Goal: Task Accomplishment & Management: Use online tool/utility

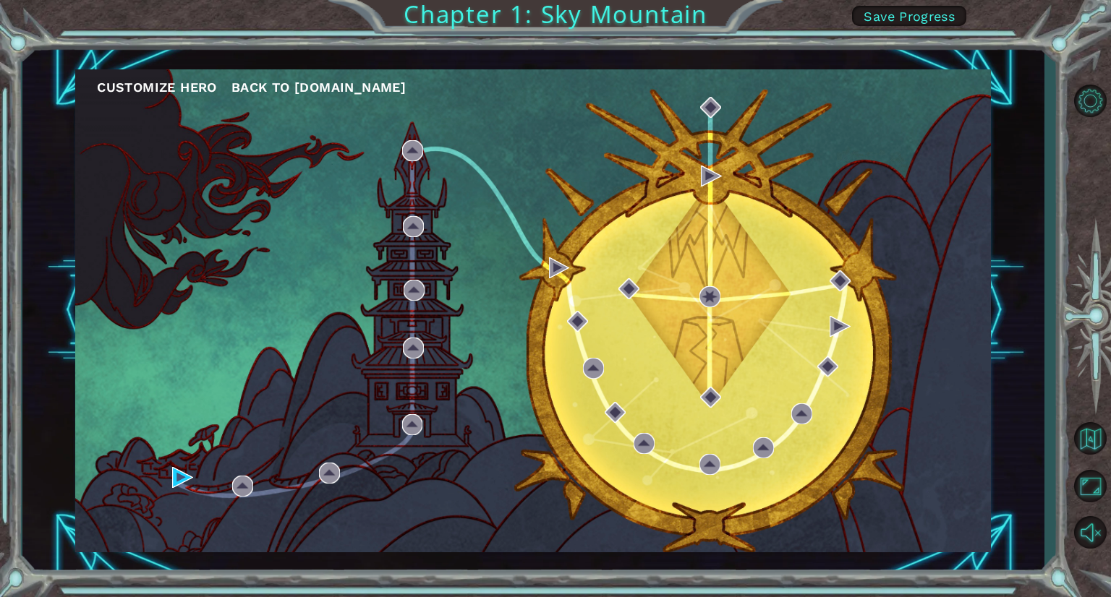
click at [299, 74] on nav "Customize Hero Back to [DOMAIN_NAME]" at bounding box center [532, 83] width 915 height 29
click at [301, 77] on button "Back to [DOMAIN_NAME]" at bounding box center [318, 88] width 174 height 22
click at [182, 469] on img at bounding box center [182, 477] width 21 height 21
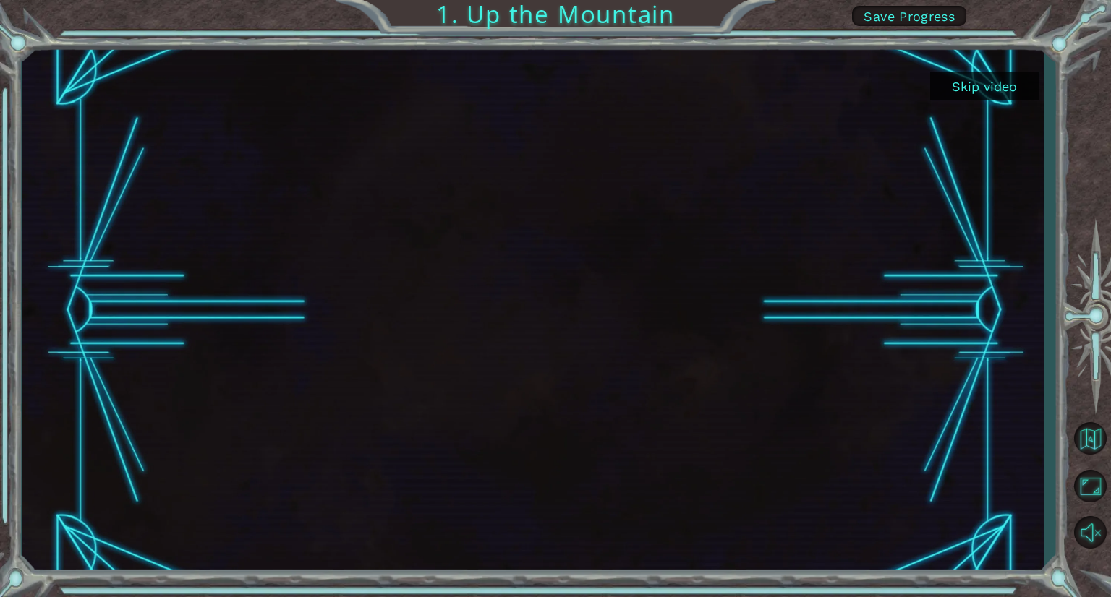
click at [899, 20] on span "Save Progress" at bounding box center [908, 16] width 91 height 15
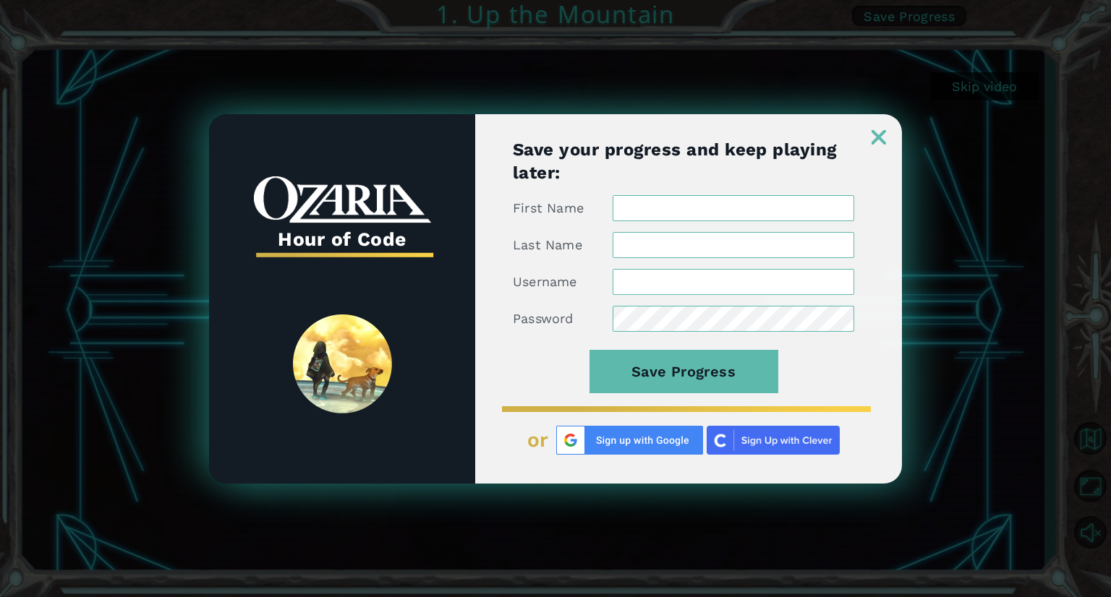
type input "[PERSON_NAME]"
click at [874, 137] on img at bounding box center [878, 137] width 14 height 14
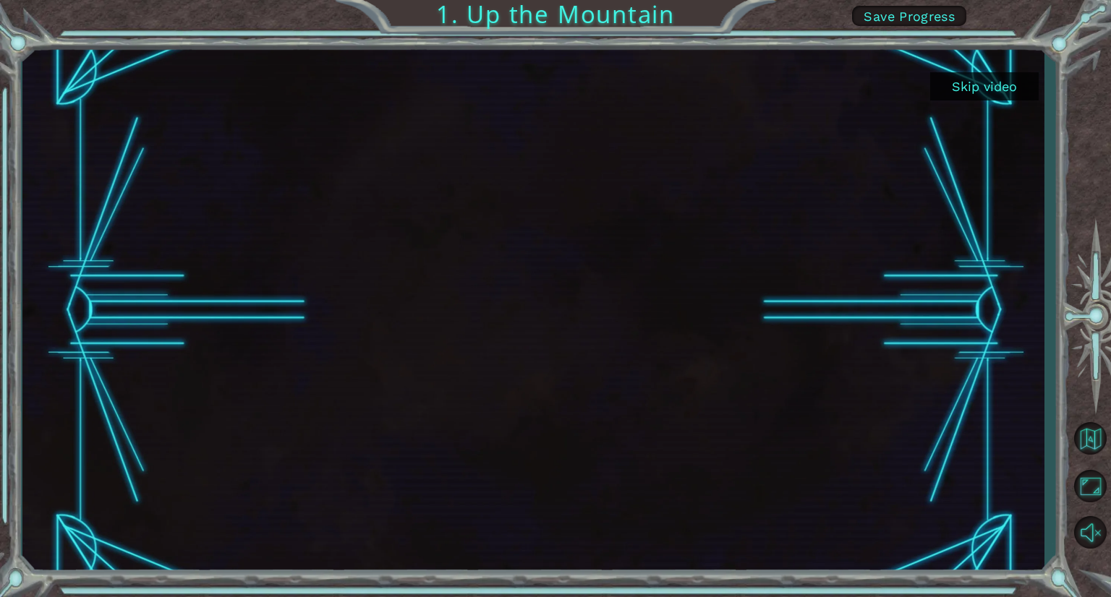
click at [959, 82] on button "Skip video" at bounding box center [984, 86] width 108 height 28
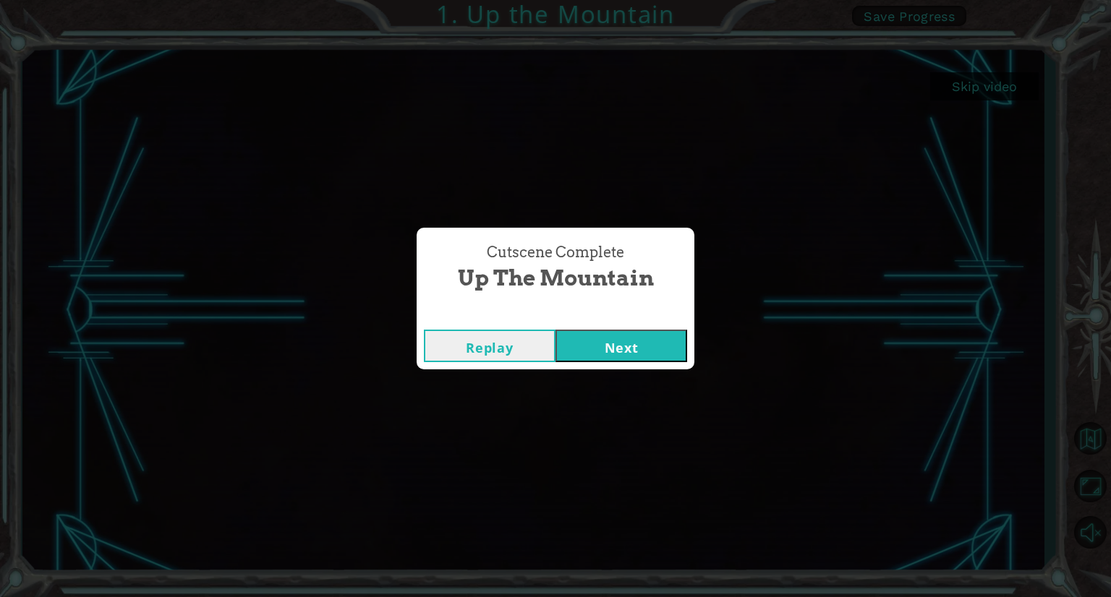
click at [644, 351] on button "Next" at bounding box center [621, 346] width 132 height 33
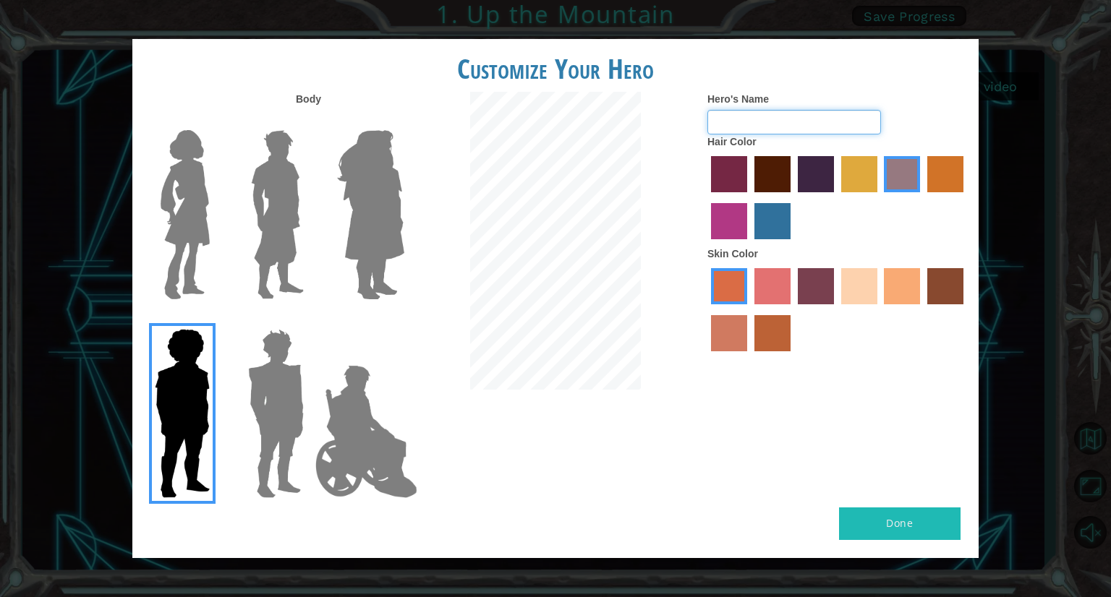
click at [745, 122] on input "Hero's Name" at bounding box center [794, 122] width 174 height 25
type input "fachri [PERSON_NAME]"
click at [909, 526] on button "Done" at bounding box center [899, 524] width 121 height 33
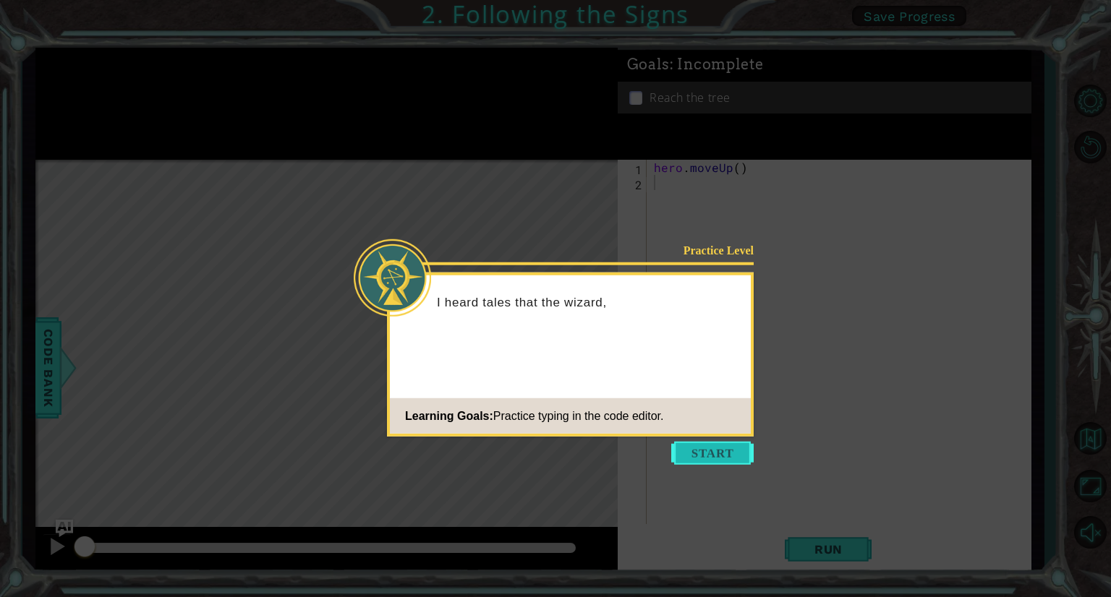
click at [714, 451] on button "Start" at bounding box center [712, 453] width 82 height 23
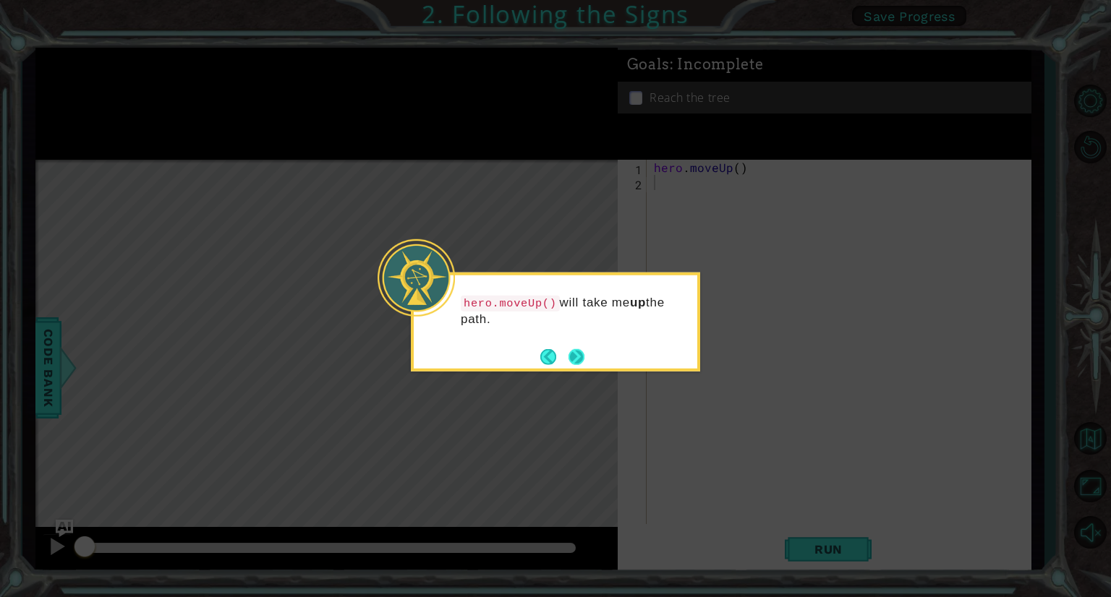
click at [571, 354] on button "Next" at bounding box center [575, 356] width 21 height 21
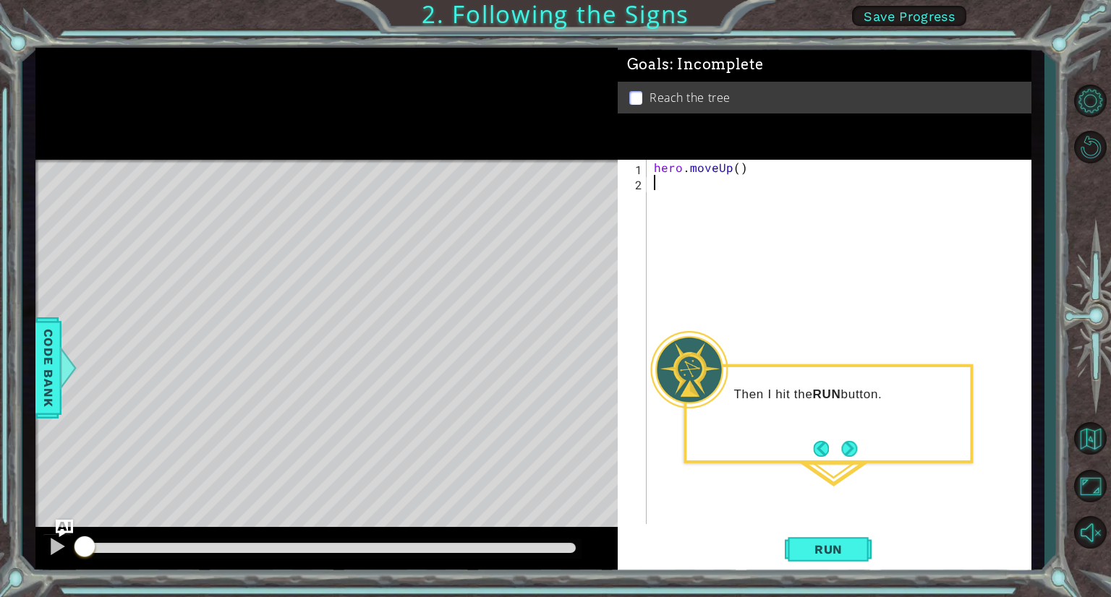
click at [740, 168] on div "hero . moveUp ( )" at bounding box center [842, 357] width 383 height 395
click at [735, 168] on div "hero . moveUp ( )" at bounding box center [842, 357] width 383 height 395
type textarea "hero.moveUp(2)"
click at [816, 543] on span "Run" at bounding box center [828, 549] width 57 height 14
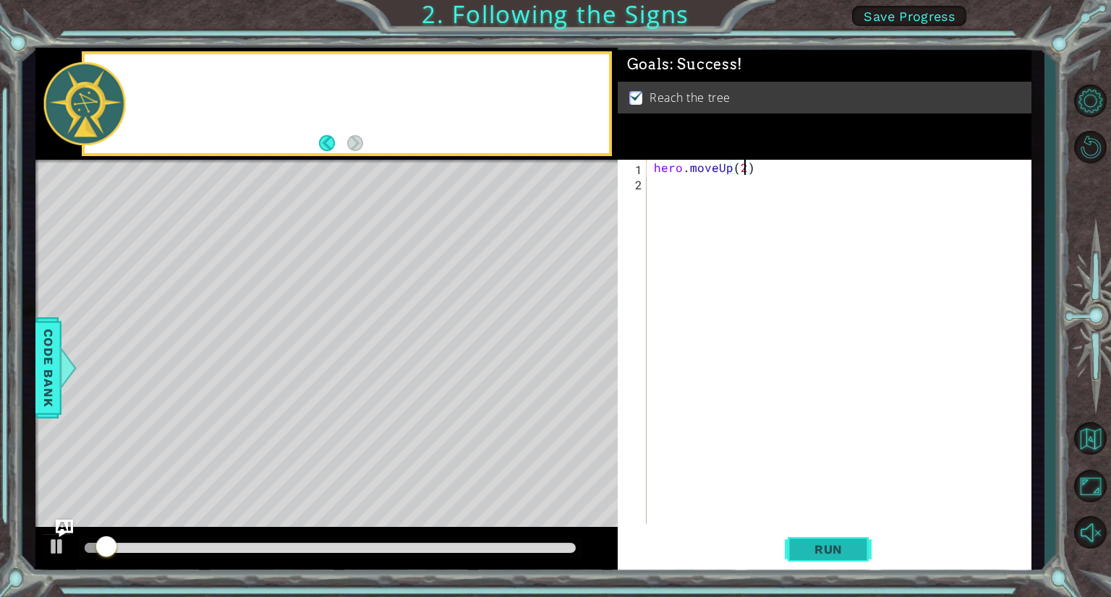
click at [816, 543] on span "Run" at bounding box center [828, 549] width 57 height 14
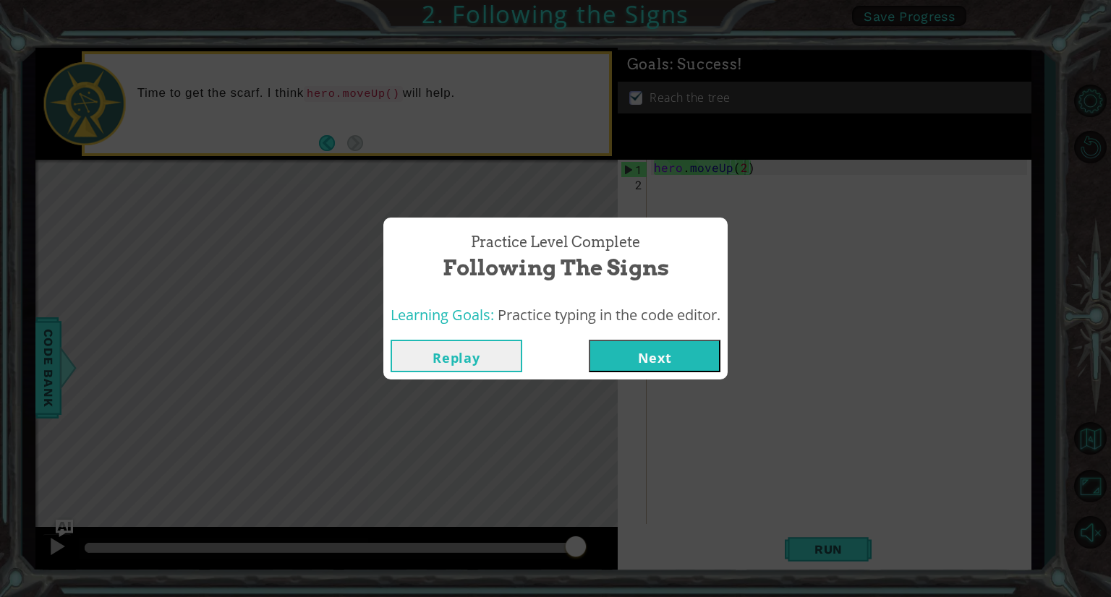
click at [654, 356] on button "Next" at bounding box center [655, 356] width 132 height 33
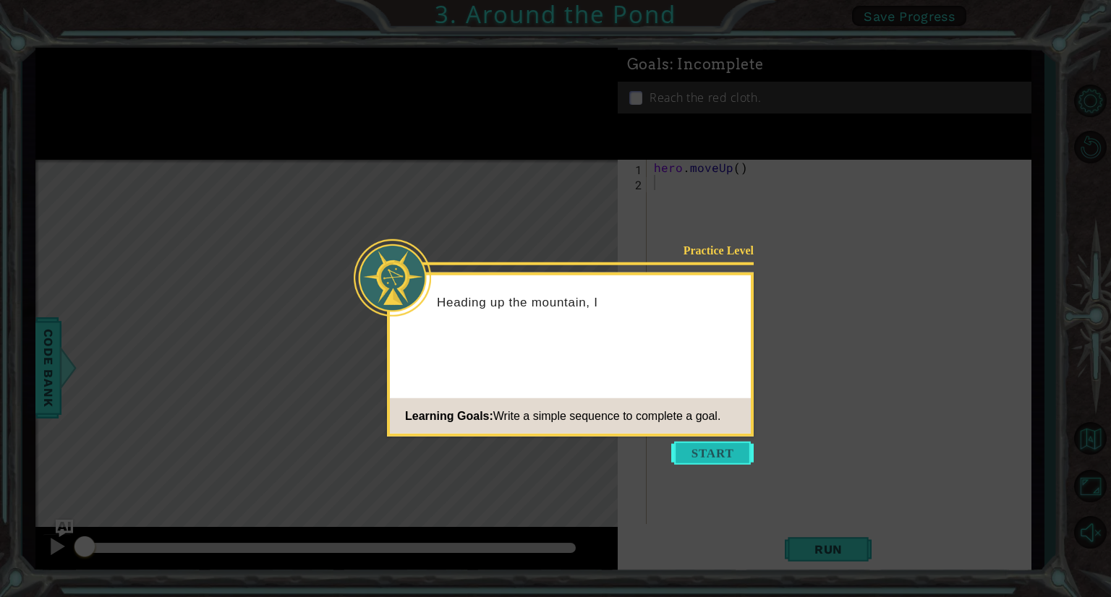
click at [692, 456] on button "Start" at bounding box center [712, 453] width 82 height 23
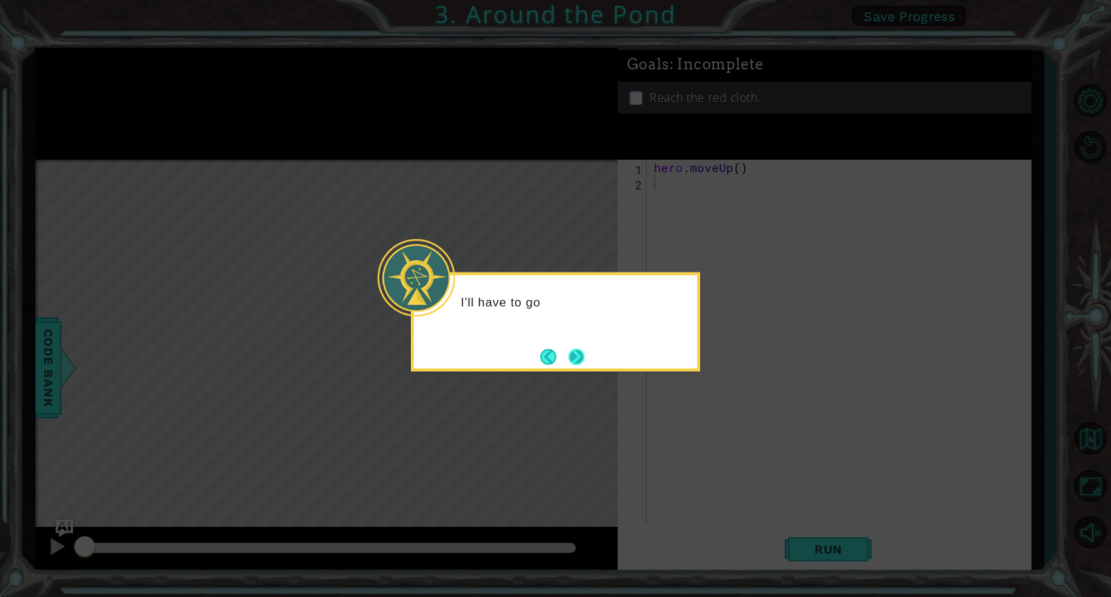
click at [570, 360] on button "Next" at bounding box center [576, 356] width 27 height 27
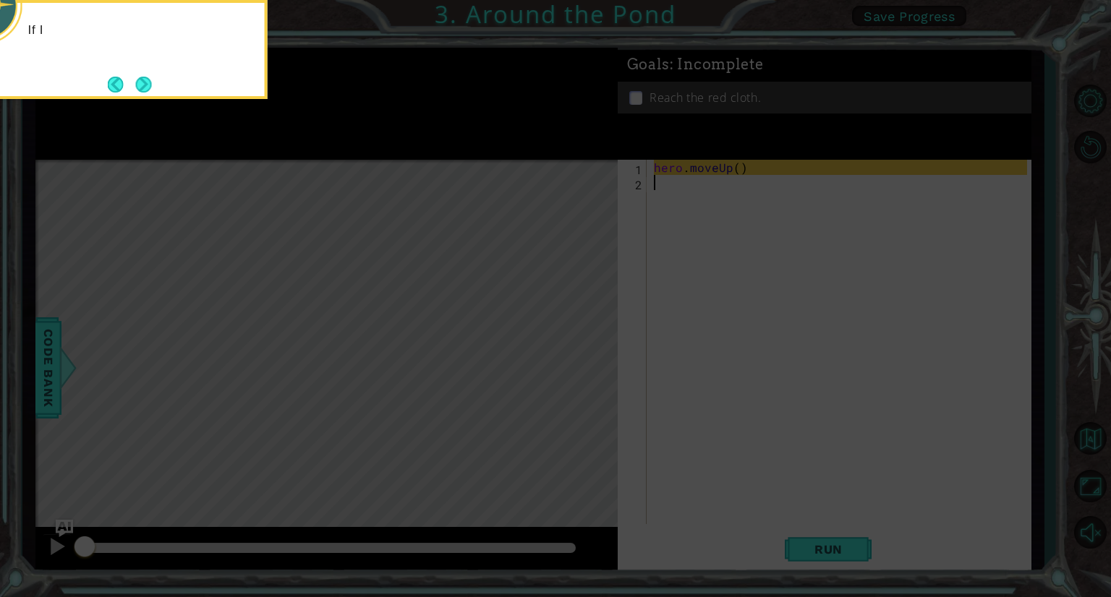
click at [651, 318] on icon at bounding box center [555, 298] width 1111 height 597
drag, startPoint x: 642, startPoint y: 322, endPoint x: 589, endPoint y: 309, distance: 55.1
click at [640, 322] on icon at bounding box center [555, 298] width 1111 height 597
click at [137, 86] on button "Next" at bounding box center [143, 84] width 17 height 17
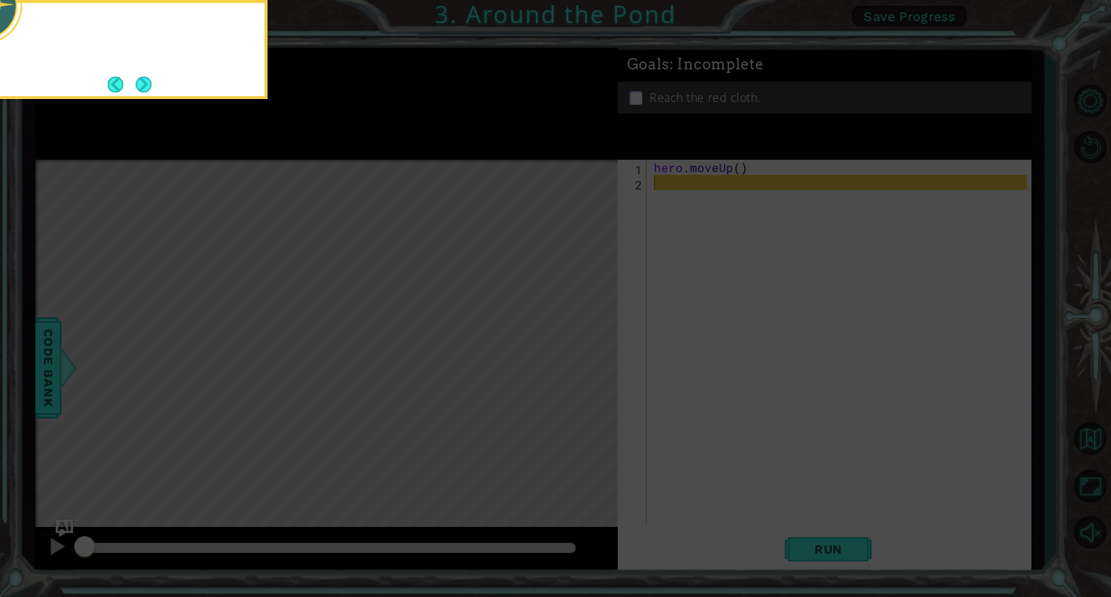
click at [137, 86] on button "Next" at bounding box center [143, 84] width 17 height 17
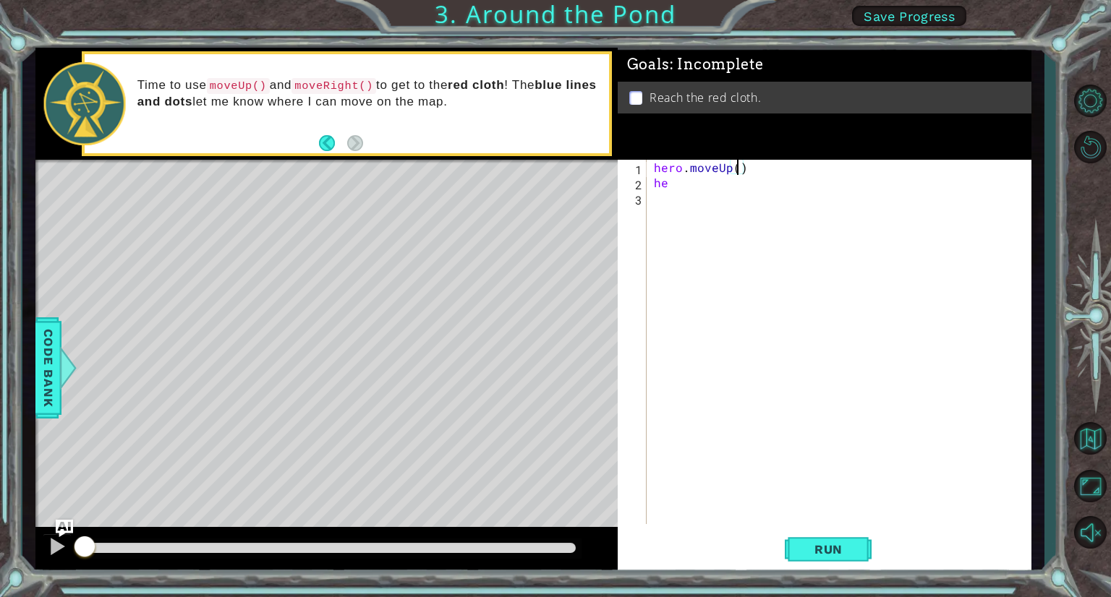
click at [735, 163] on div "hero . moveUp ( ) he" at bounding box center [842, 357] width 383 height 395
click at [693, 186] on div "hero . moveUp ( 2 ) he" at bounding box center [842, 357] width 383 height 395
type textarea "her"
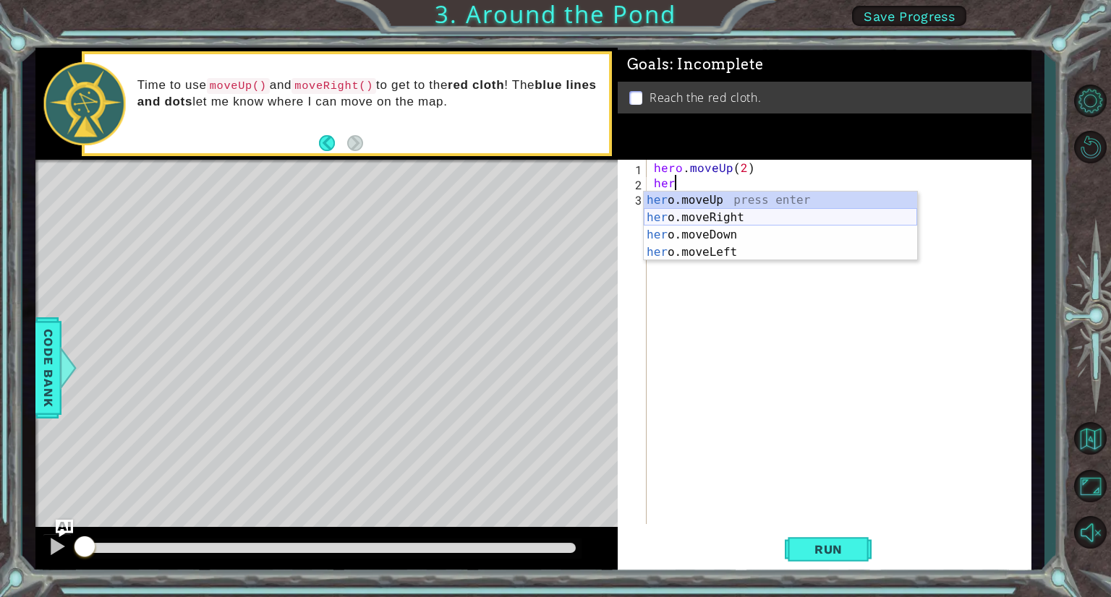
click at [706, 221] on div "her o.moveUp press enter her o.moveRight press enter her o.moveDown press enter…" at bounding box center [780, 244] width 273 height 104
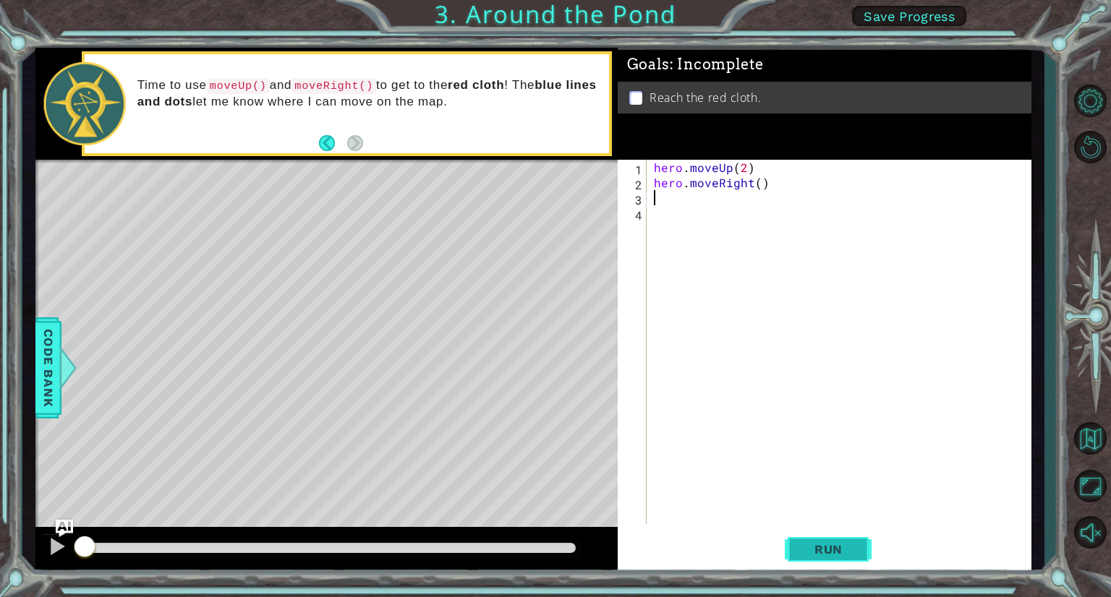
click at [816, 547] on span "Run" at bounding box center [828, 549] width 57 height 14
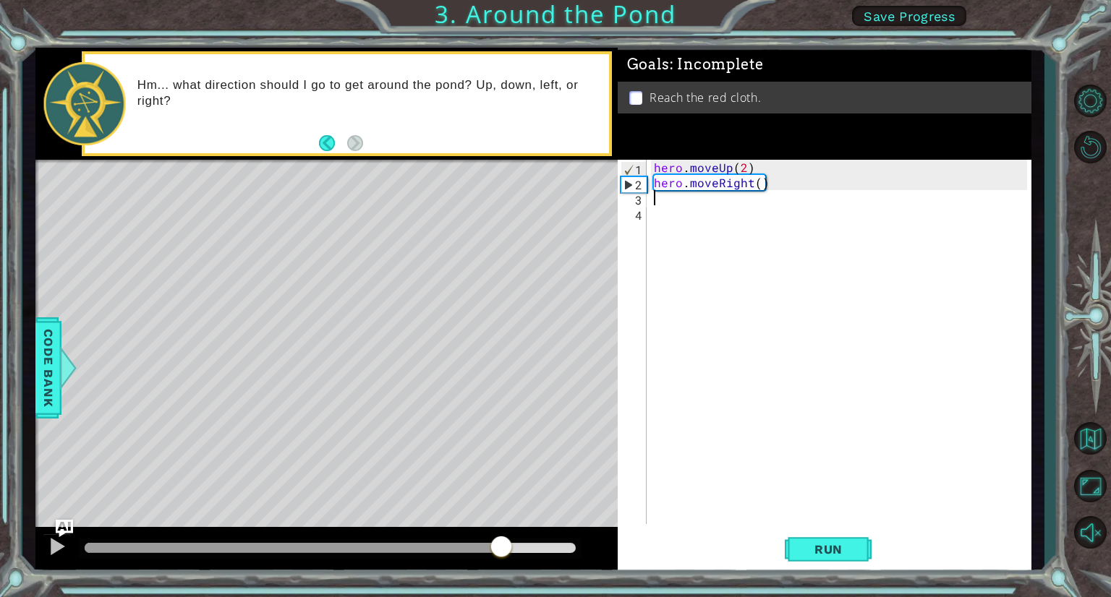
click at [488, 542] on div at bounding box center [501, 548] width 26 height 26
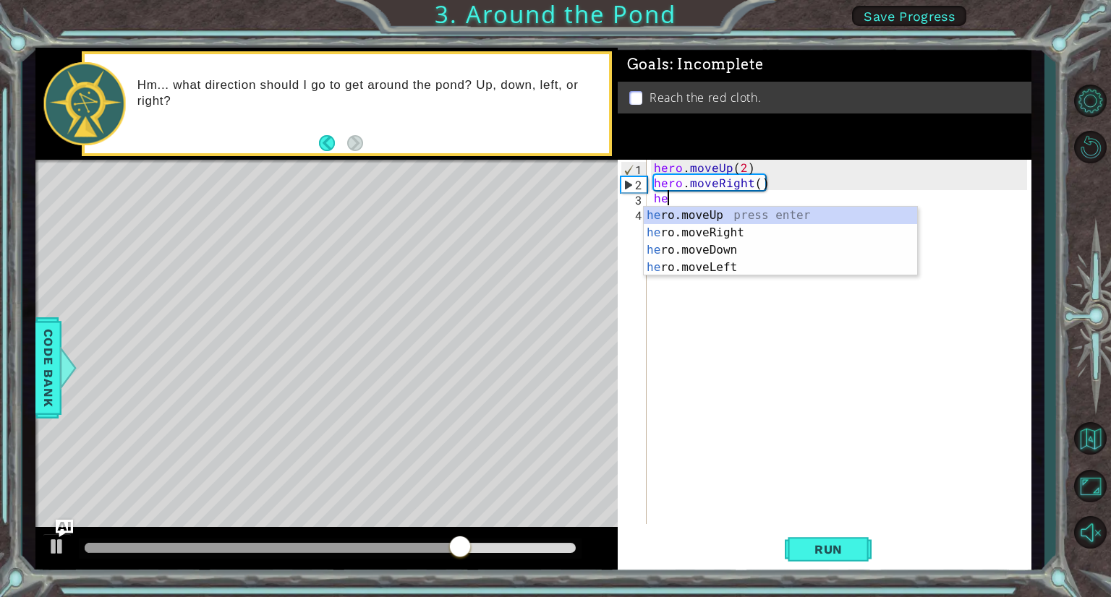
type textarea "hero"
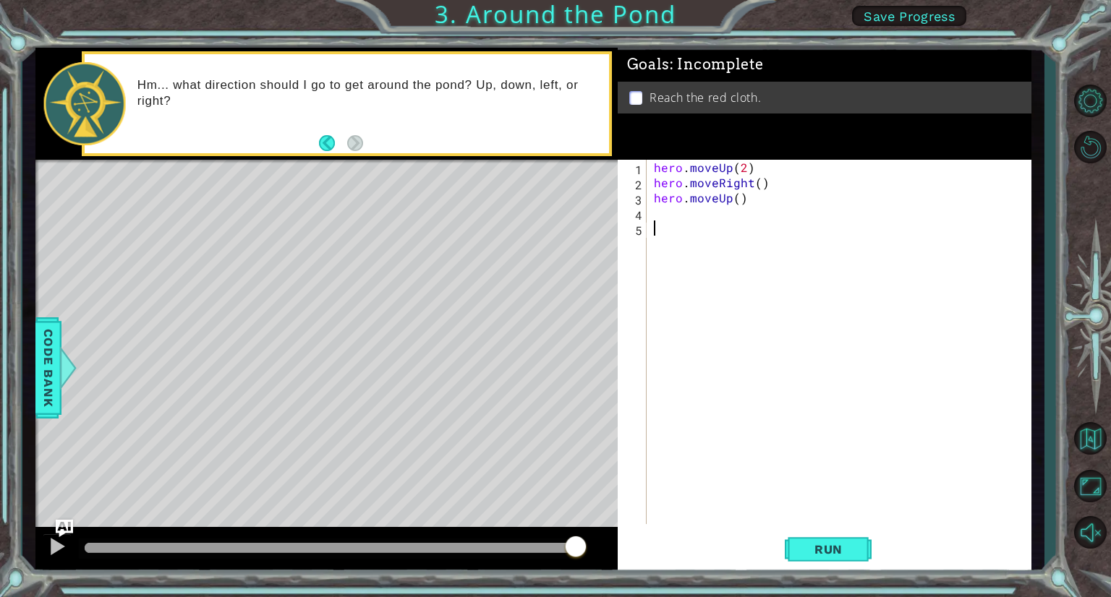
click at [859, 505] on div "hero . moveUp ( 2 ) hero . moveRight ( ) hero . moveUp ( )" at bounding box center [842, 357] width 383 height 395
click at [803, 559] on button "Run" at bounding box center [828, 549] width 87 height 41
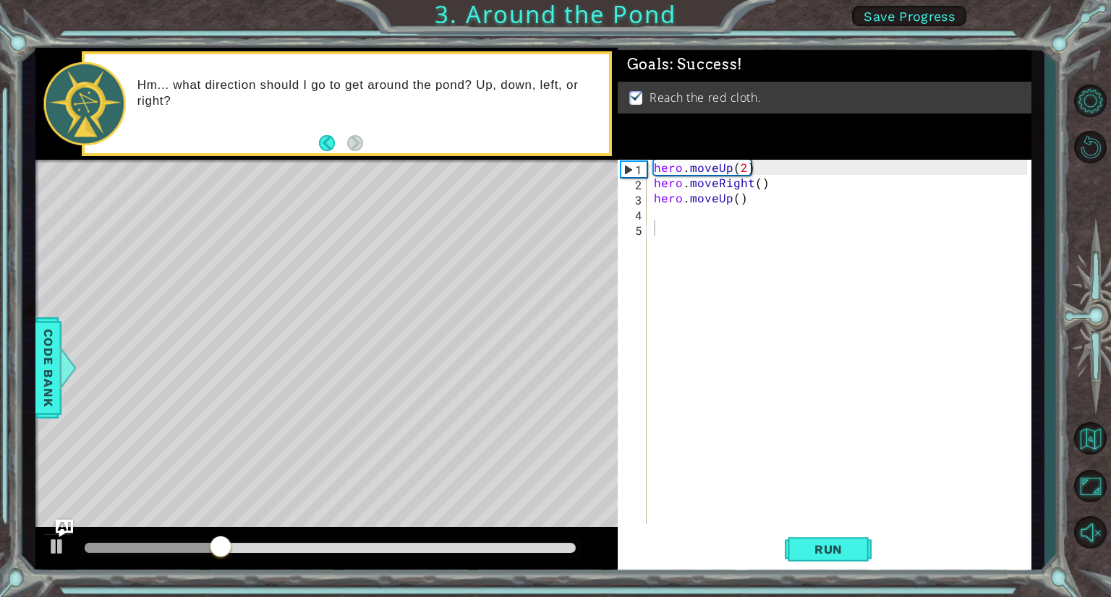
drag, startPoint x: 177, startPoint y: 540, endPoint x: 310, endPoint y: 553, distance: 133.7
click at [365, 552] on div at bounding box center [330, 549] width 503 height 20
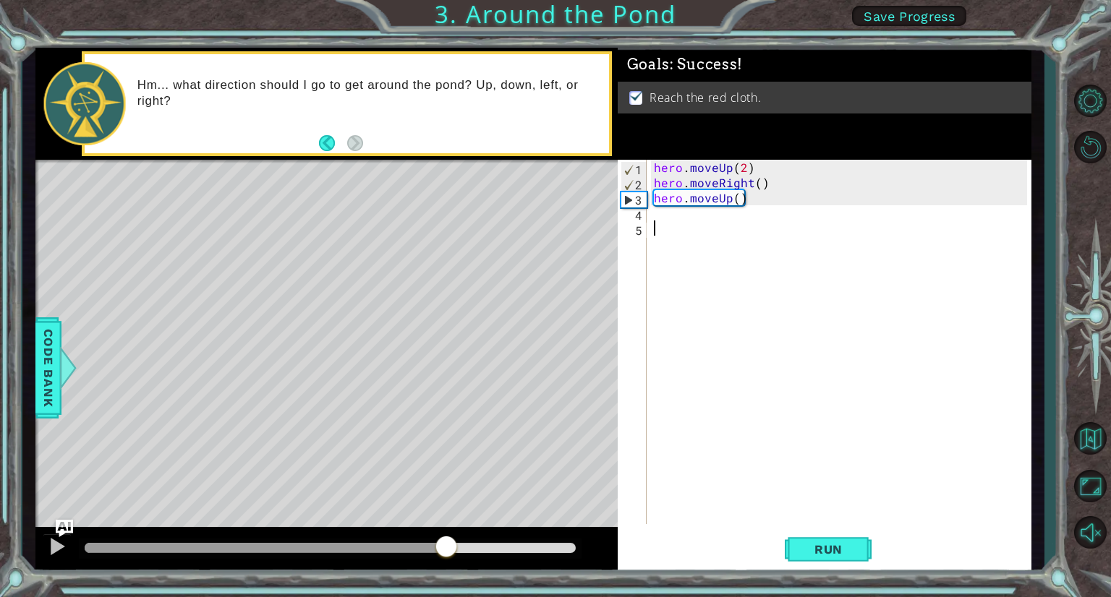
drag, startPoint x: 285, startPoint y: 548, endPoint x: 469, endPoint y: 548, distance: 184.4
click at [459, 548] on div at bounding box center [446, 548] width 26 height 26
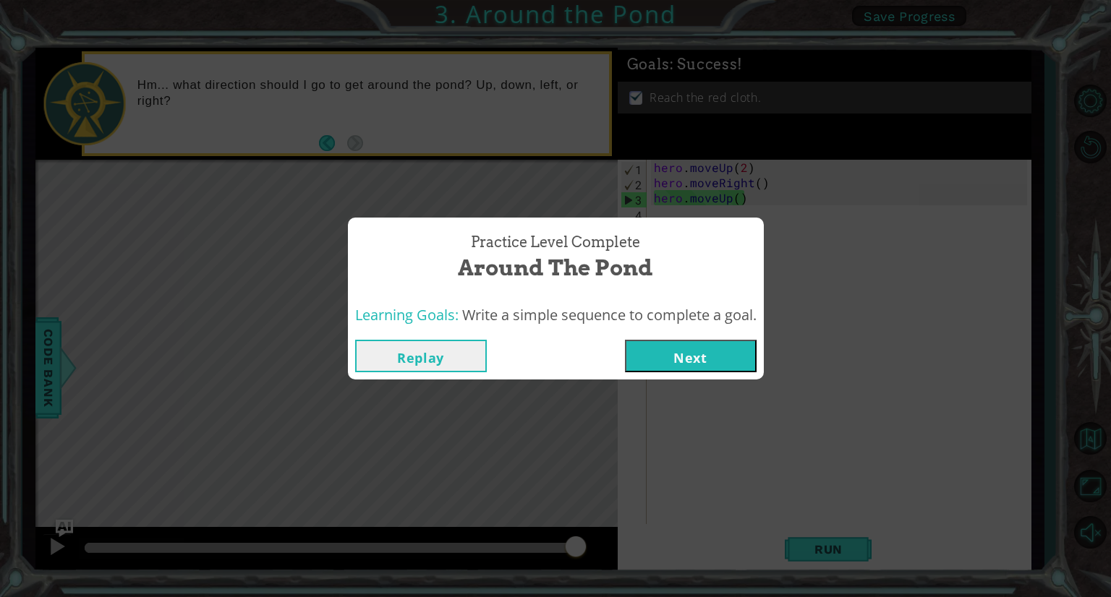
click at [697, 360] on button "Next" at bounding box center [691, 356] width 132 height 33
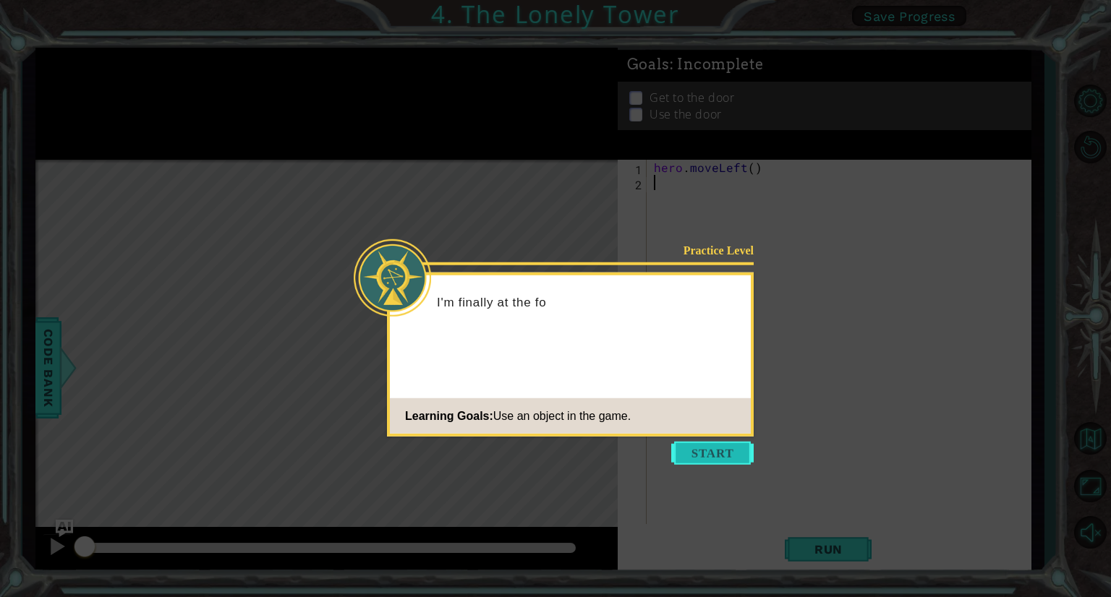
click at [696, 453] on button "Start" at bounding box center [712, 453] width 82 height 23
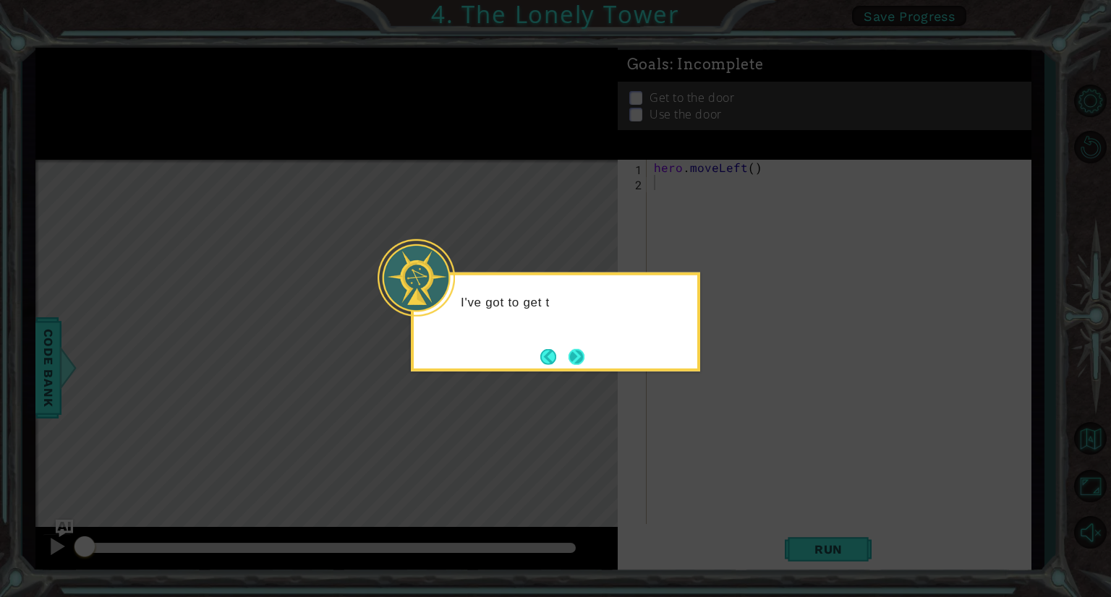
click at [576, 348] on button "Next" at bounding box center [576, 357] width 22 height 22
click at [571, 356] on button "Next" at bounding box center [576, 356] width 27 height 27
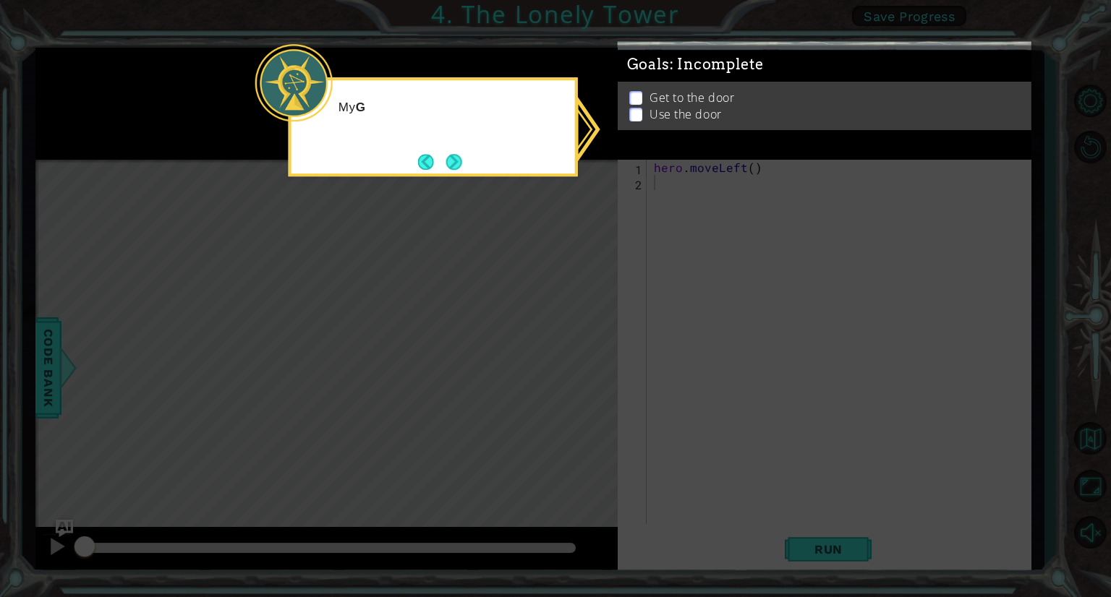
click at [588, 339] on icon at bounding box center [555, 298] width 1111 height 597
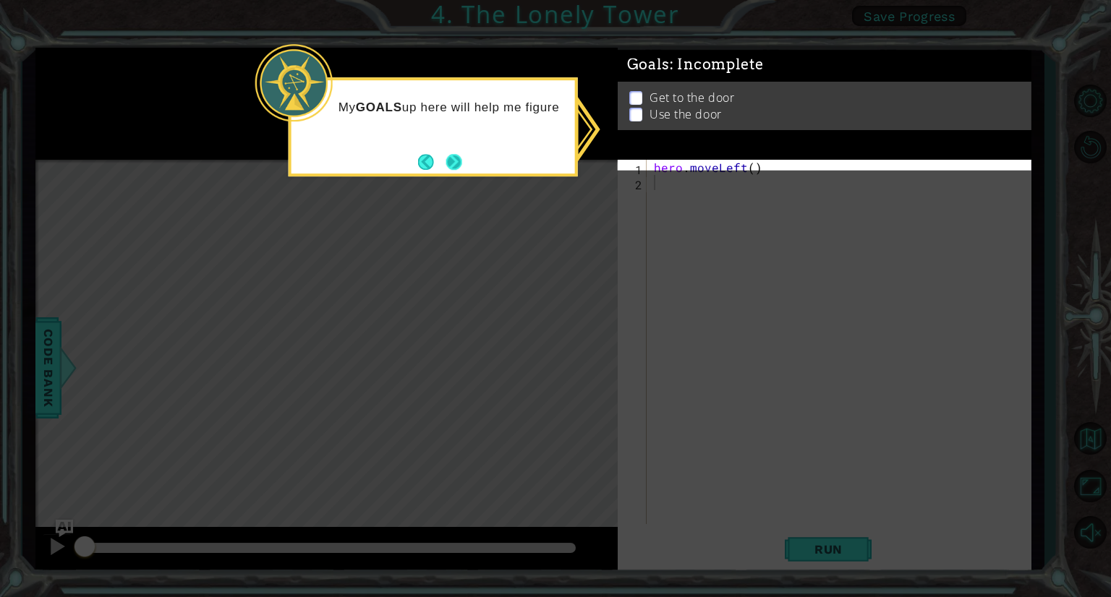
click at [455, 154] on button "Next" at bounding box center [454, 162] width 16 height 16
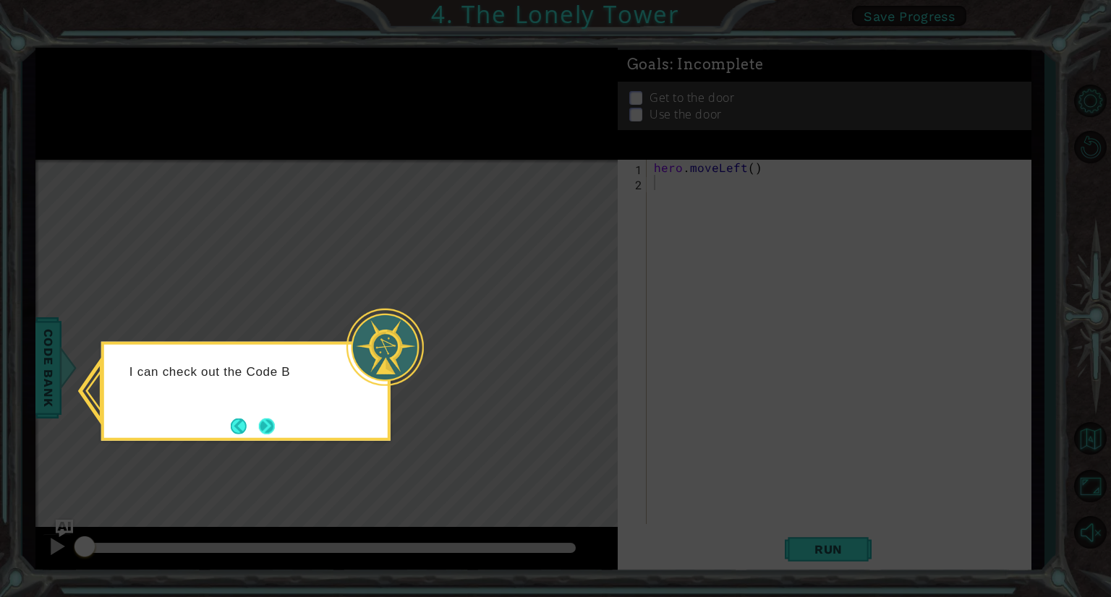
click at [271, 423] on button "Next" at bounding box center [266, 426] width 27 height 27
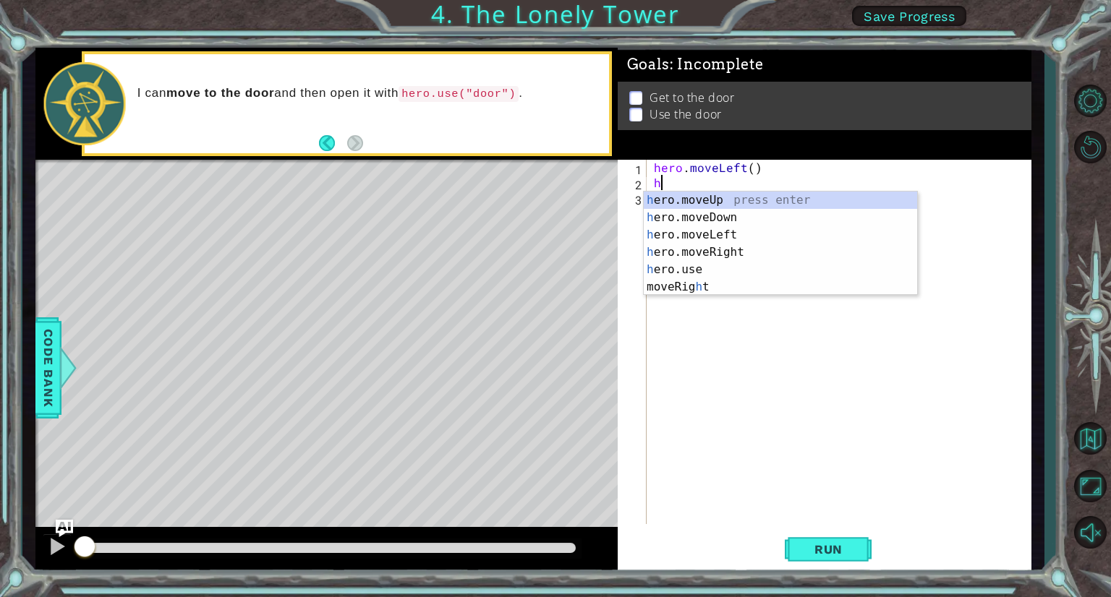
type textarea "he"
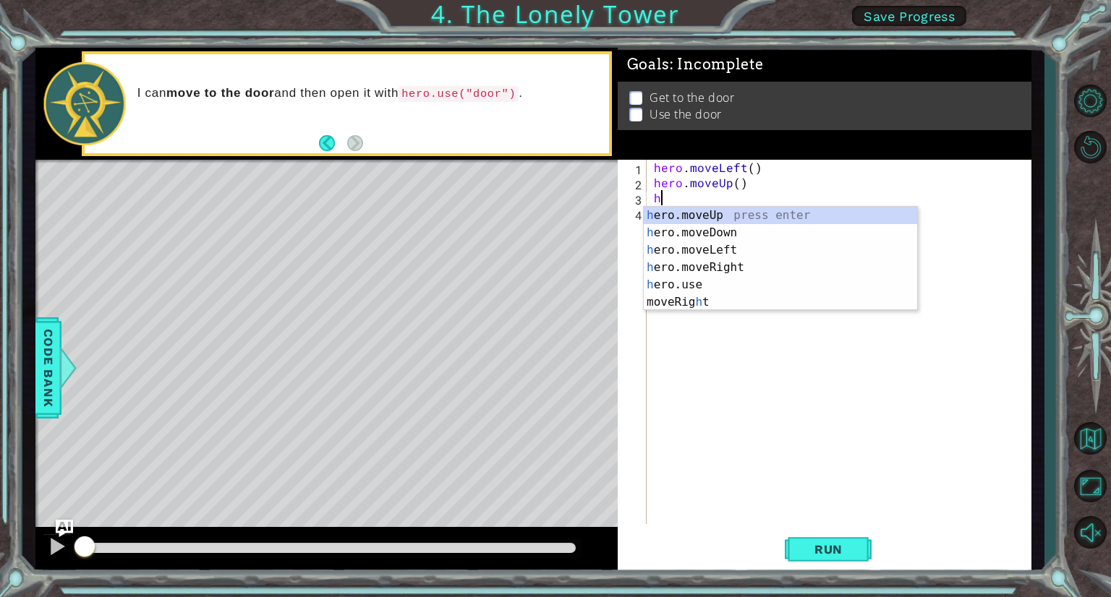
type textarea "he"
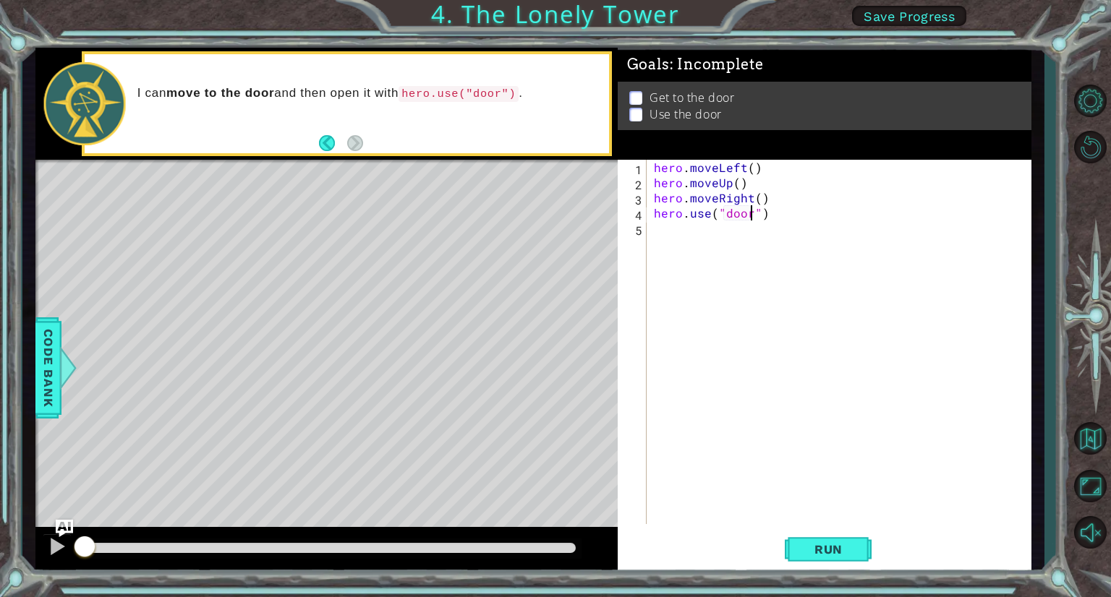
scroll to position [0, 6]
click at [748, 168] on div "hero . moveLeft ( ) hero . moveUp ( ) hero . moveRight ( ) hero . use ( "door" )" at bounding box center [842, 357] width 383 height 395
type textarea "hero.moveLeft(2)"
click at [736, 189] on div "hero . moveLeft ( 2 ) hero . moveUp ( ) hero . moveRight ( ) hero . use ( "door…" at bounding box center [842, 357] width 383 height 395
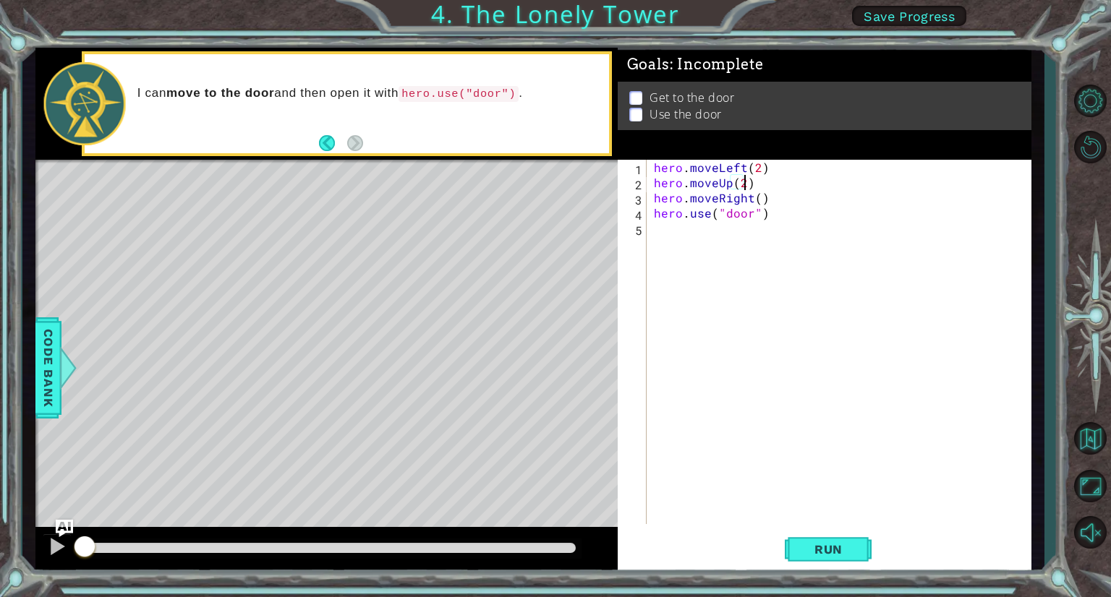
scroll to position [0, 5]
click at [756, 203] on div "hero . moveLeft ( 2 ) hero . moveUp ( 2 ) hero . moveRight ( ) hero . use ( "do…" at bounding box center [842, 357] width 383 height 395
type textarea "hero.moveRight(2)"
click at [819, 545] on span "Run" at bounding box center [828, 549] width 57 height 14
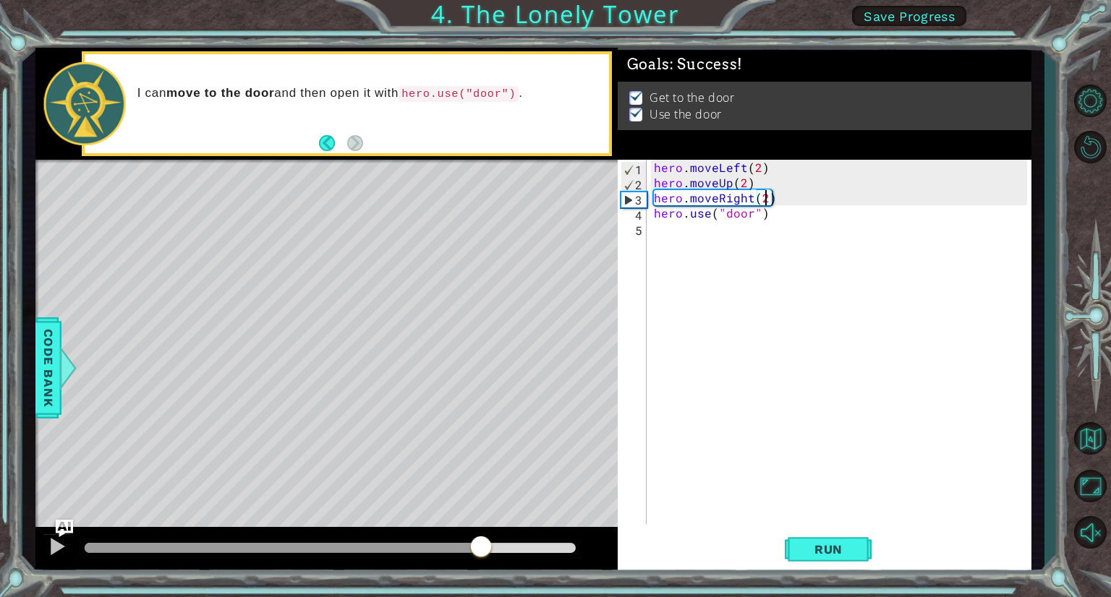
drag, startPoint x: 179, startPoint y: 543, endPoint x: 521, endPoint y: 534, distance: 341.4
click at [494, 535] on div at bounding box center [481, 548] width 26 height 26
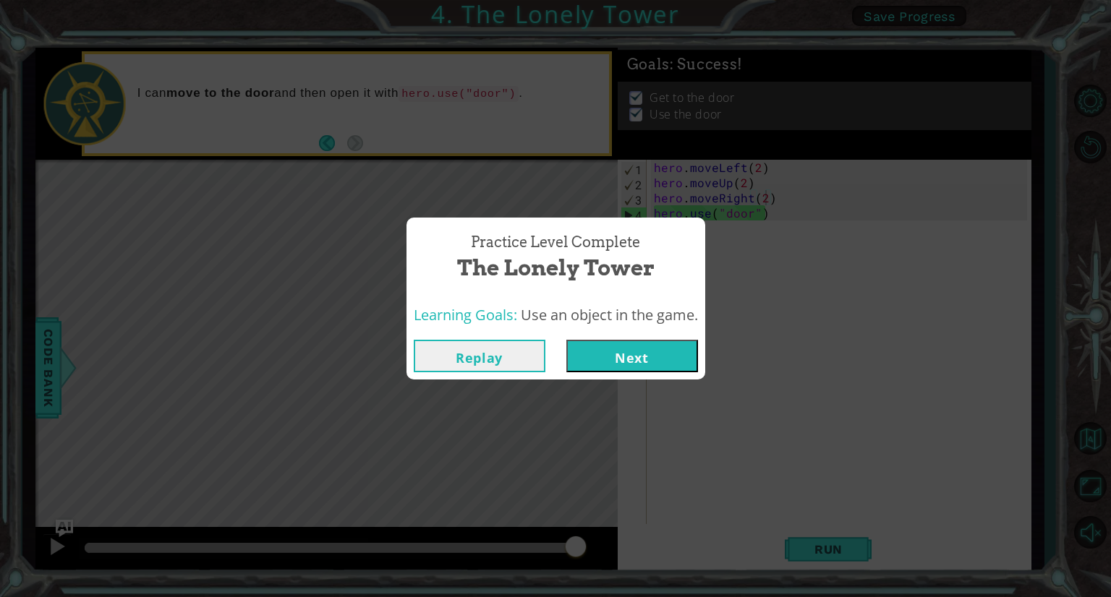
click at [613, 352] on button "Next" at bounding box center [632, 356] width 132 height 33
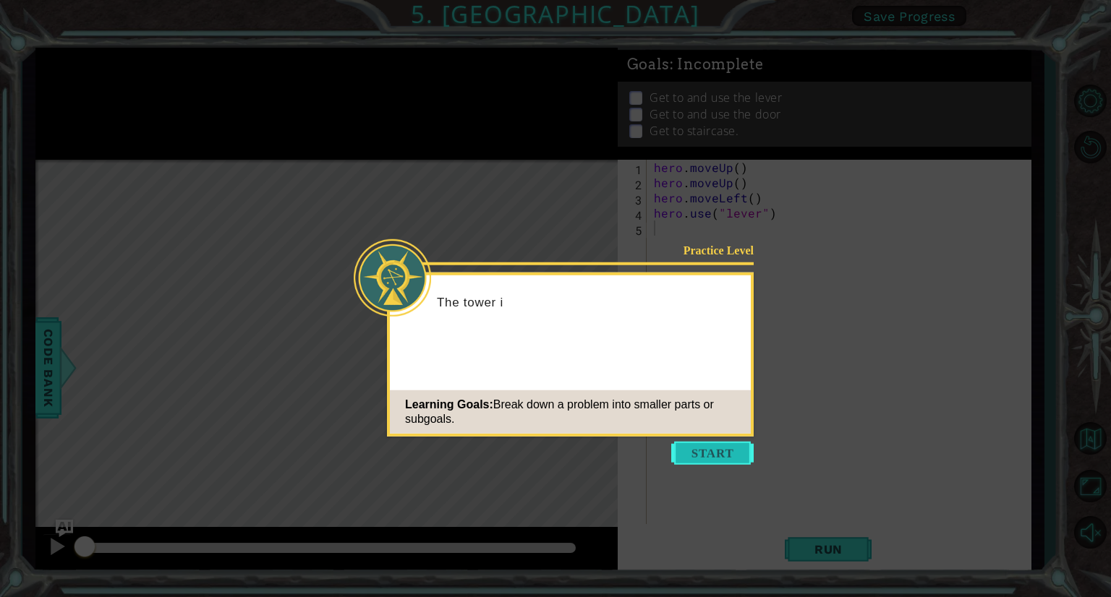
click at [702, 448] on button "Start" at bounding box center [712, 453] width 82 height 23
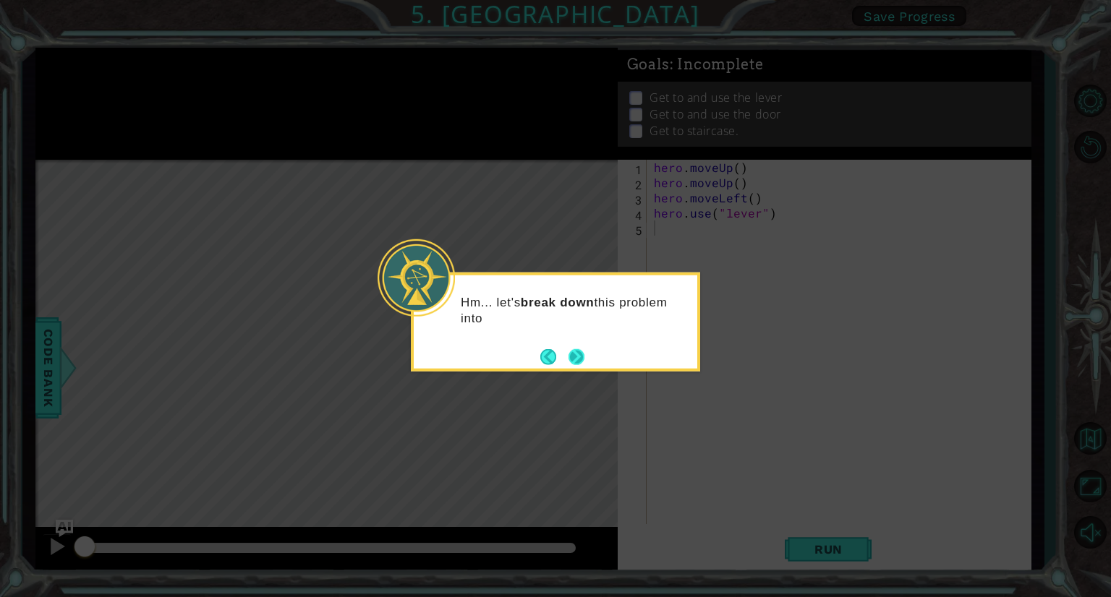
click at [581, 359] on button "Next" at bounding box center [575, 356] width 21 height 21
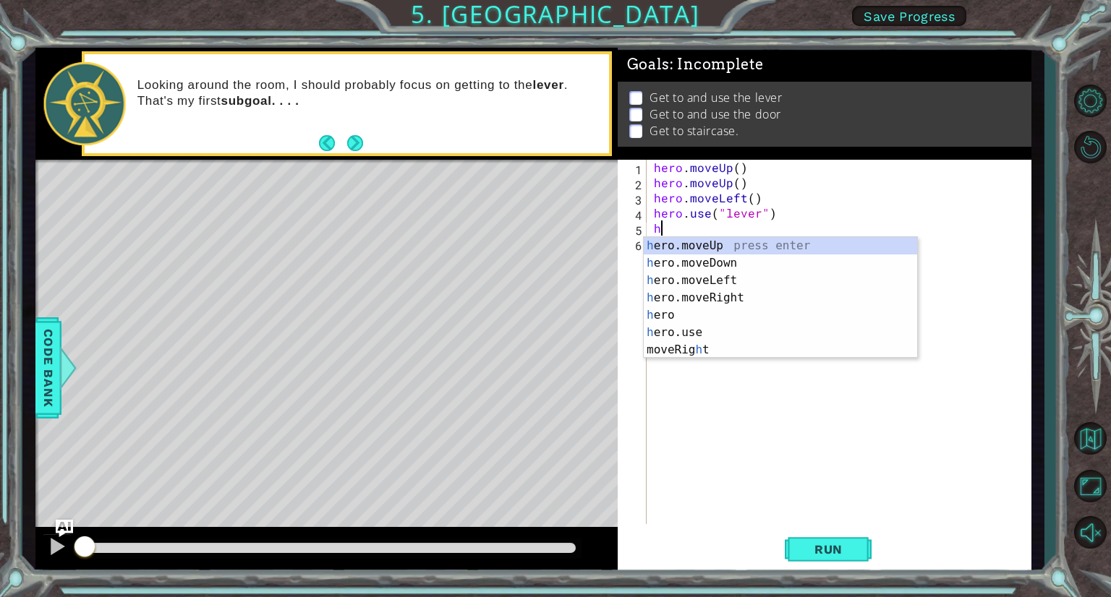
type textarea "he"
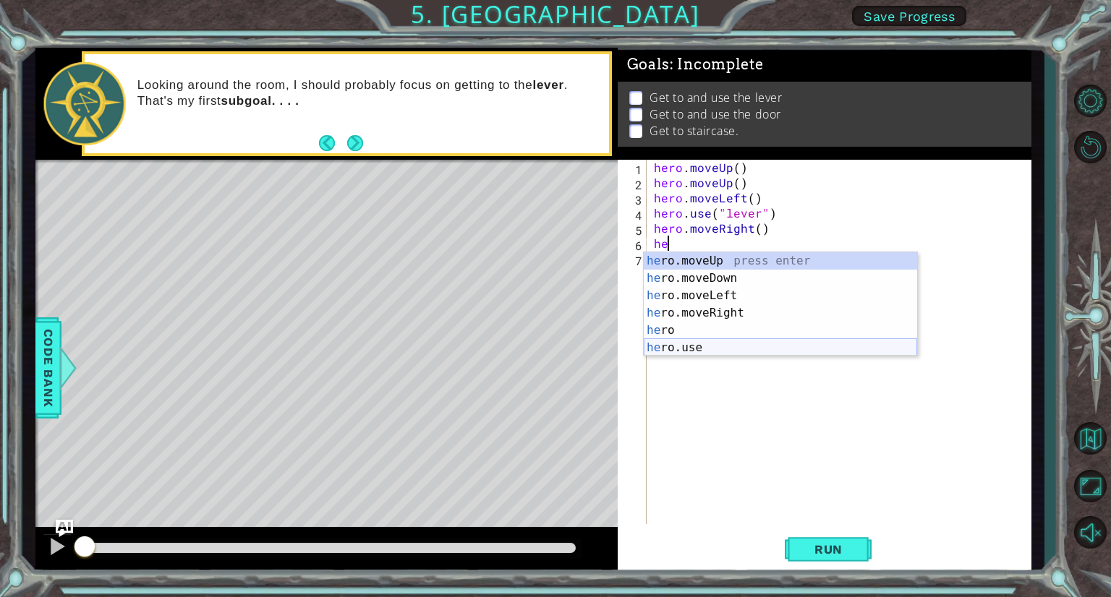
click at [711, 349] on div "he ro.moveUp press enter he ro.moveDown press enter he ro.moveLeft press enter …" at bounding box center [780, 321] width 273 height 139
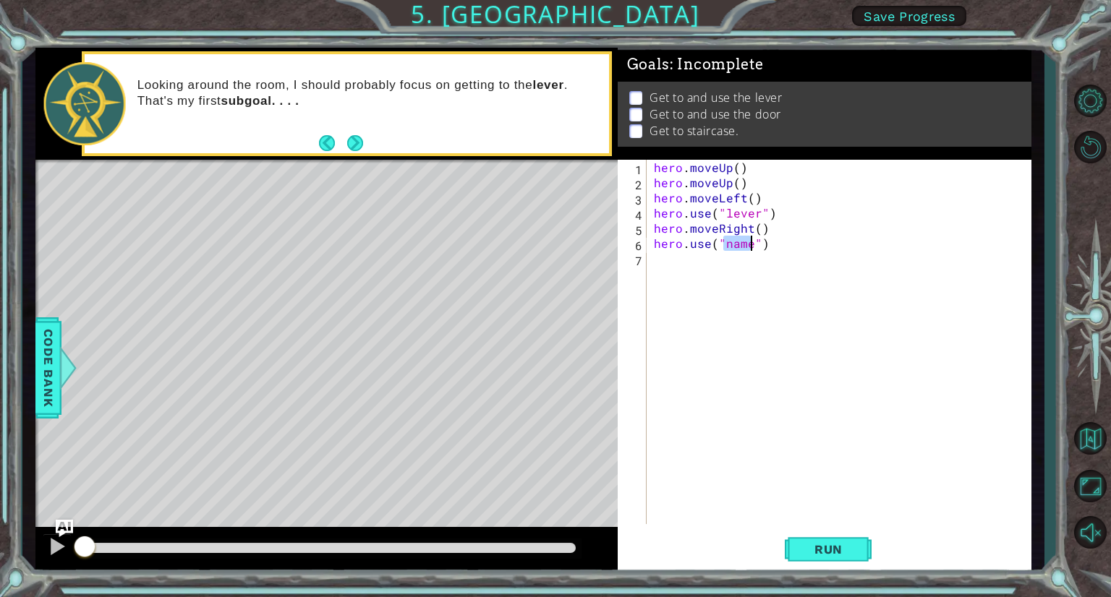
click at [758, 226] on div "hero . moveUp ( ) hero . moveUp ( ) hero . moveLeft ( ) hero . use ( "lever" ) …" at bounding box center [842, 357] width 383 height 395
type textarea "hero.moveRight(3)"
click at [744, 253] on div "hero . moveUp ( ) hero . moveUp ( ) hero . moveLeft ( ) hero . use ( "lever" ) …" at bounding box center [842, 357] width 383 height 395
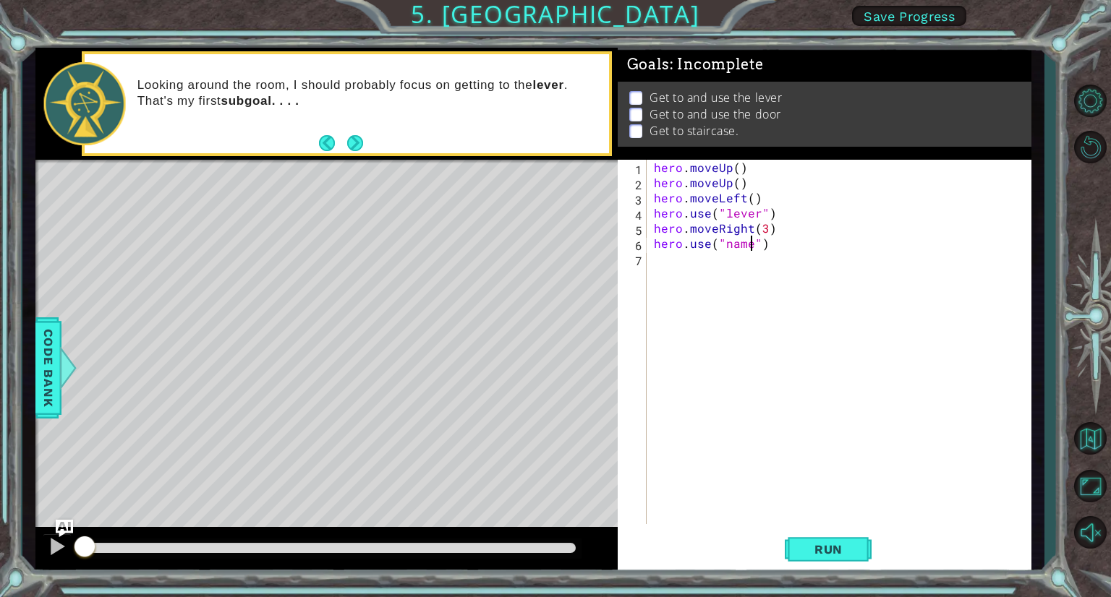
click at [753, 245] on div "hero . moveUp ( ) hero . moveUp ( ) hero . moveLeft ( ) hero . use ( "lever" ) …" at bounding box center [842, 357] width 383 height 395
type textarea "hero.use("door")"
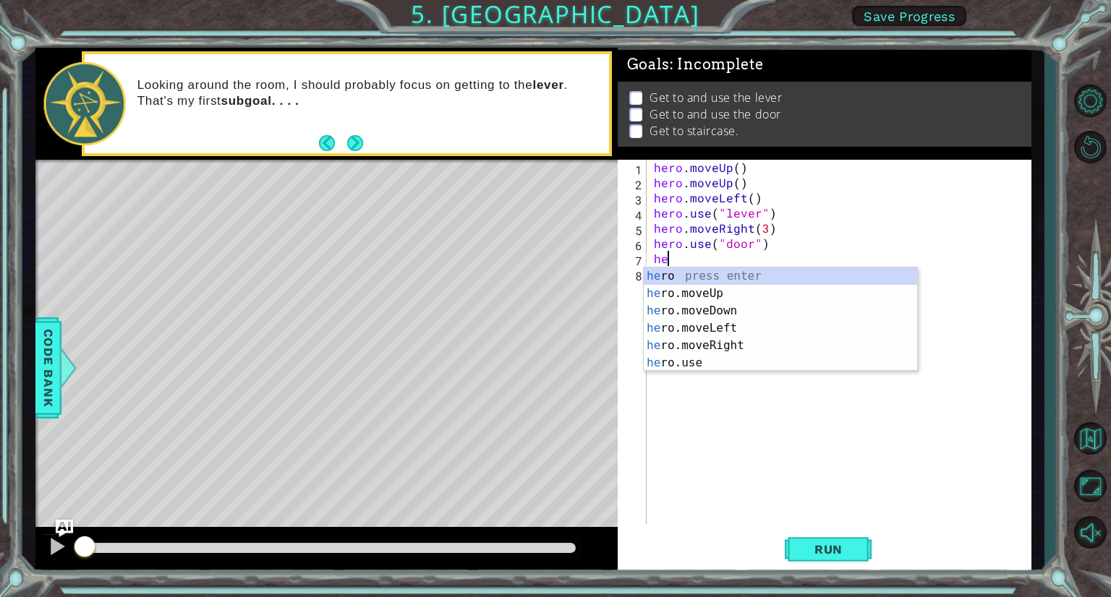
type textarea "he"
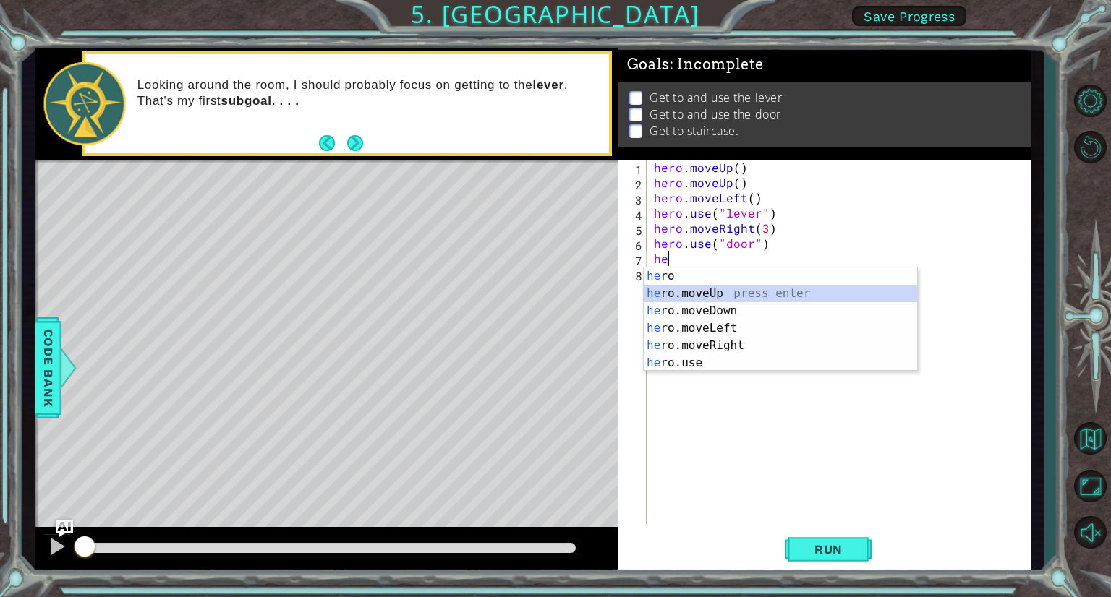
click at [703, 293] on div "he ro press enter he ro.moveUp press enter he ro.moveDown press enter he ro.mov…" at bounding box center [780, 337] width 273 height 139
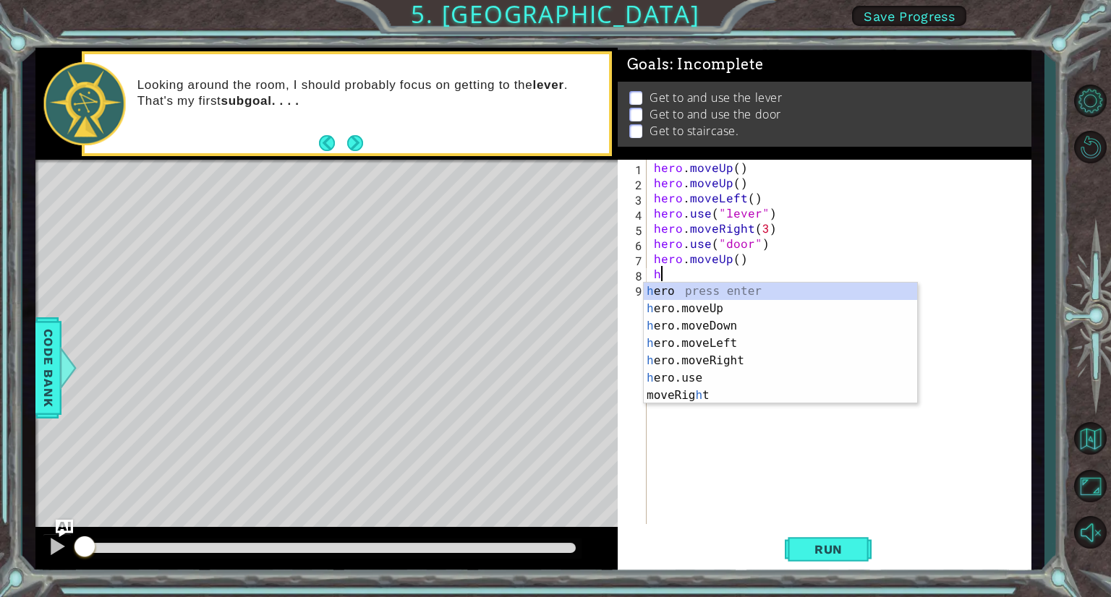
type textarea "he"
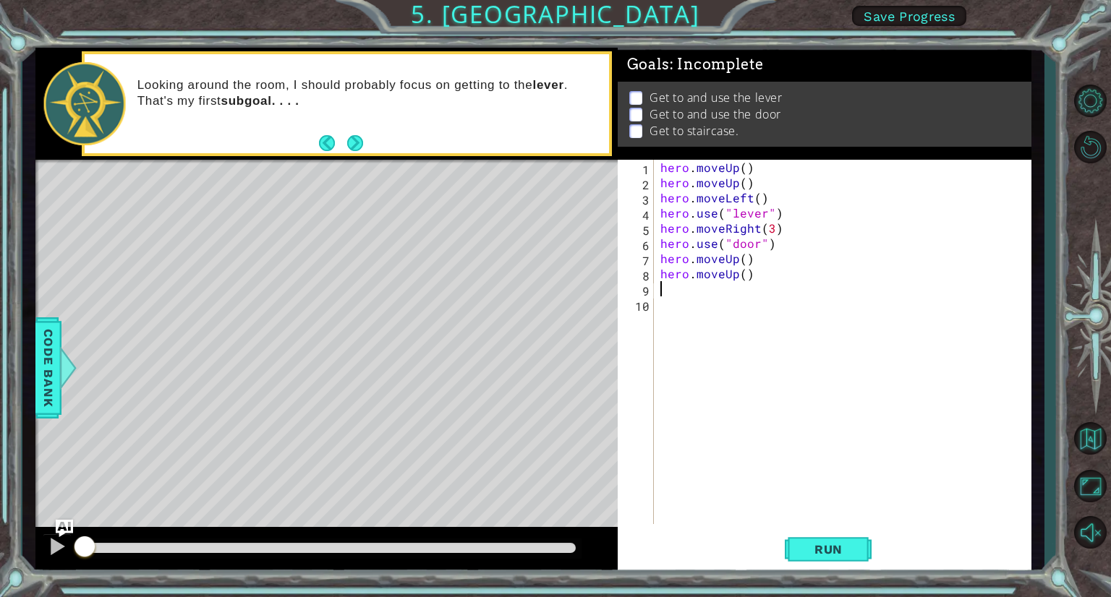
type textarea "m"
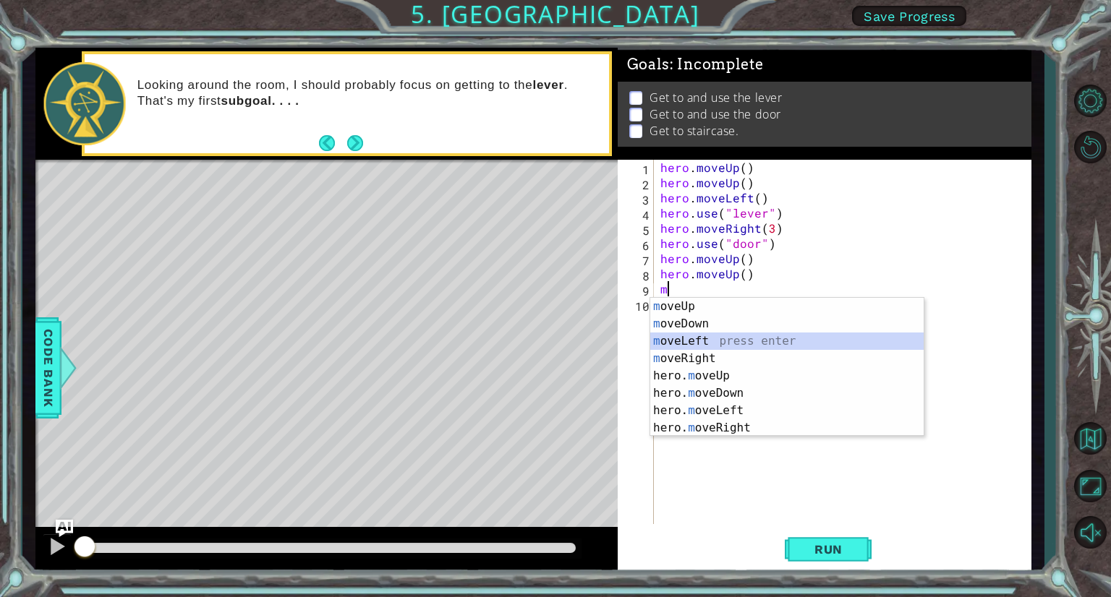
click at [725, 341] on div "m oveUp press enter m oveDown press enter m oveLeft press enter m oveRight pres…" at bounding box center [786, 385] width 273 height 174
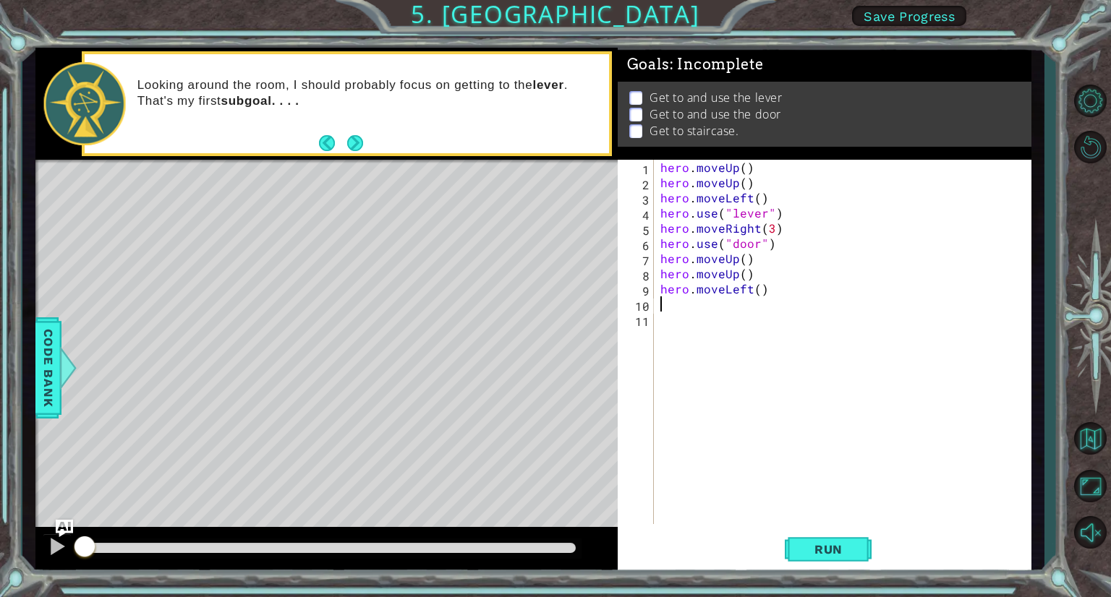
type textarea "m"
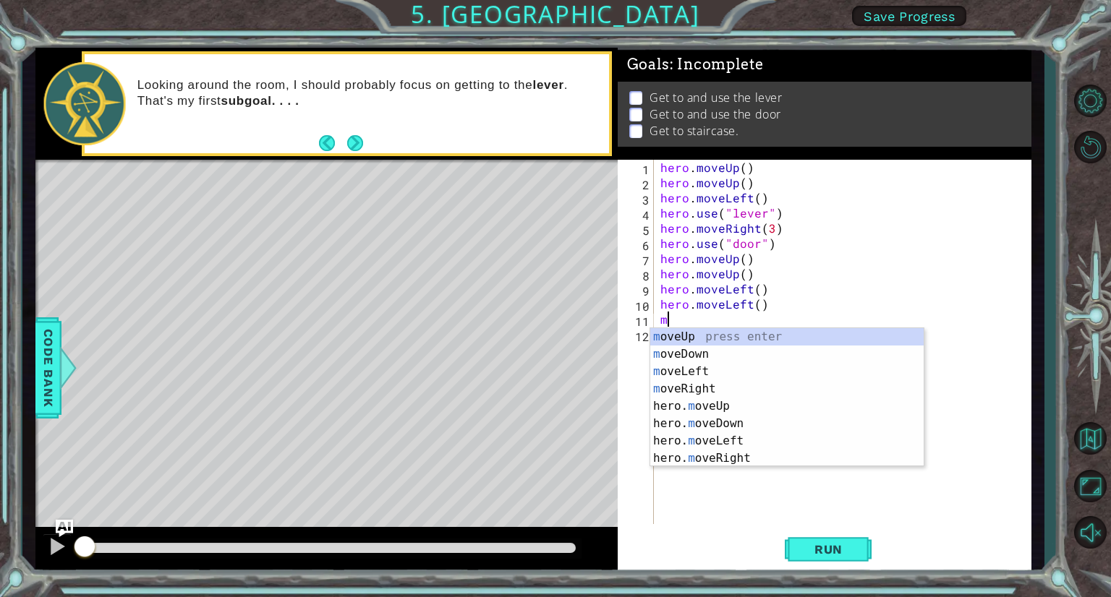
type textarea "mo"
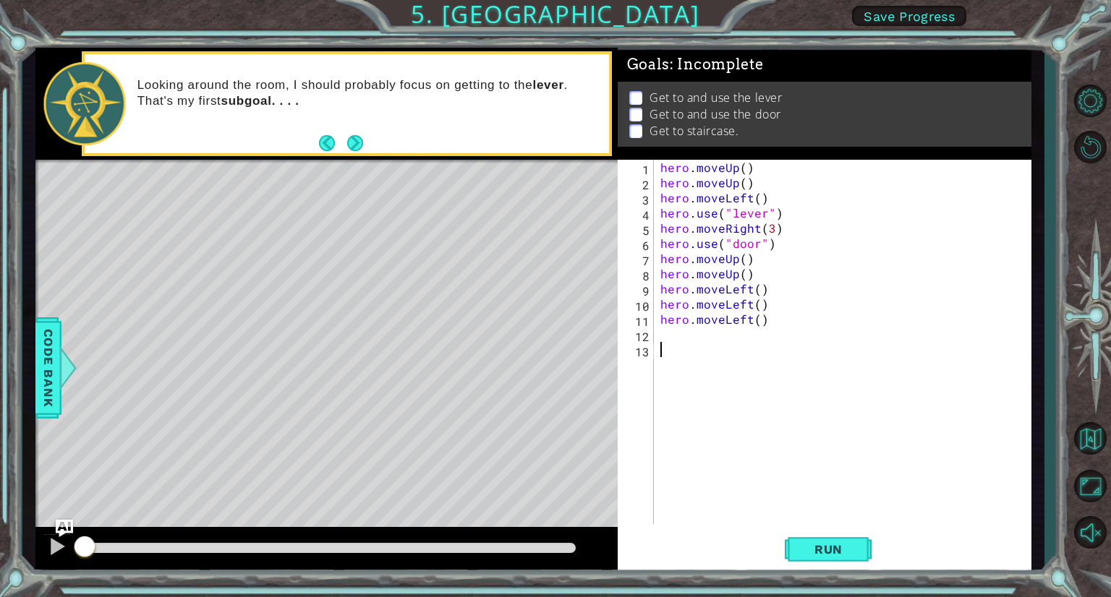
click at [837, 517] on div "hero . moveUp ( ) hero . moveUp ( ) hero . moveLeft ( ) hero . use ( "lever" ) …" at bounding box center [845, 357] width 377 height 395
type textarea "hero.moveLeft()"
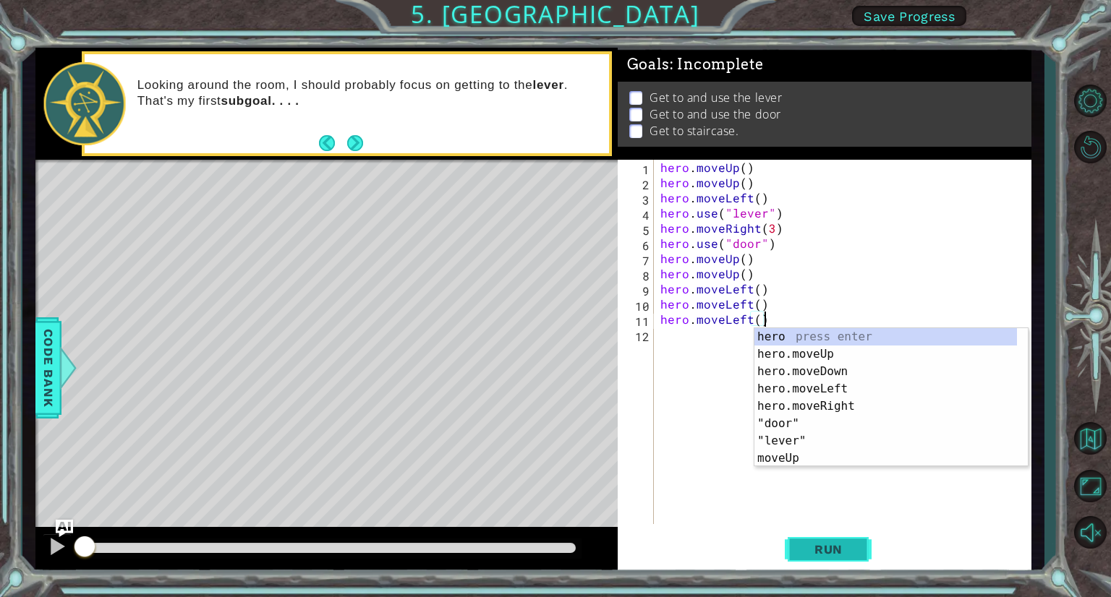
click at [819, 535] on button "Run" at bounding box center [828, 549] width 87 height 41
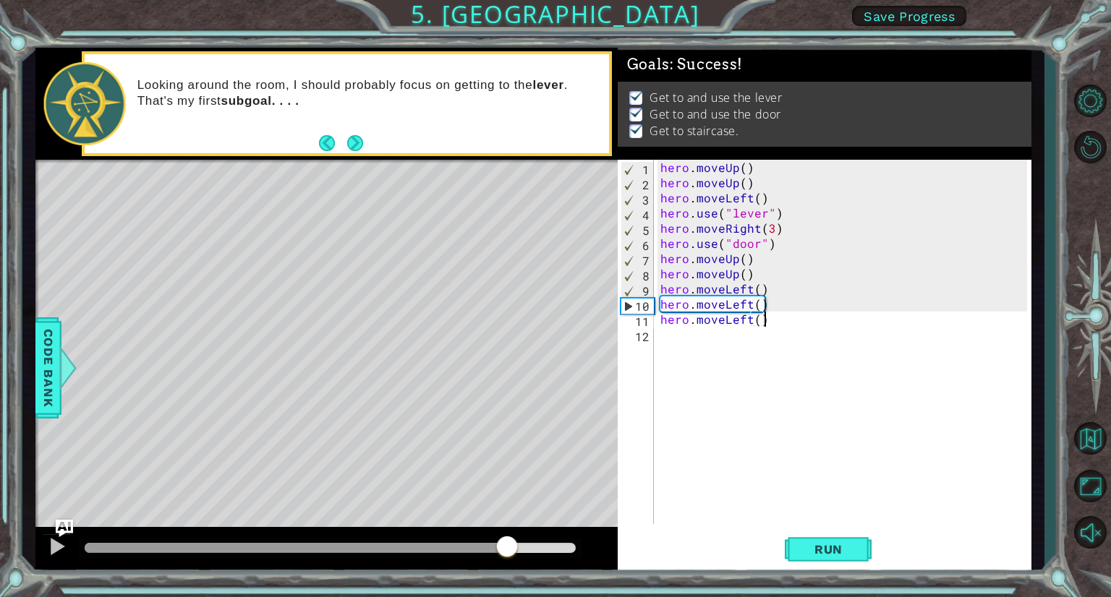
drag, startPoint x: 154, startPoint y: 550, endPoint x: 517, endPoint y: 550, distance: 363.0
click at [516, 550] on div at bounding box center [507, 548] width 26 height 26
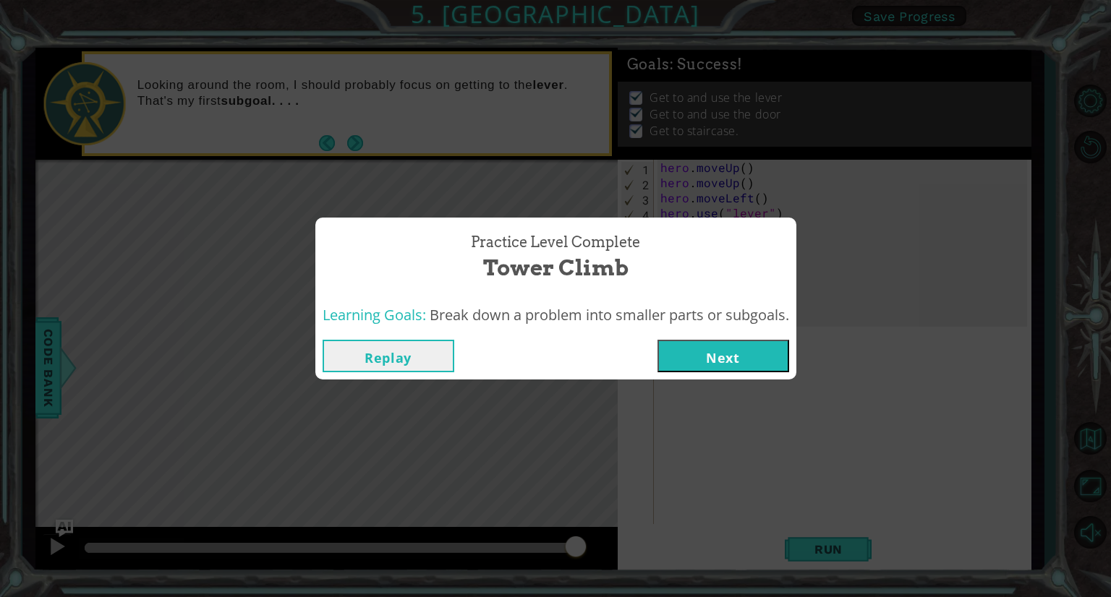
click at [740, 347] on button "Next" at bounding box center [723, 356] width 132 height 33
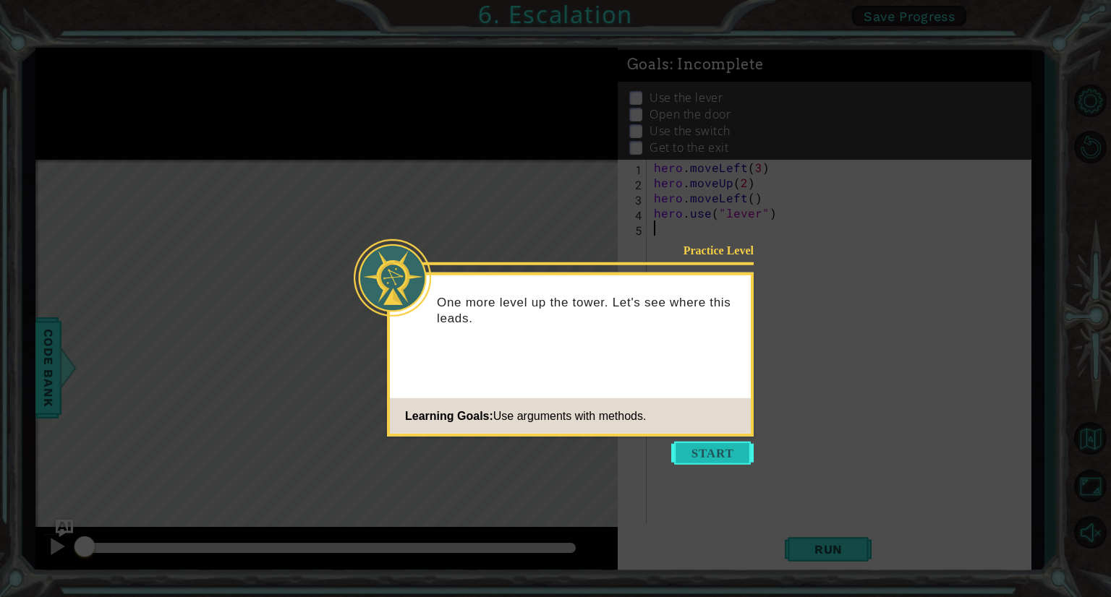
click at [726, 453] on button "Start" at bounding box center [712, 453] width 82 height 23
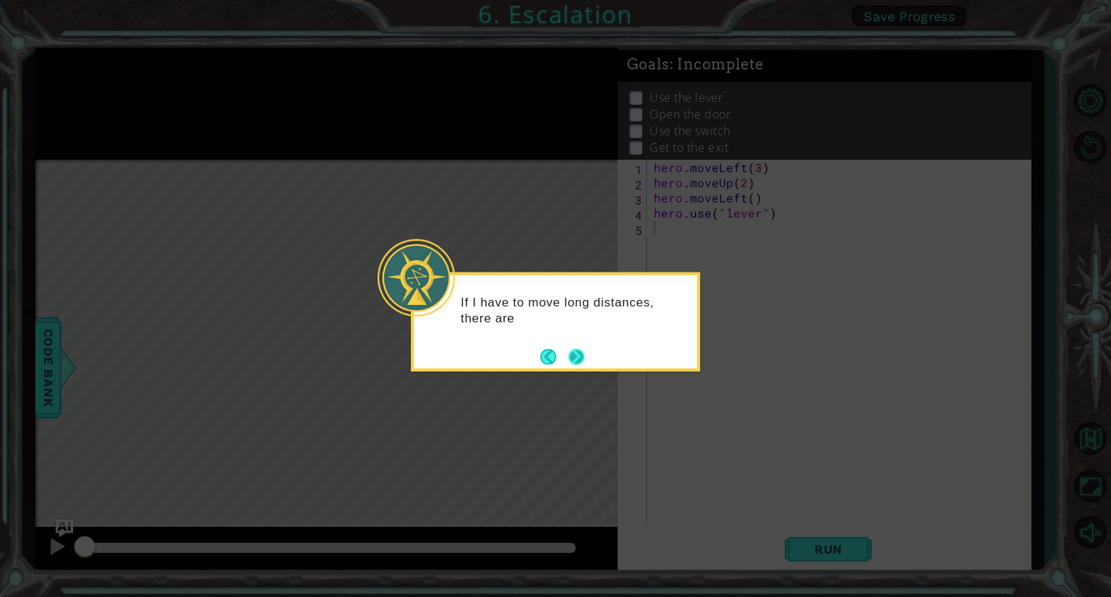
click at [573, 351] on button "Next" at bounding box center [576, 357] width 17 height 17
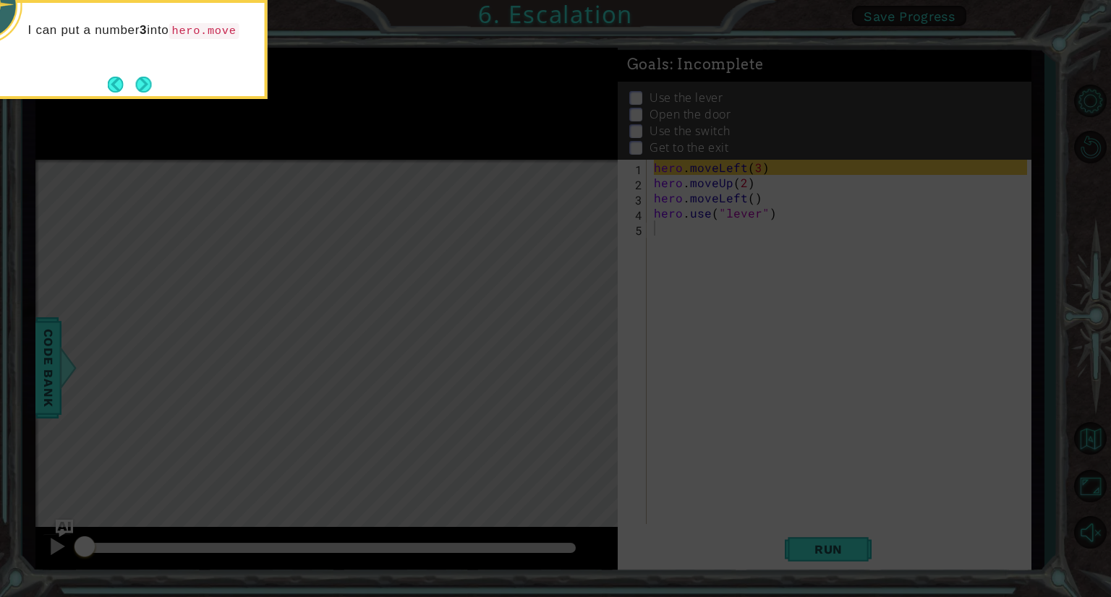
click at [803, 505] on icon at bounding box center [555, 298] width 1111 height 597
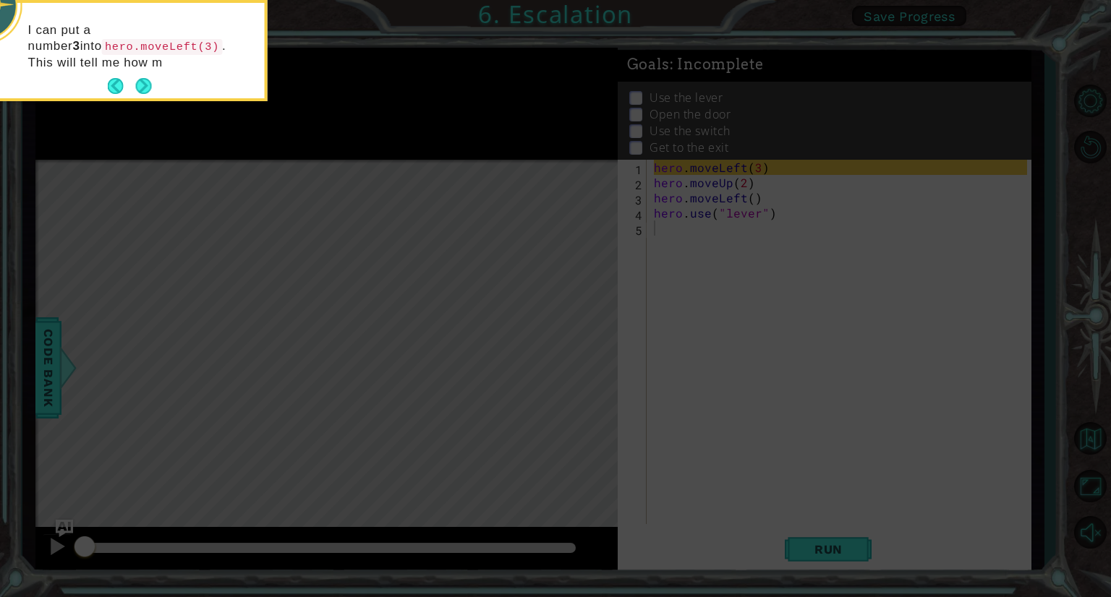
click at [751, 475] on icon at bounding box center [555, 298] width 1111 height 597
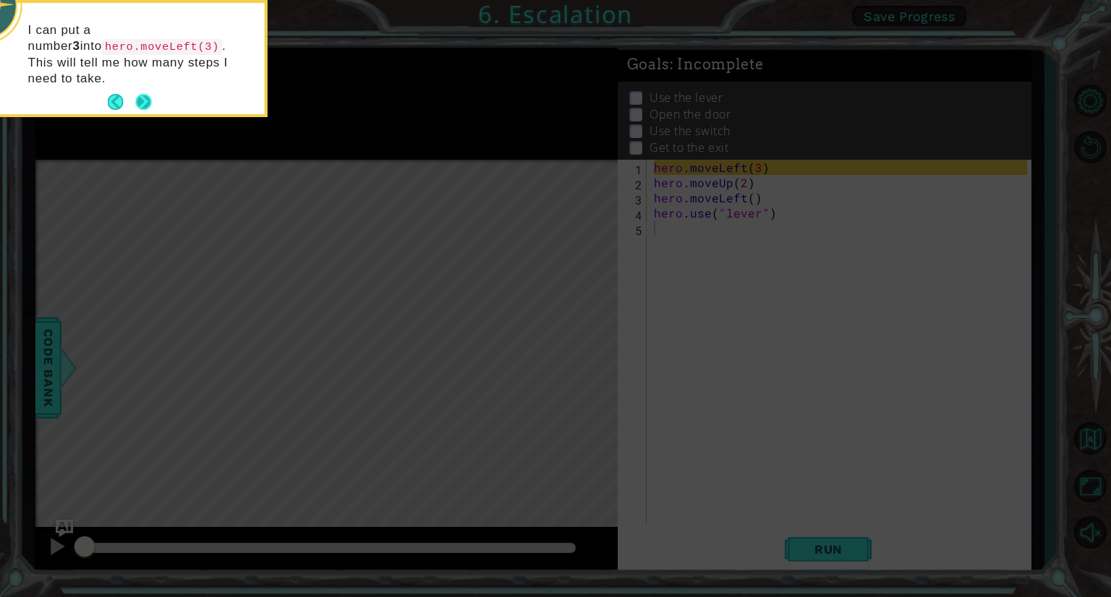
click at [144, 90] on button "Next" at bounding box center [143, 102] width 25 height 25
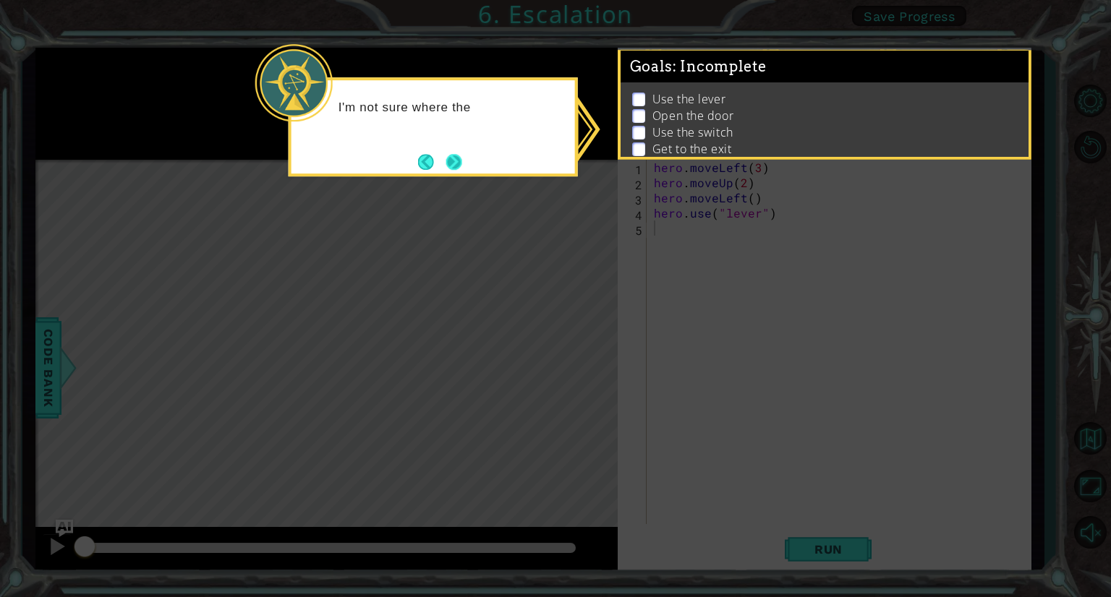
click at [457, 167] on button "Next" at bounding box center [453, 162] width 27 height 27
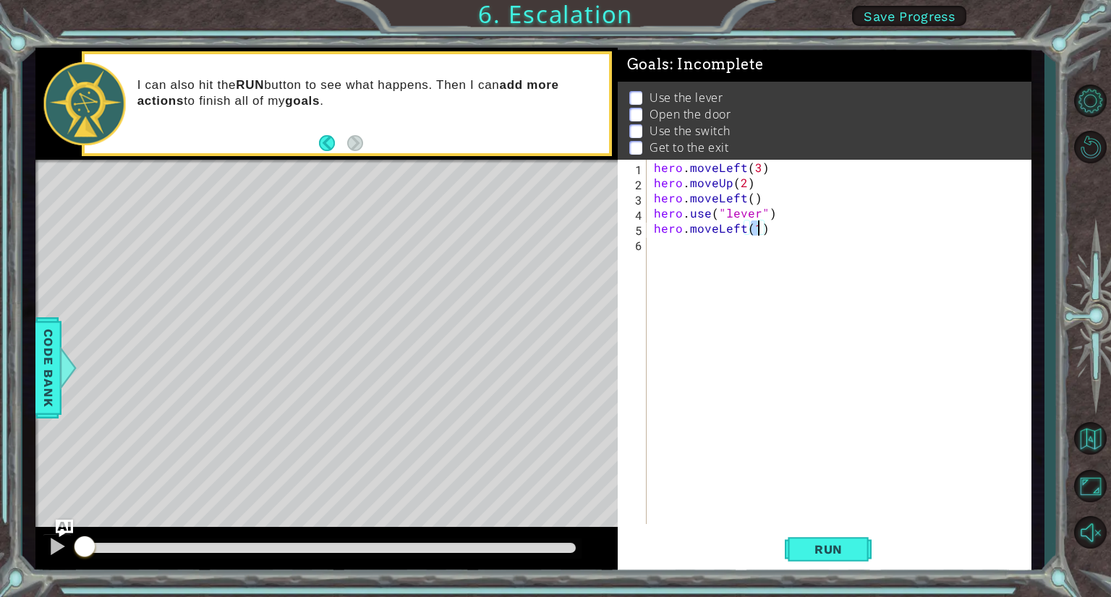
type textarea "hero.moveLeft()"
type textarea "hero.use("door")"
type textarea "hero.moveUp(2)"
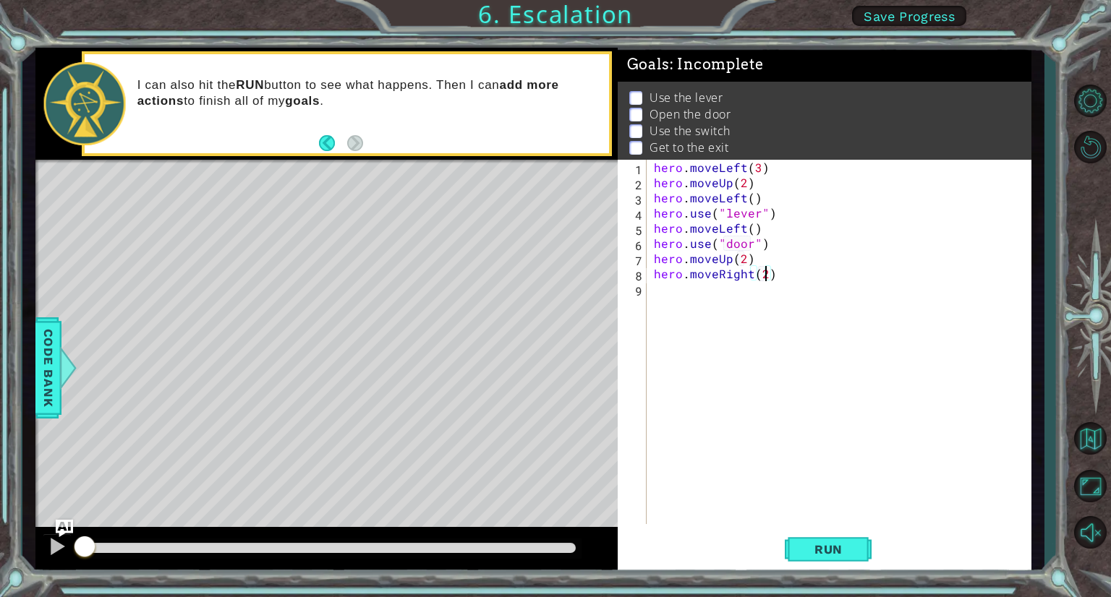
scroll to position [0, 6]
type textarea "hero.moveRight(2)"
type textarea "hero.use("switch")"
type textarea "hero.moveRight()"
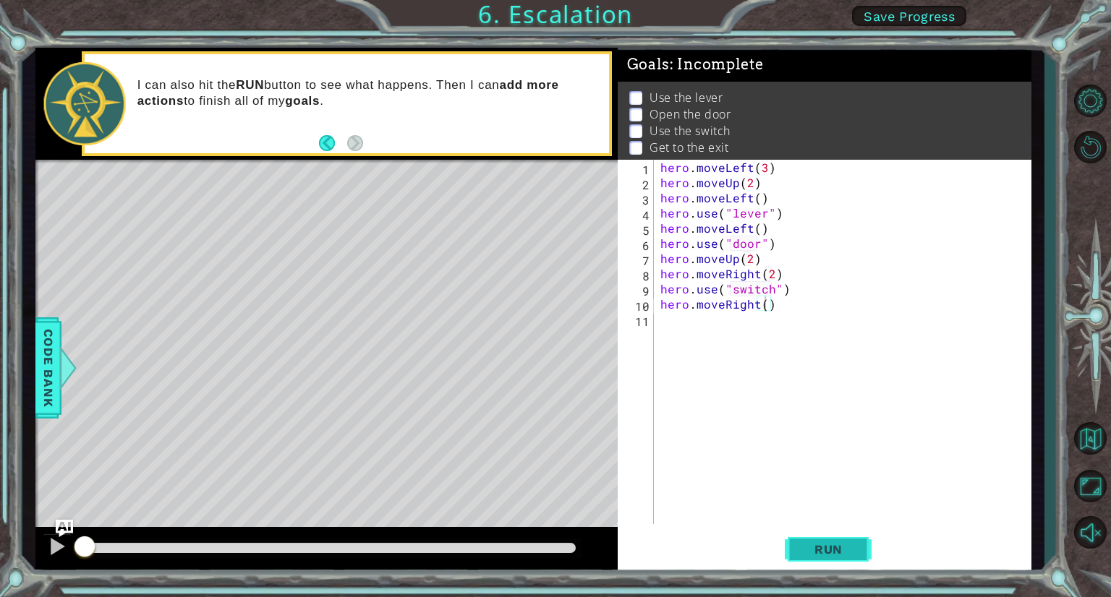
click at [811, 546] on span "Run" at bounding box center [828, 549] width 57 height 14
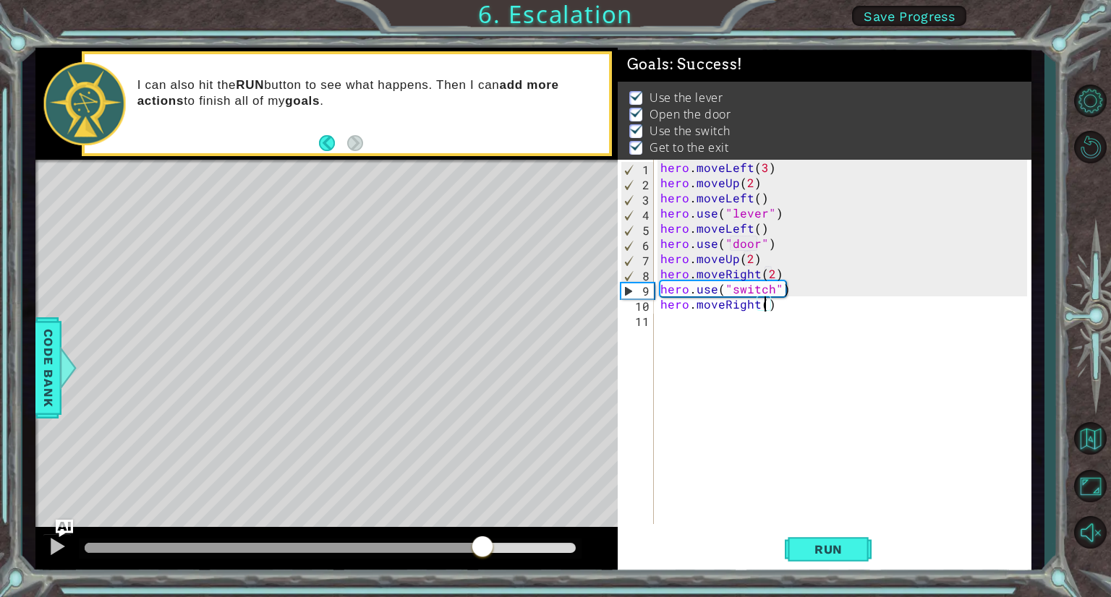
drag, startPoint x: 125, startPoint y: 547, endPoint x: 490, endPoint y: 569, distance: 365.8
click at [490, 569] on div at bounding box center [326, 550] width 582 height 46
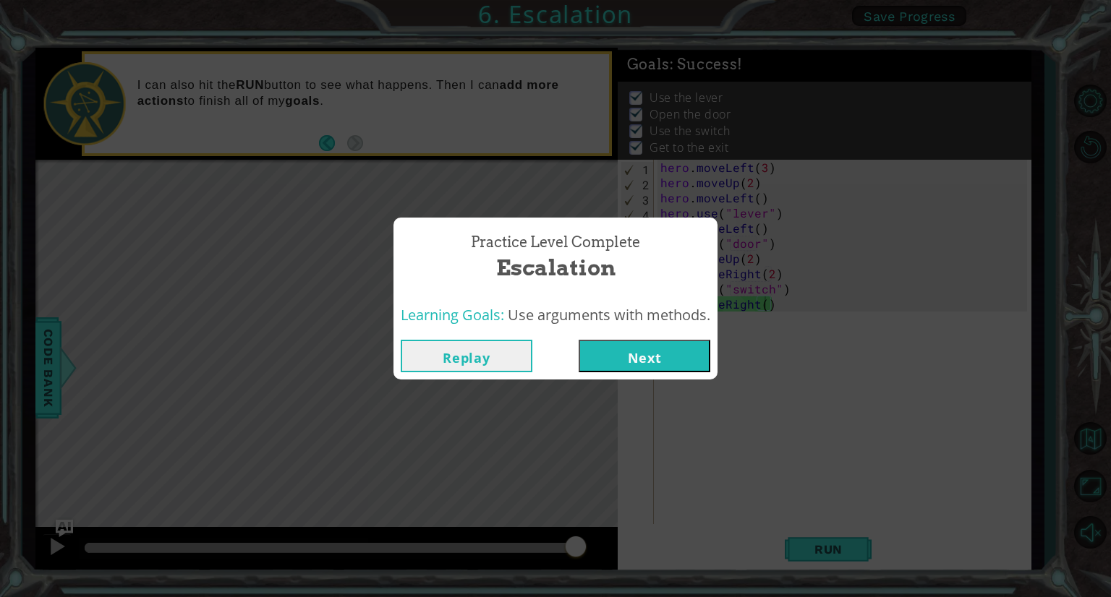
click at [654, 359] on button "Next" at bounding box center [644, 356] width 132 height 33
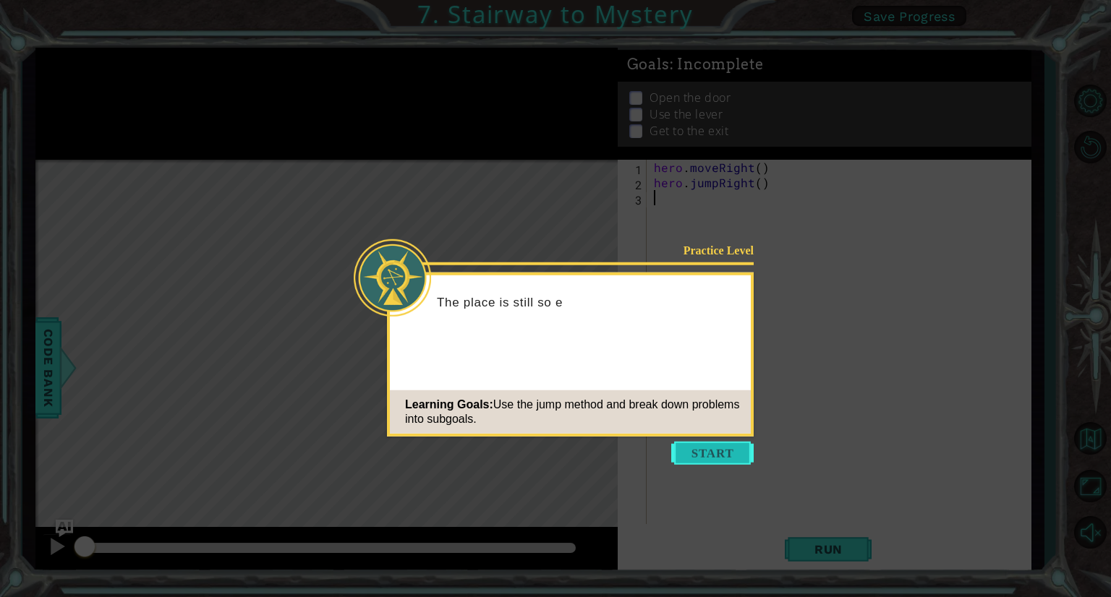
click at [714, 454] on button "Start" at bounding box center [712, 453] width 82 height 23
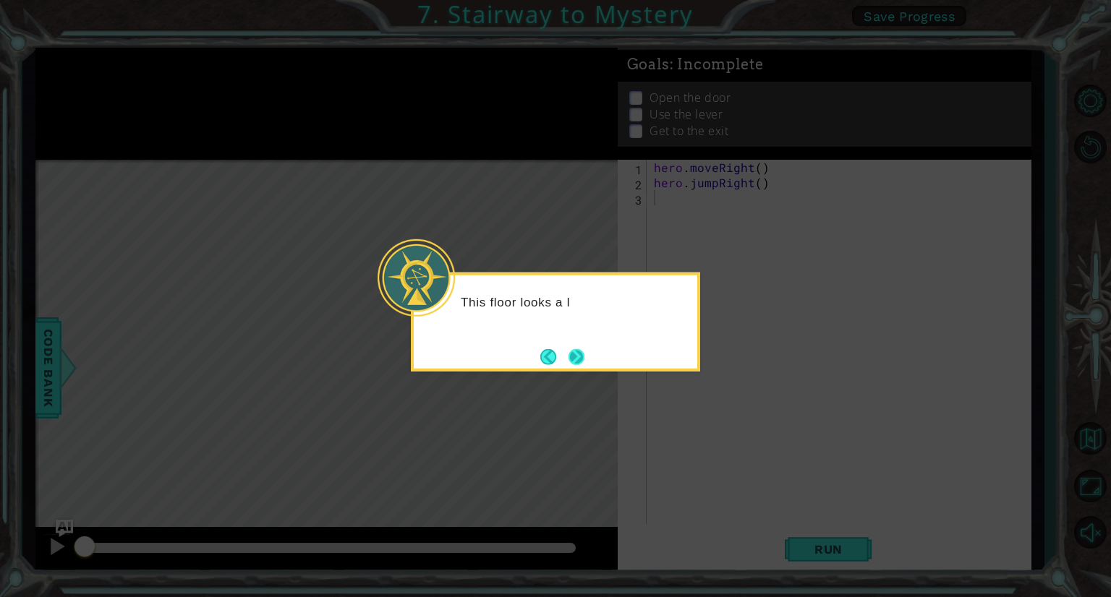
click at [581, 356] on button "Next" at bounding box center [575, 356] width 25 height 25
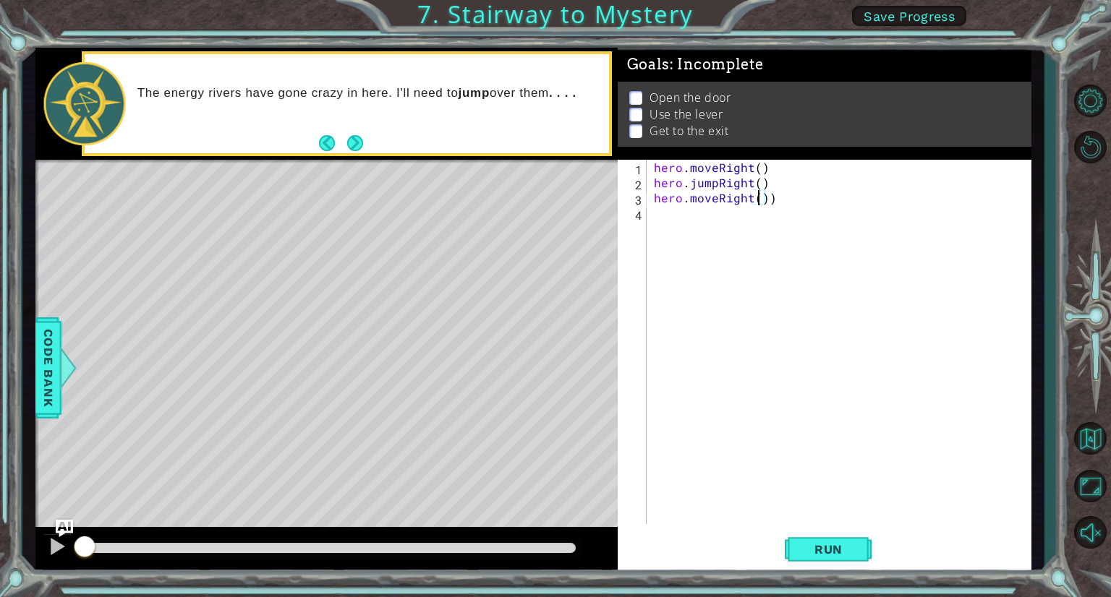
scroll to position [0, 6]
click at [773, 196] on div "hero . moveRight ( ) hero . jumpRight ( ) hero . moveRight ))" at bounding box center [842, 357] width 383 height 395
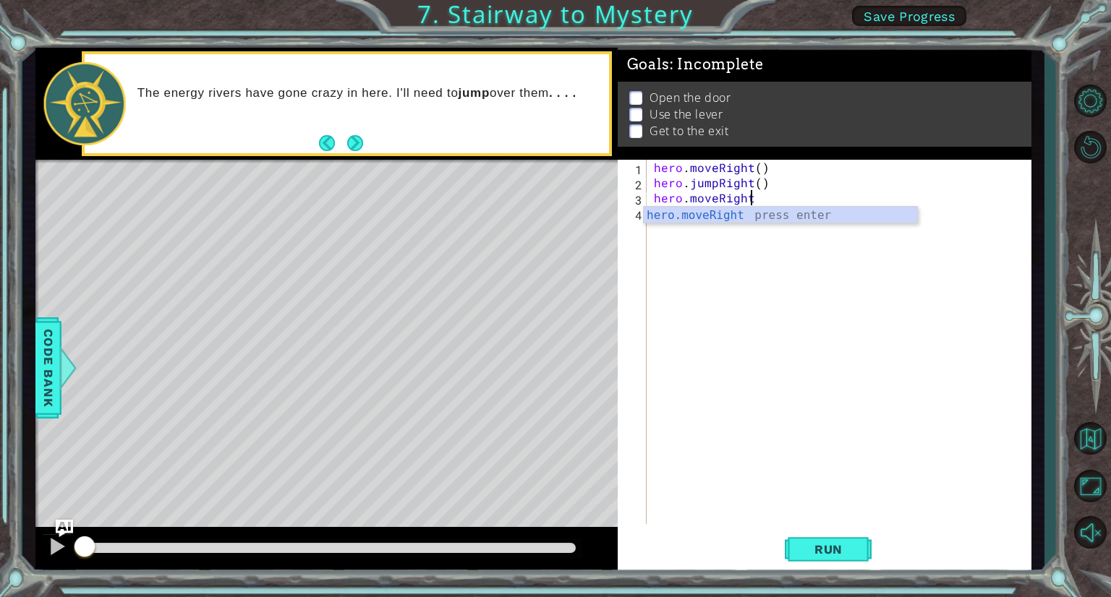
scroll to position [0, 4]
type textarea "hero.moveRight()"
type textarea "hero.moveUp()"
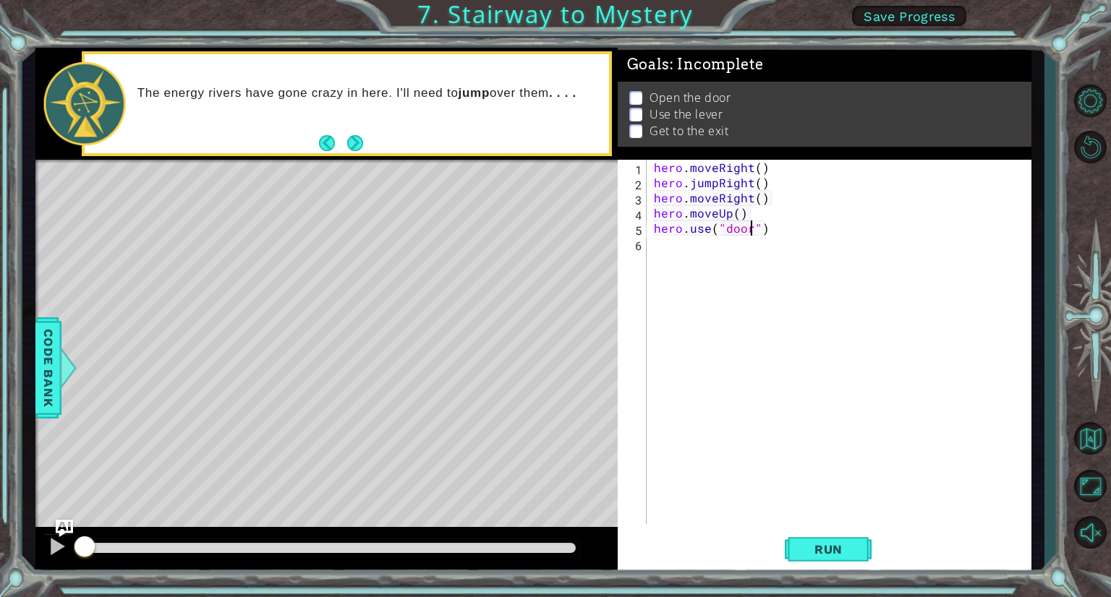
type textarea "hero.use("door")"
type textarea "hero.moveUp(2)"
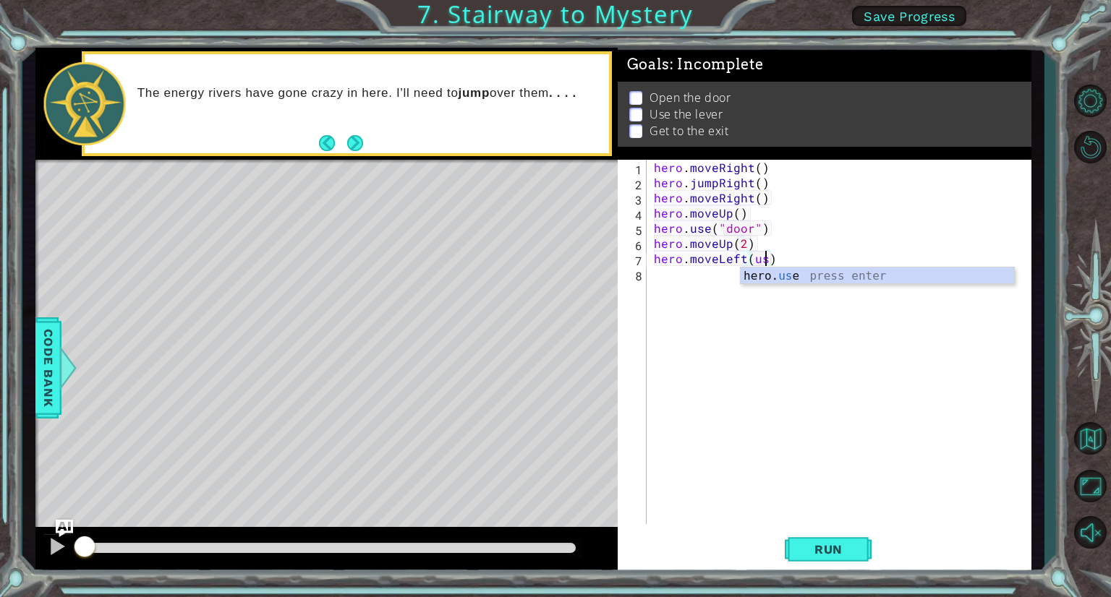
scroll to position [0, 6]
type textarea "hero.moveLeft()"
type textarea "hero.use("lever")"
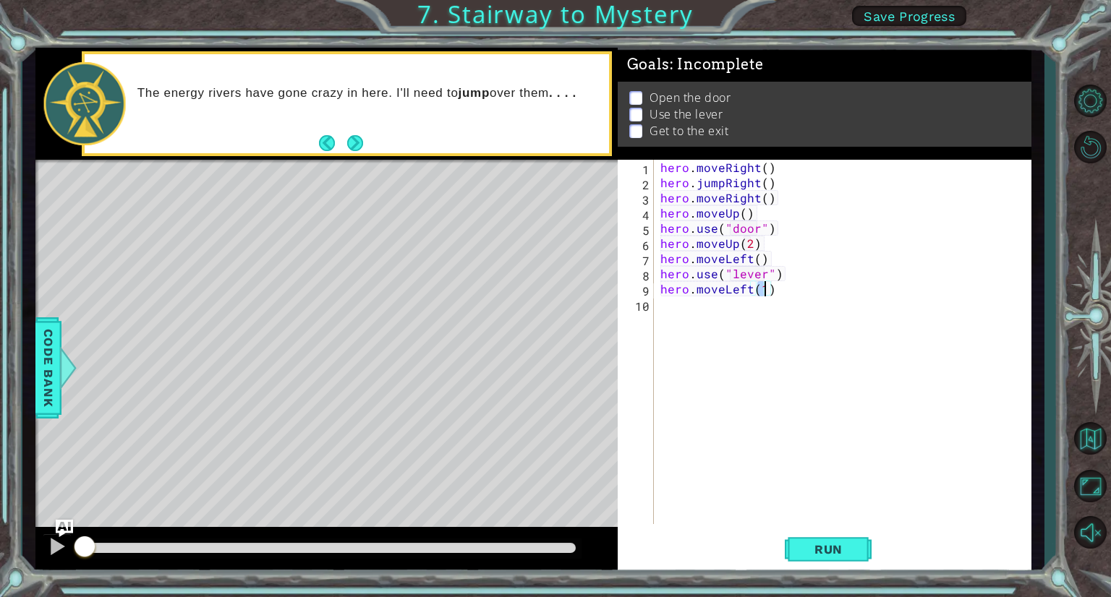
type textarea "hero.moveLeft(2)"
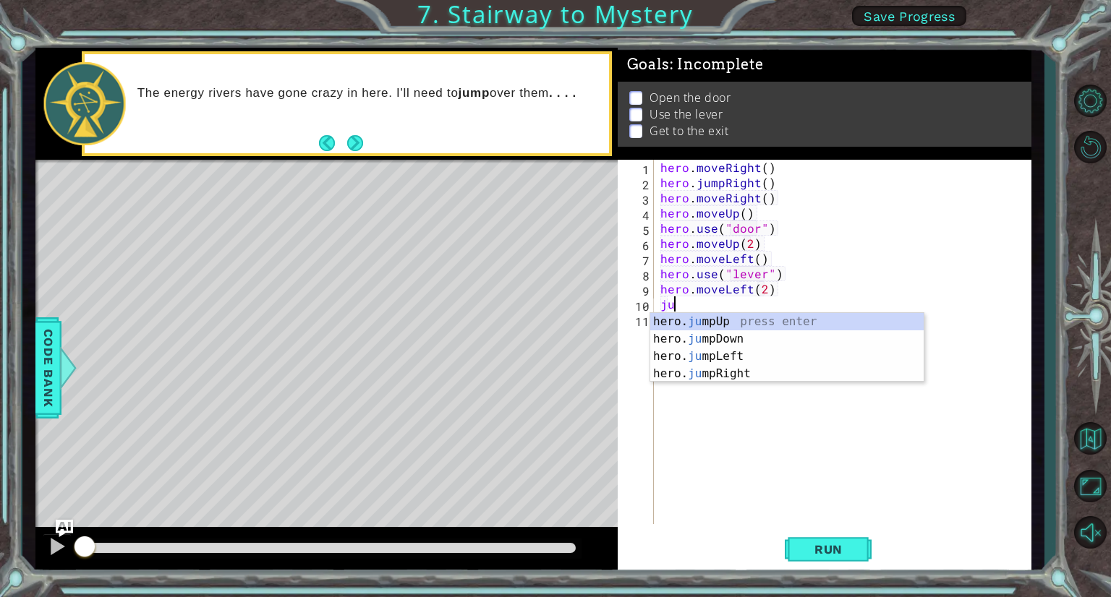
type textarea "jum"
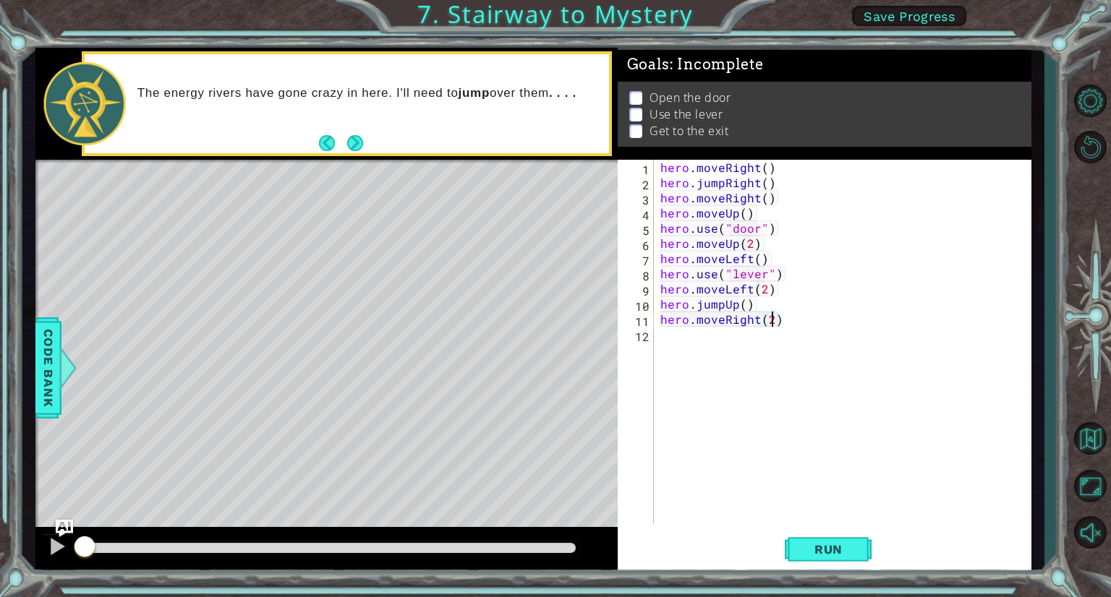
scroll to position [0, 6]
type textarea "hero.moveRight(2)"
click at [855, 551] on span "Run" at bounding box center [828, 549] width 57 height 14
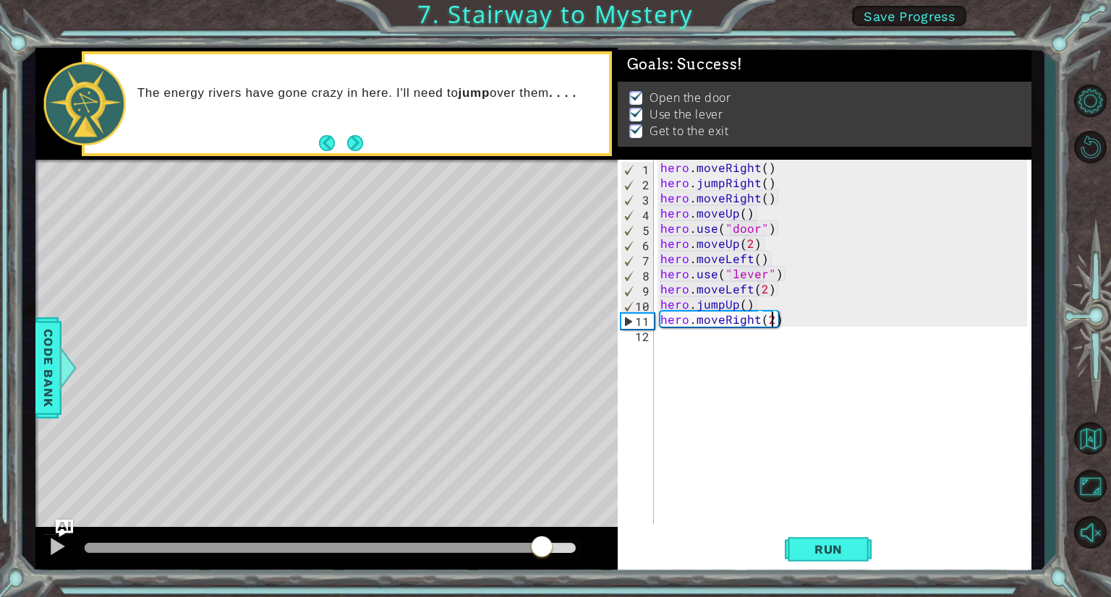
drag, startPoint x: 148, startPoint y: 546, endPoint x: 544, endPoint y: 579, distance: 396.9
click at [544, 580] on div "1 ההההההההההההההההההההההההההההההההההההההההההההההההההההההההההההההההההההההההההההה…" at bounding box center [555, 298] width 1111 height 597
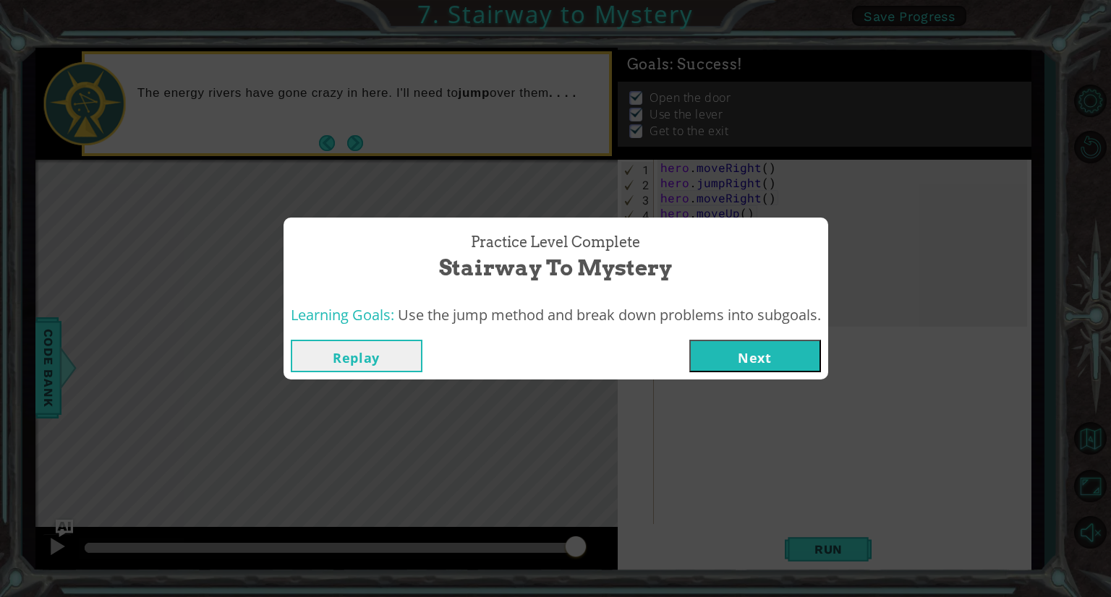
click at [755, 361] on button "Next" at bounding box center [755, 356] width 132 height 33
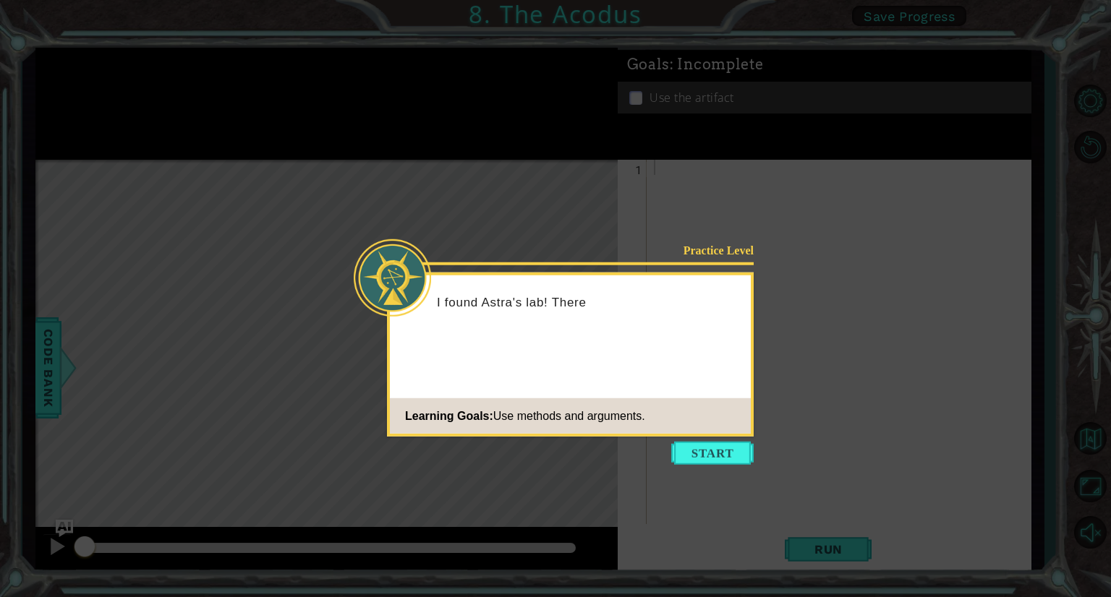
click at [713, 456] on button "Start" at bounding box center [712, 453] width 82 height 23
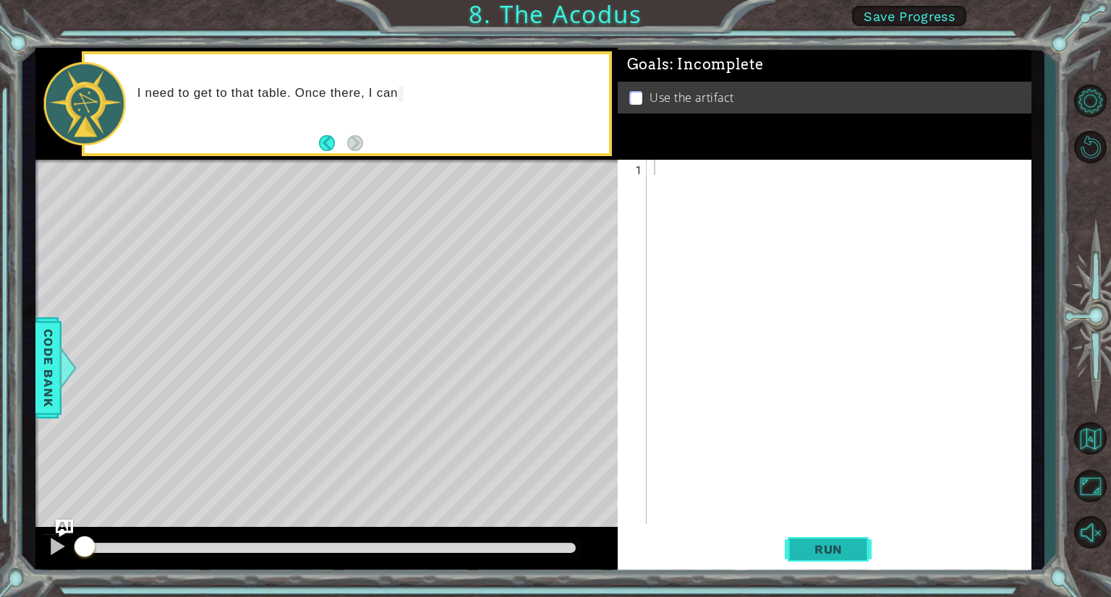
click at [830, 547] on span "Run" at bounding box center [828, 549] width 57 height 14
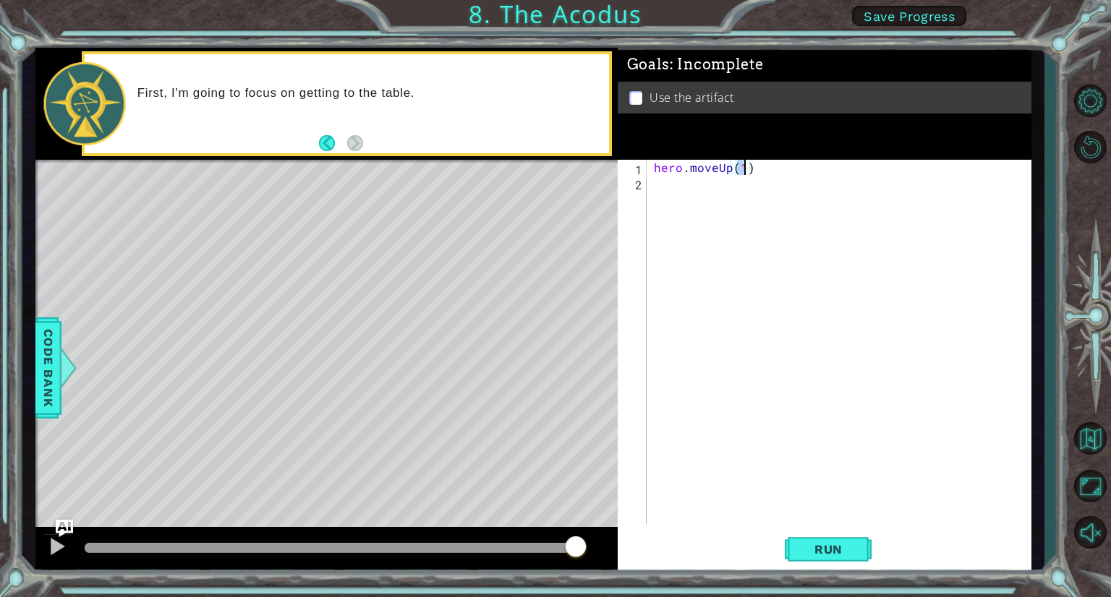
scroll to position [0, 5]
type textarea "hero.moveUp(2)"
type textarea "hero.moveLeft()"
type textarea "hero.moveDown(2)"
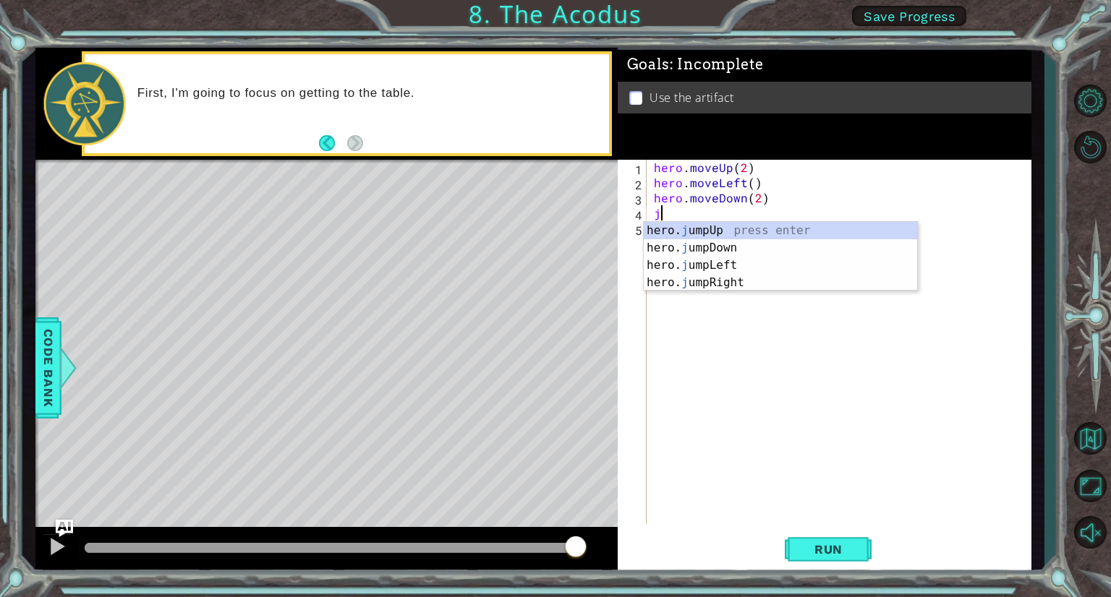
type textarea "ju"
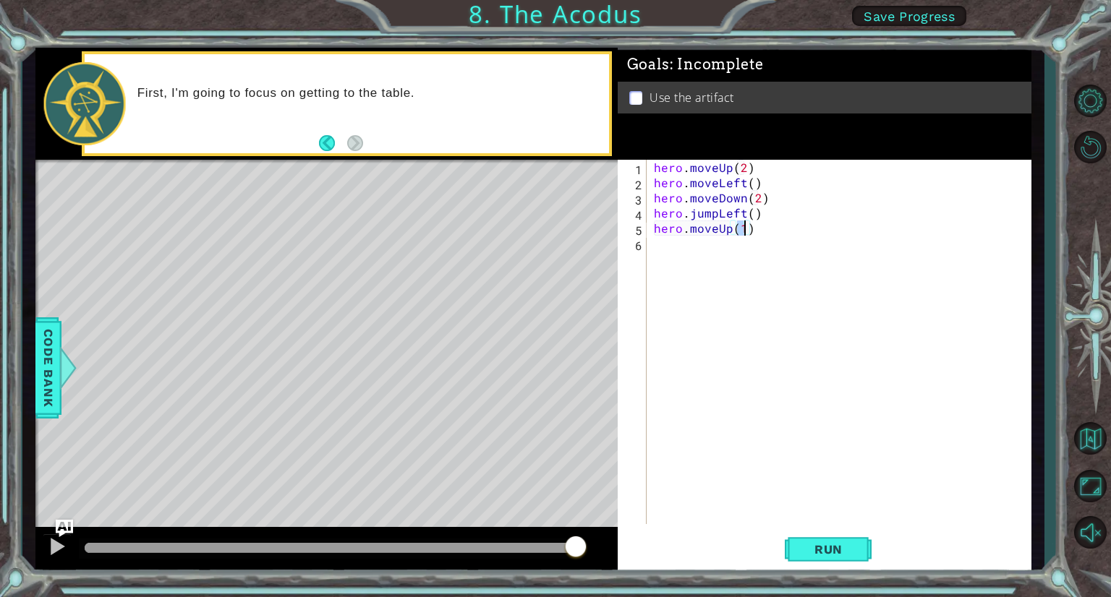
type textarea "hero.moveUp(2)"
type textarea "hero.moveRight()"
type textarea "hero.use("artifact")"
click at [841, 553] on span "Run" at bounding box center [828, 549] width 57 height 14
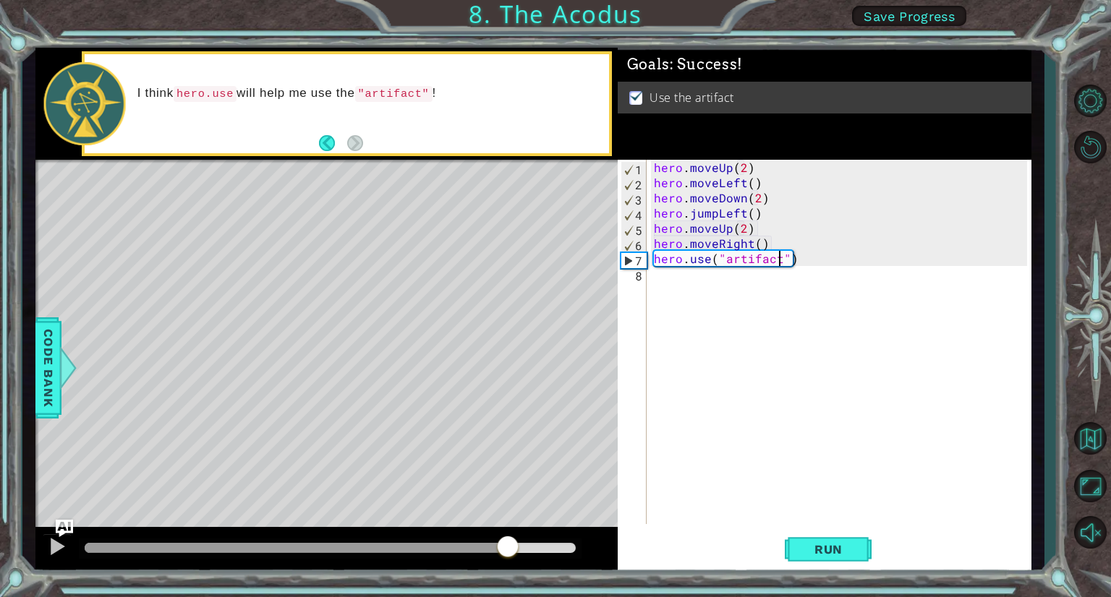
drag, startPoint x: 193, startPoint y: 547, endPoint x: 510, endPoint y: 563, distance: 317.1
click at [510, 563] on div at bounding box center [326, 550] width 582 height 46
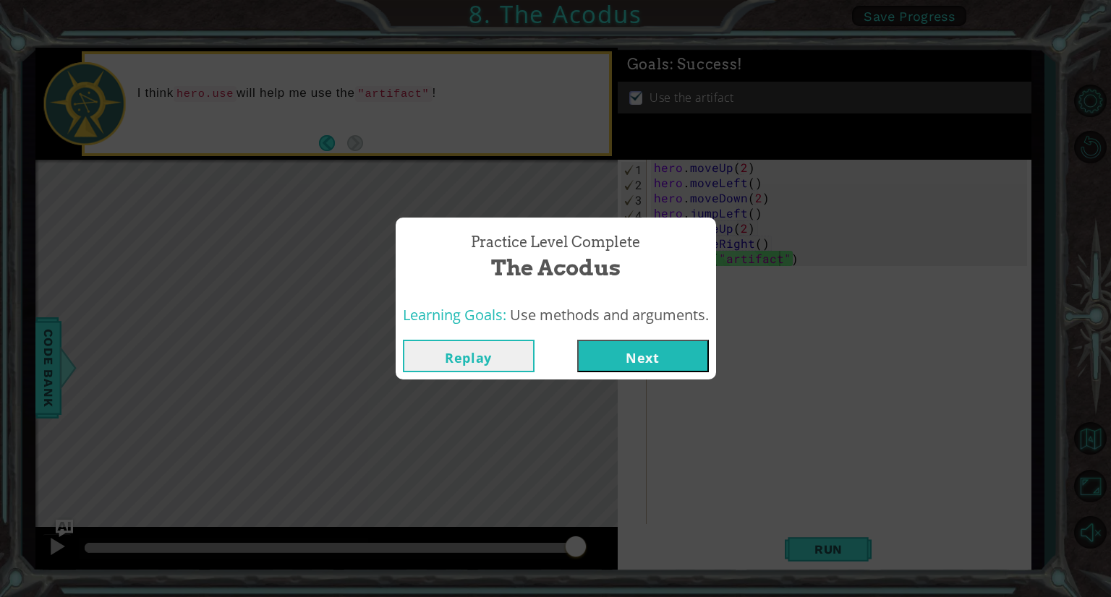
click at [646, 359] on button "Next" at bounding box center [643, 356] width 132 height 33
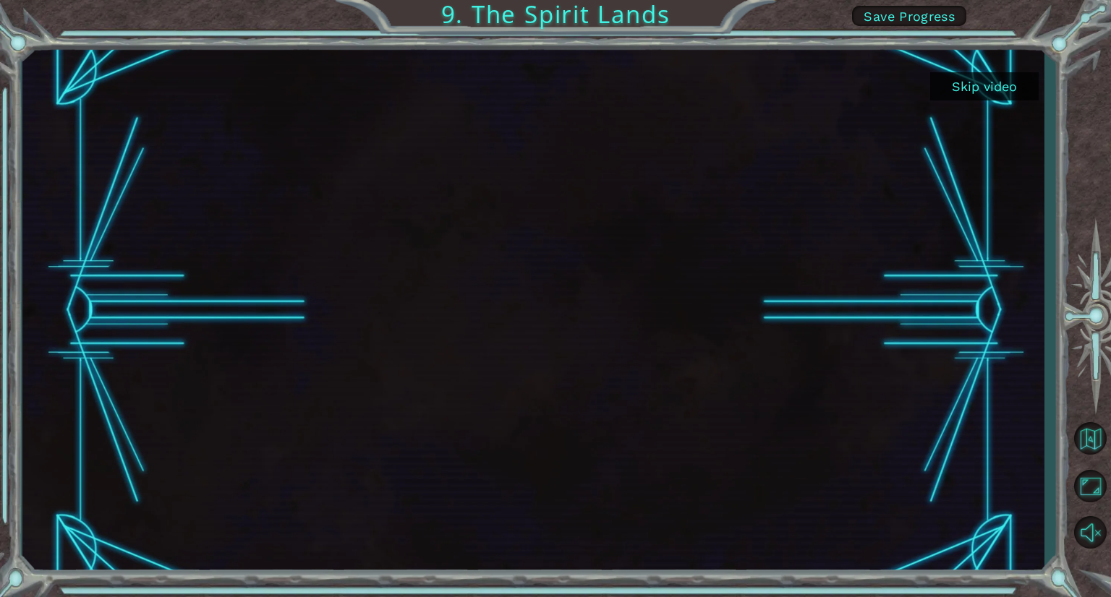
click at [970, 88] on button "Skip video" at bounding box center [984, 86] width 108 height 28
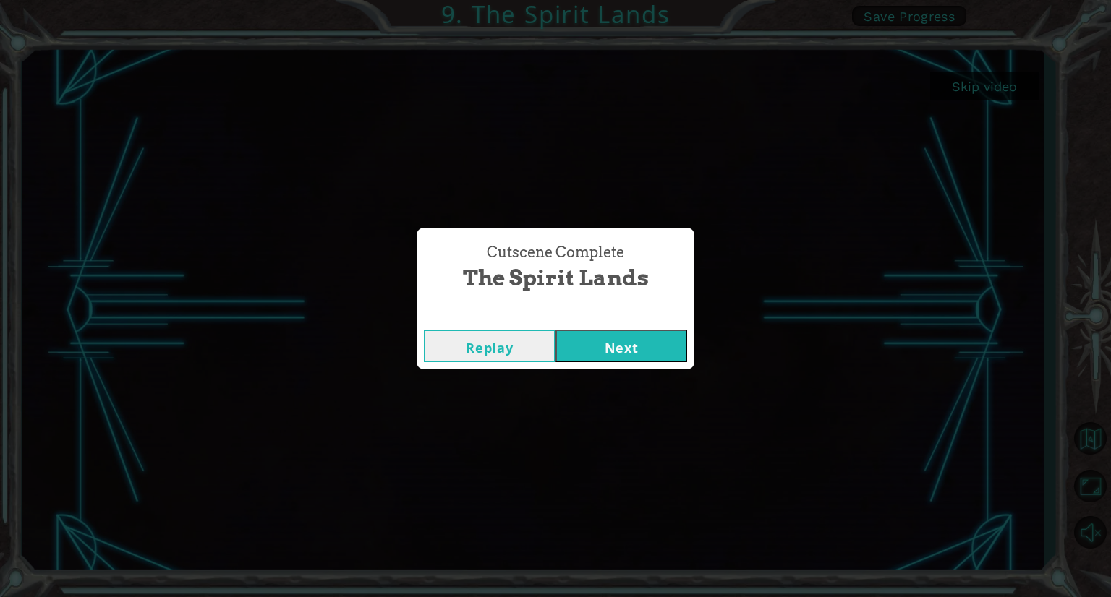
click at [655, 339] on button "Next" at bounding box center [621, 346] width 132 height 33
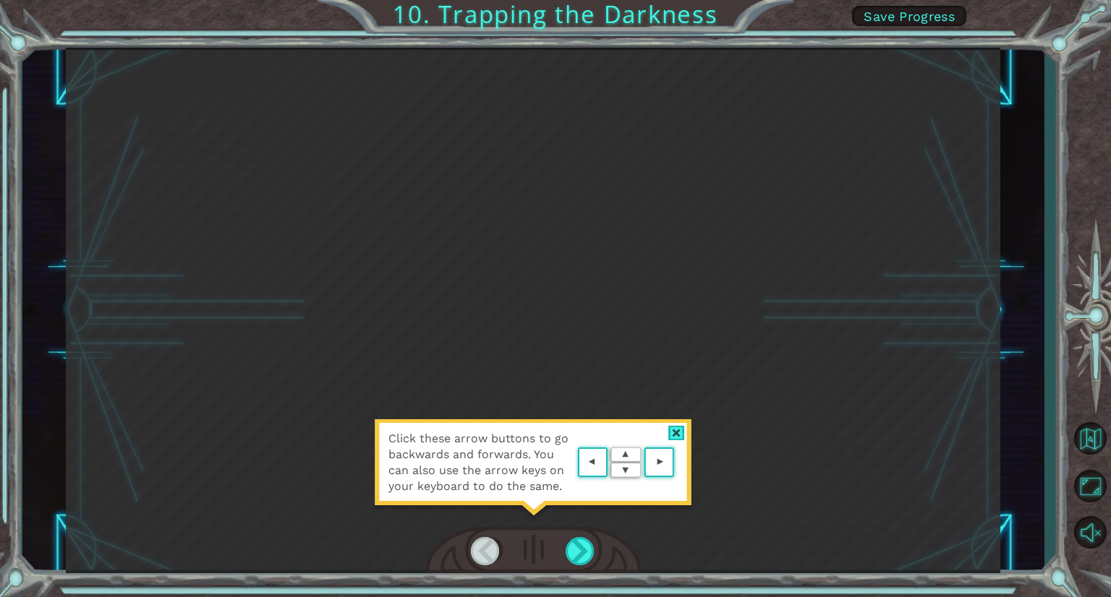
click at [675, 435] on div at bounding box center [676, 433] width 17 height 15
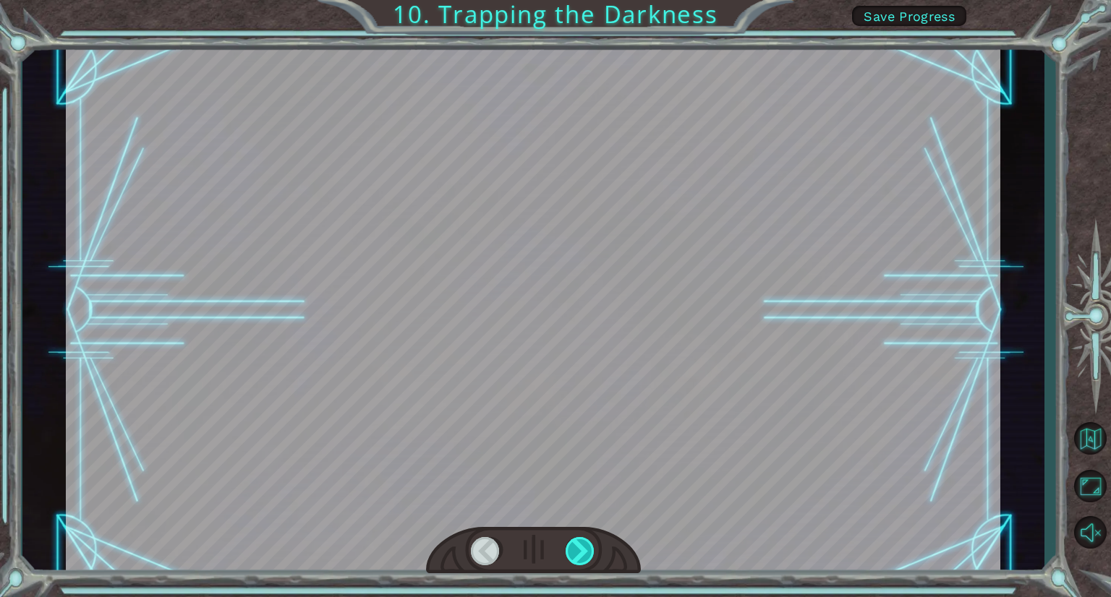
click at [581, 544] on div at bounding box center [580, 551] width 30 height 28
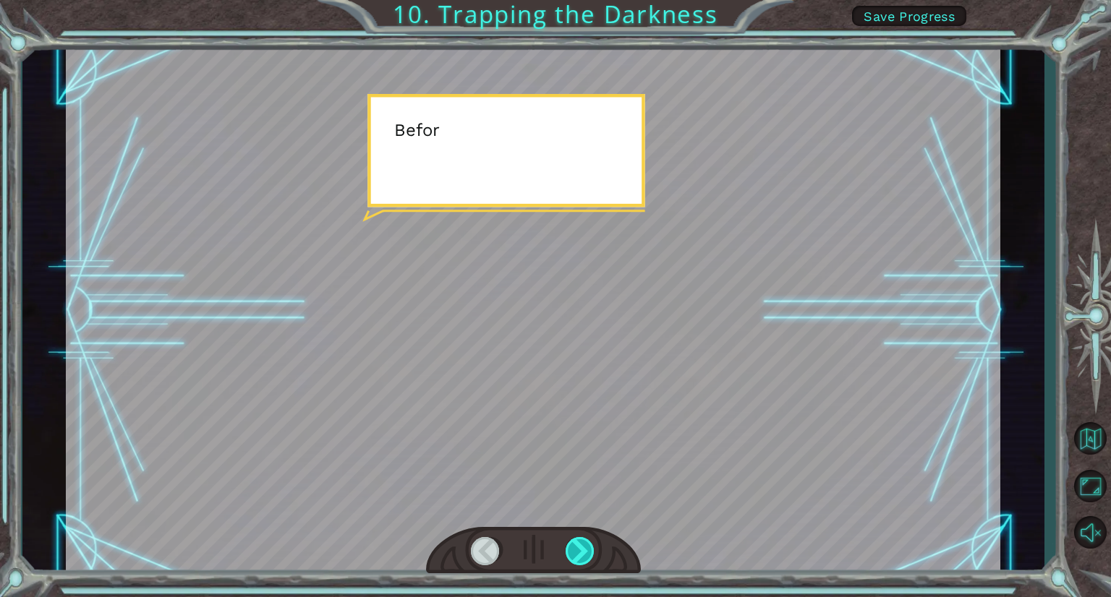
click at [581, 544] on div at bounding box center [580, 551] width 30 height 28
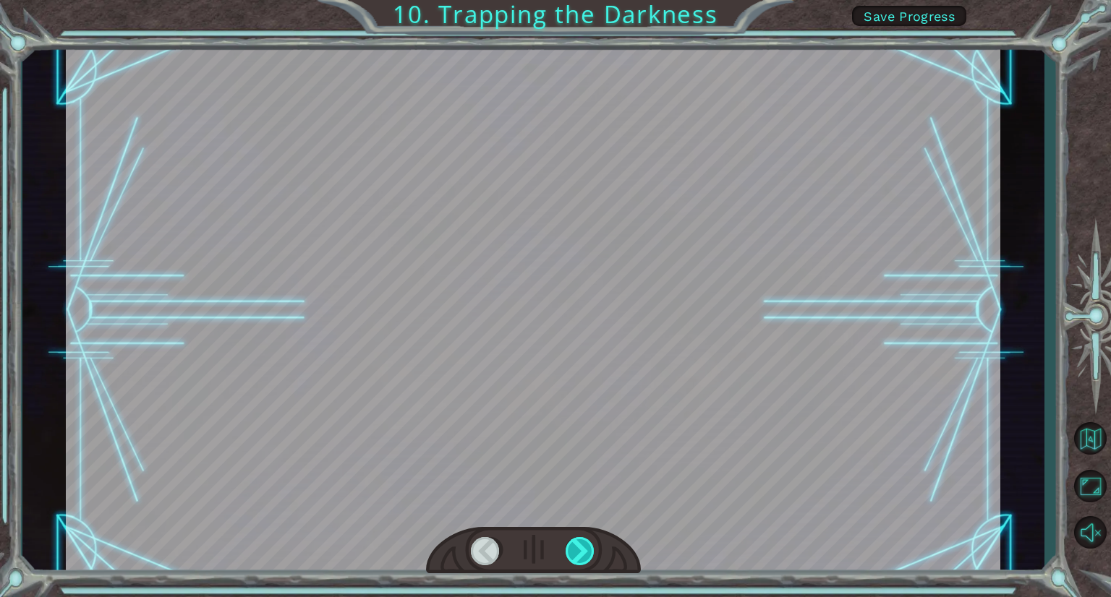
click at [581, 545] on div at bounding box center [580, 551] width 30 height 28
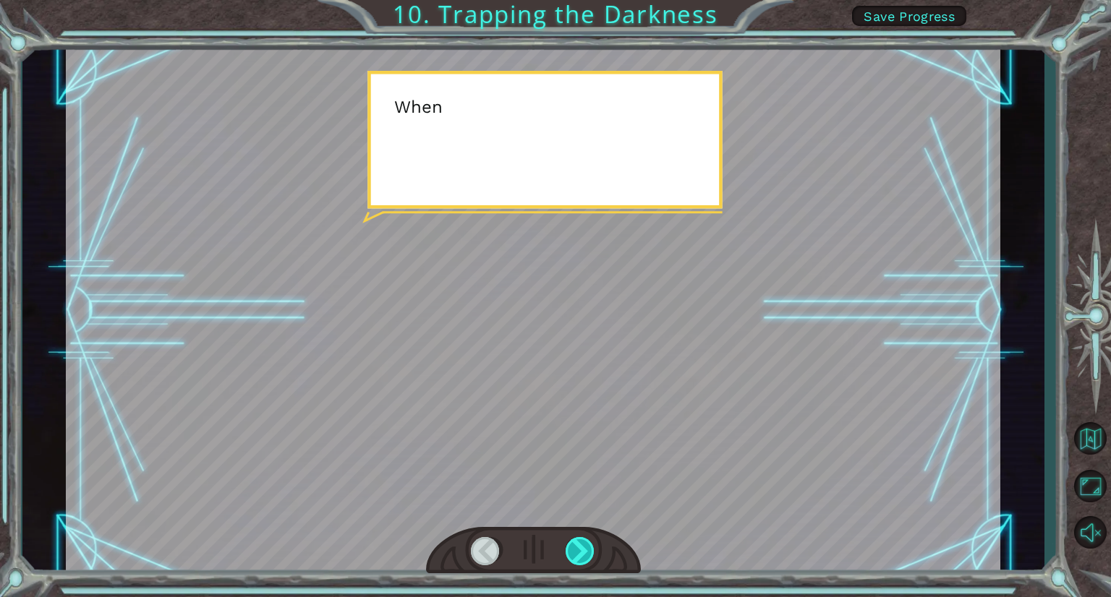
click at [581, 545] on div at bounding box center [580, 551] width 30 height 28
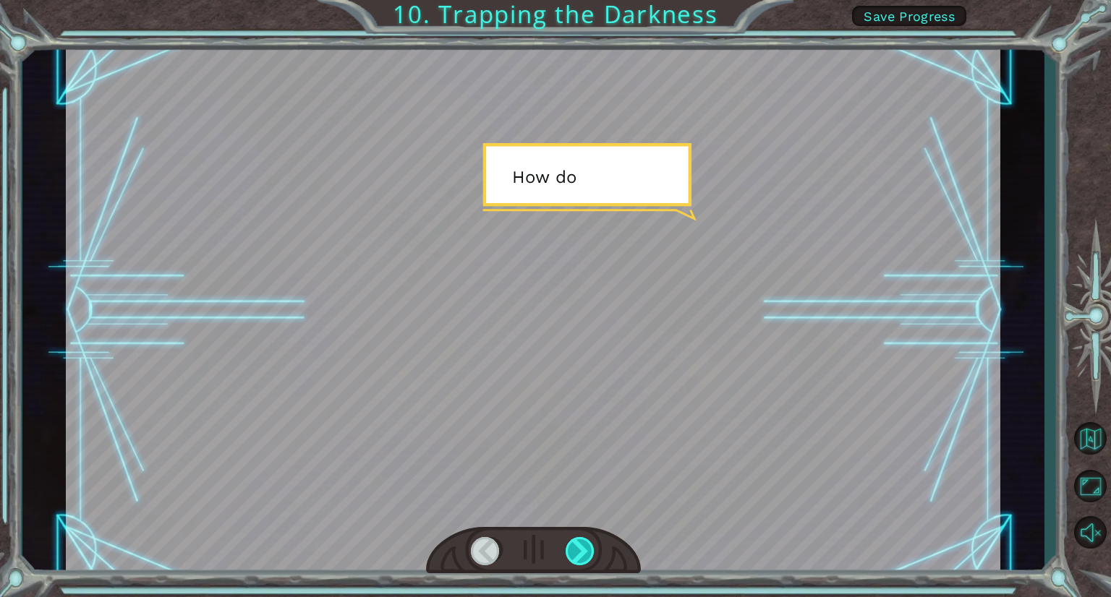
click at [582, 547] on div at bounding box center [580, 551] width 30 height 28
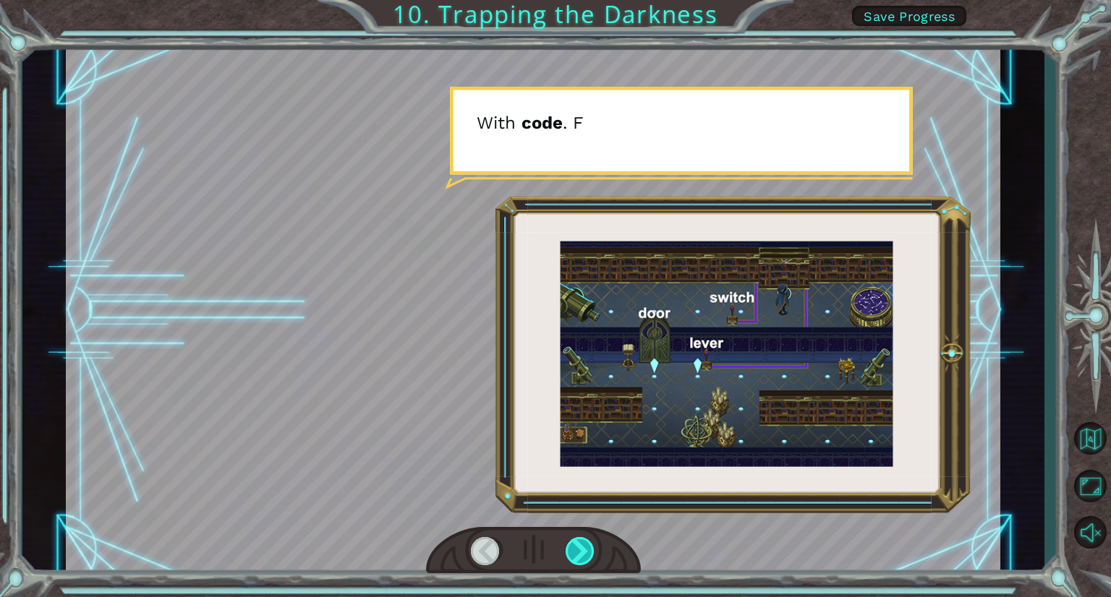
click at [581, 542] on div at bounding box center [580, 551] width 30 height 28
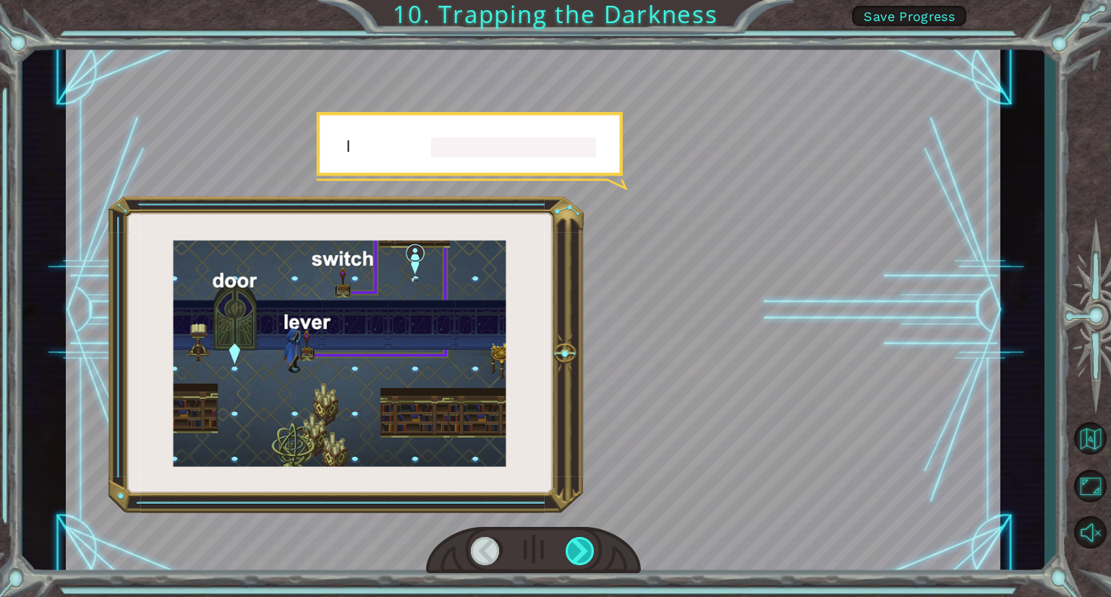
click at [581, 542] on div at bounding box center [580, 551] width 30 height 28
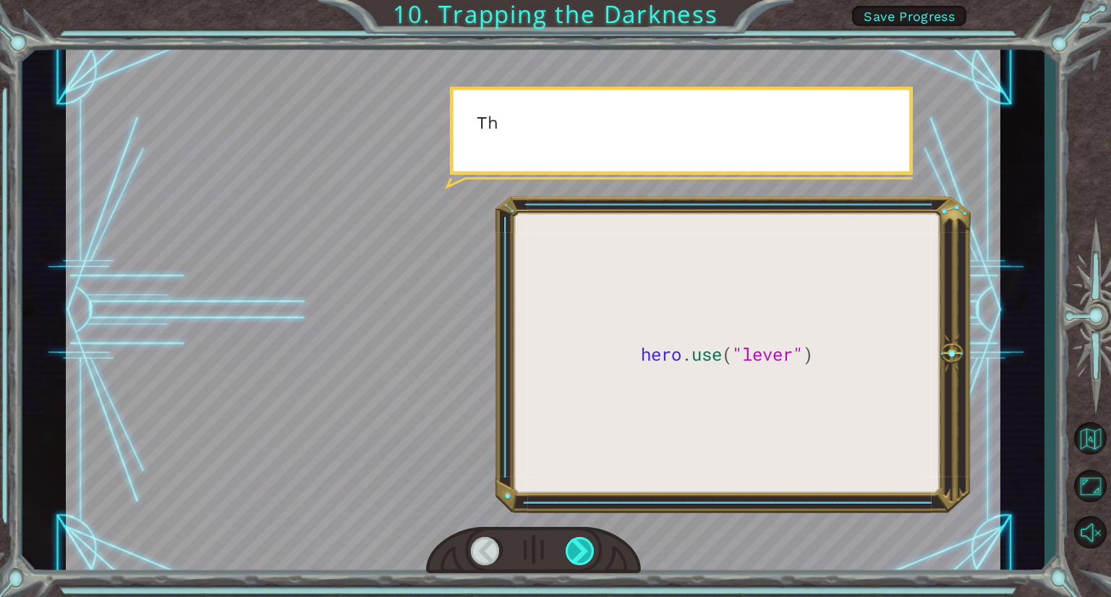
click at [581, 542] on div at bounding box center [580, 551] width 30 height 28
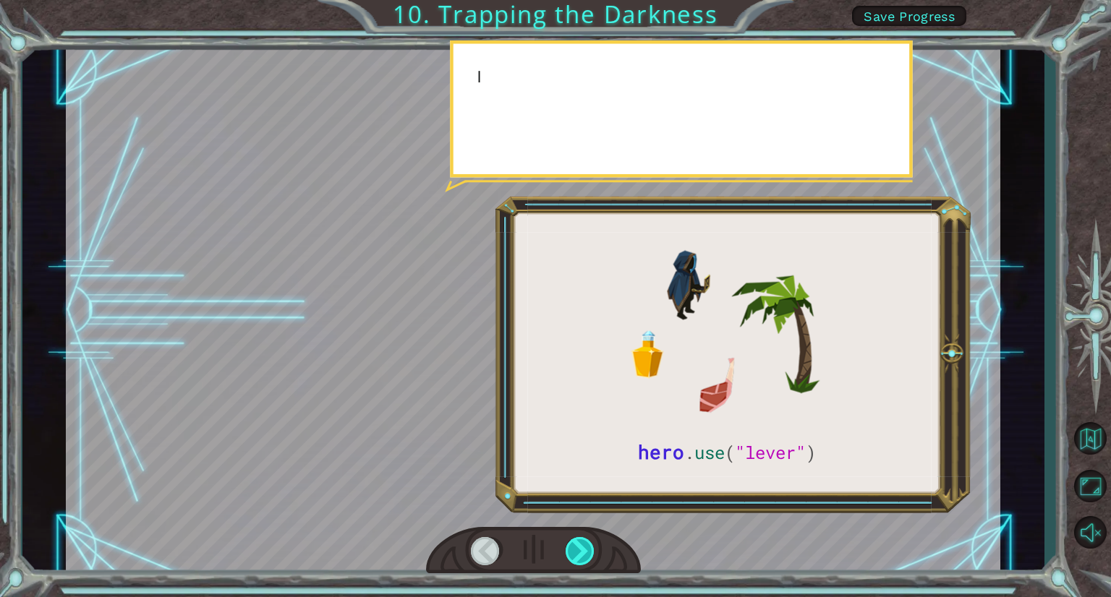
click at [581, 542] on div at bounding box center [580, 551] width 30 height 28
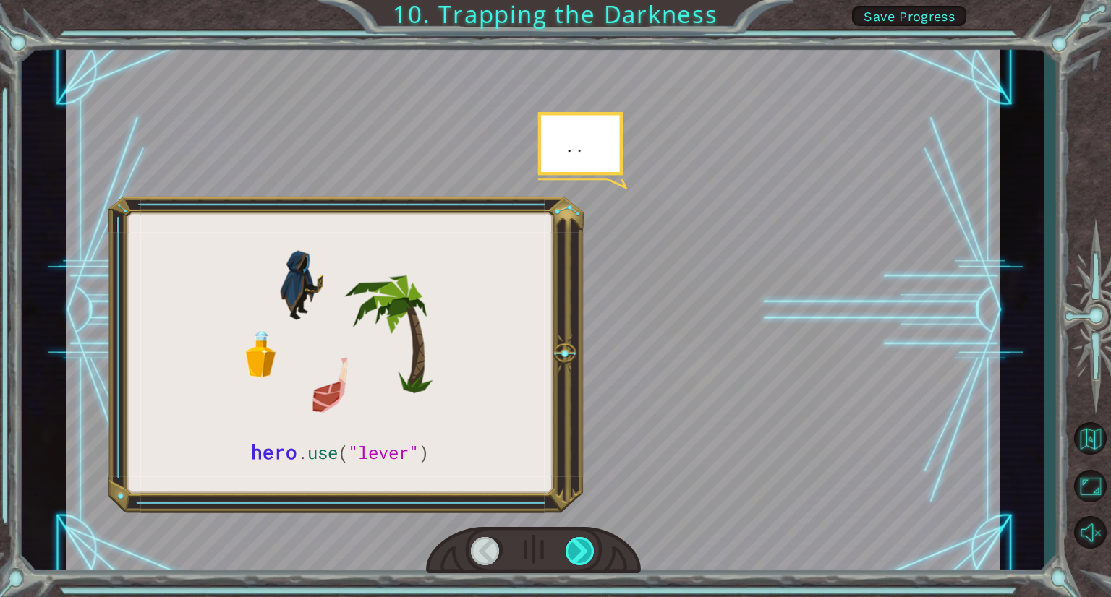
click at [581, 542] on div at bounding box center [580, 551] width 30 height 28
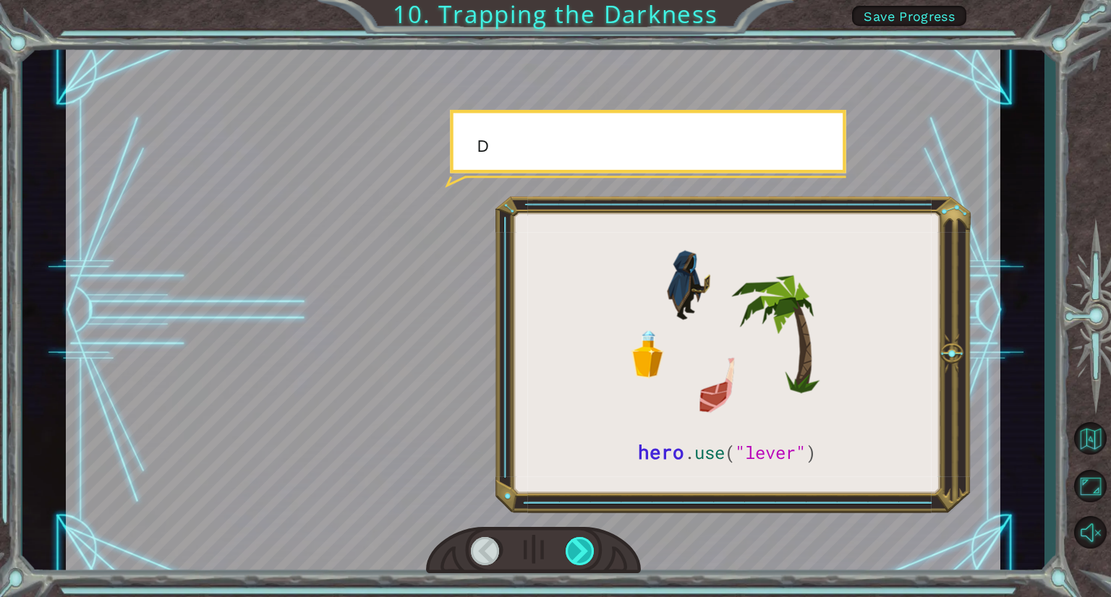
click at [581, 542] on div at bounding box center [580, 551] width 30 height 28
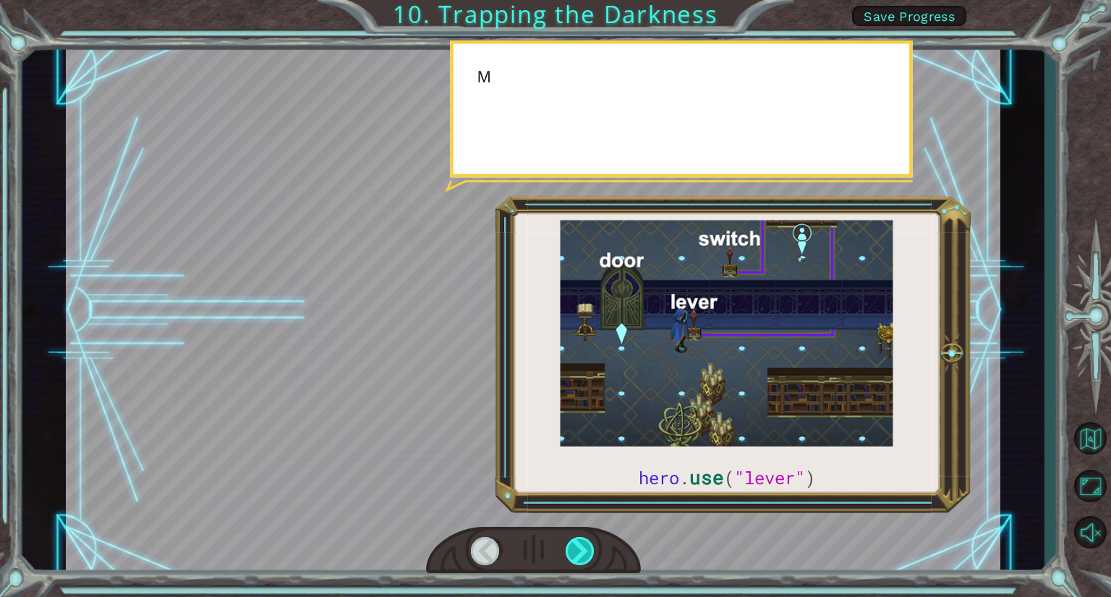
click at [581, 542] on div at bounding box center [580, 551] width 30 height 28
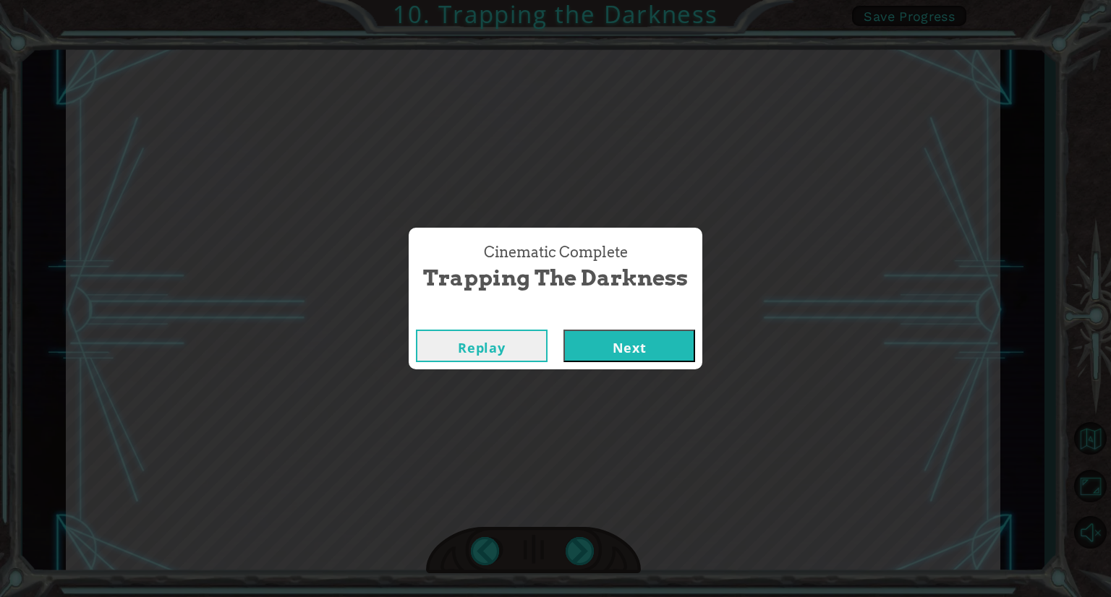
click at [639, 350] on button "Next" at bounding box center [629, 346] width 132 height 33
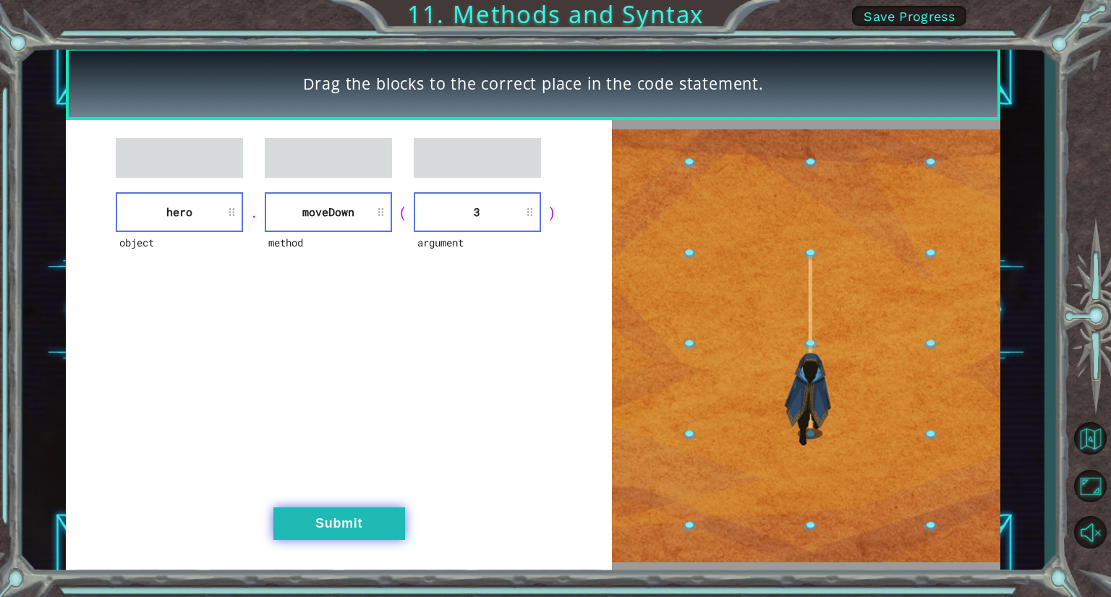
click at [359, 521] on button "Submit" at bounding box center [339, 524] width 132 height 33
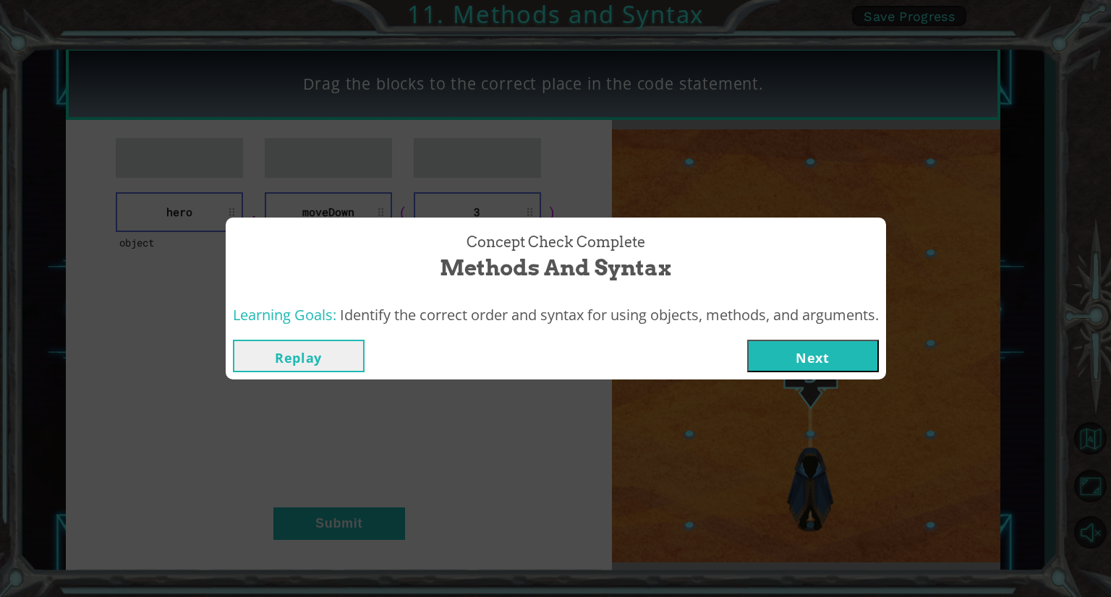
click at [825, 341] on button "Next" at bounding box center [813, 356] width 132 height 33
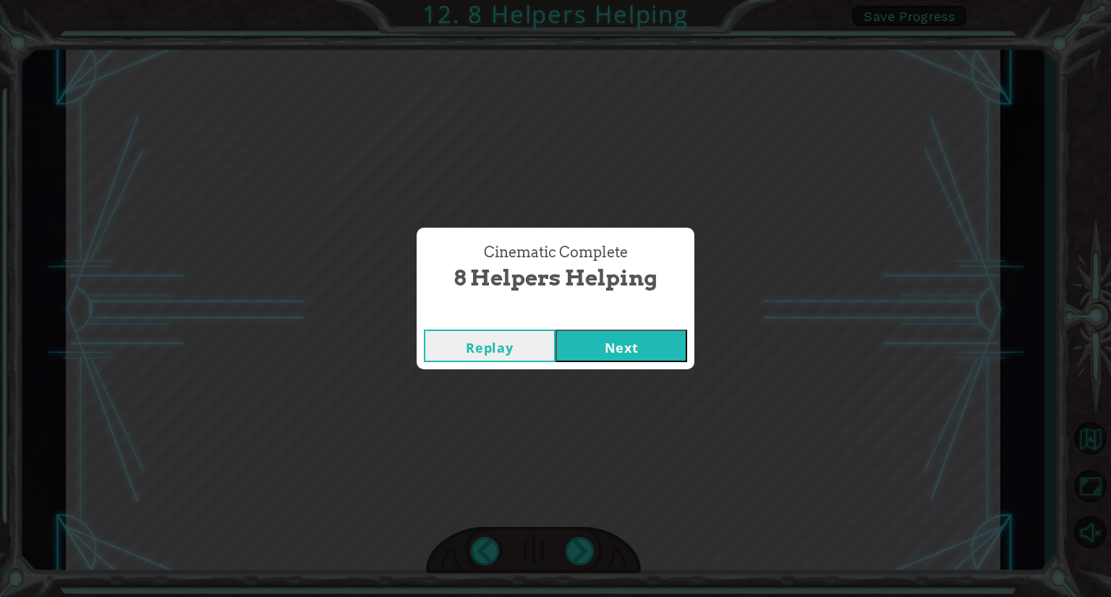
click at [631, 350] on button "Next" at bounding box center [621, 346] width 132 height 33
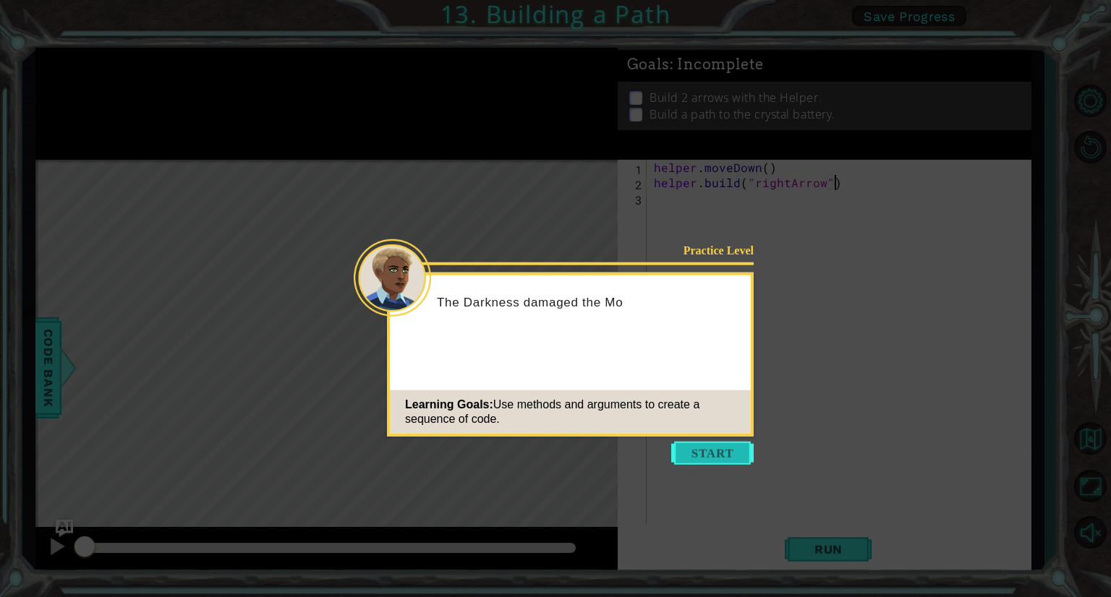
click at [733, 458] on button "Start" at bounding box center [712, 453] width 82 height 23
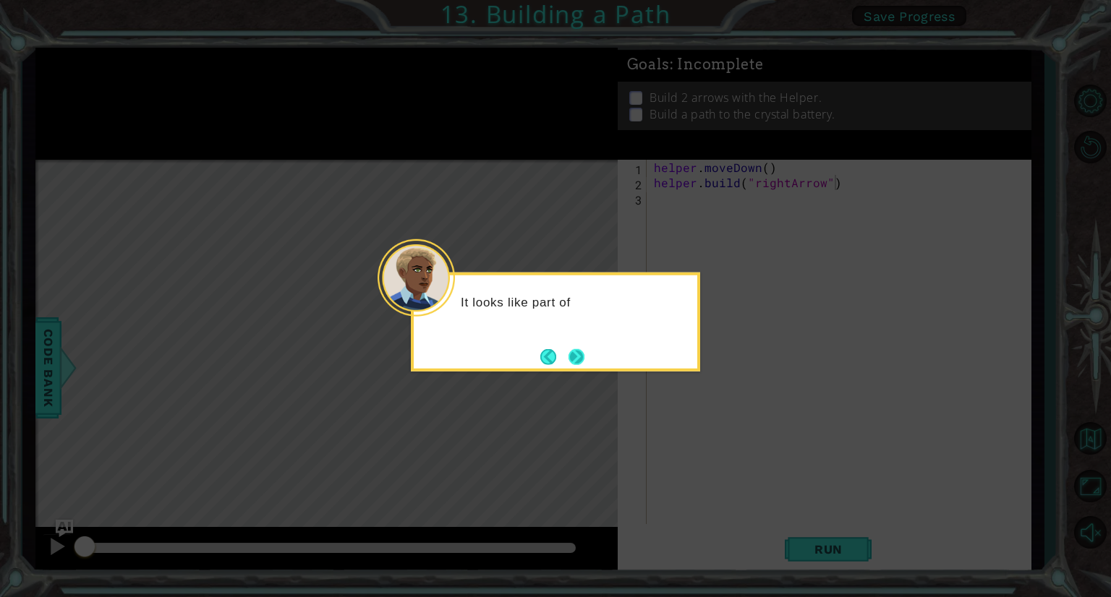
click at [575, 361] on button "Next" at bounding box center [576, 357] width 23 height 23
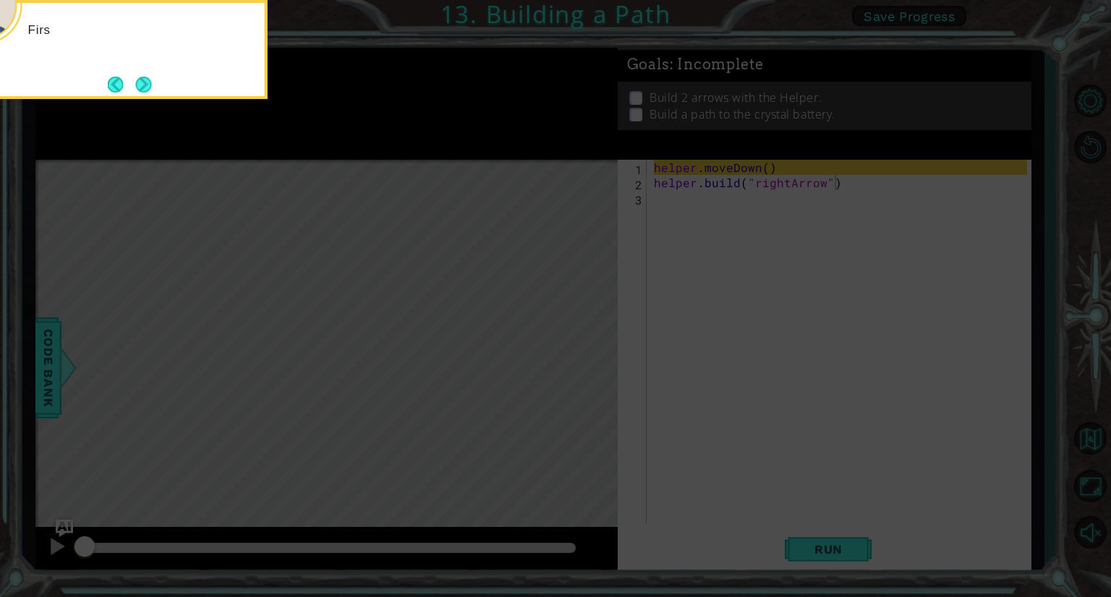
click at [575, 361] on icon at bounding box center [555, 298] width 1111 height 597
click at [486, 382] on icon at bounding box center [555, 298] width 1111 height 597
click at [139, 79] on button "Next" at bounding box center [143, 84] width 27 height 27
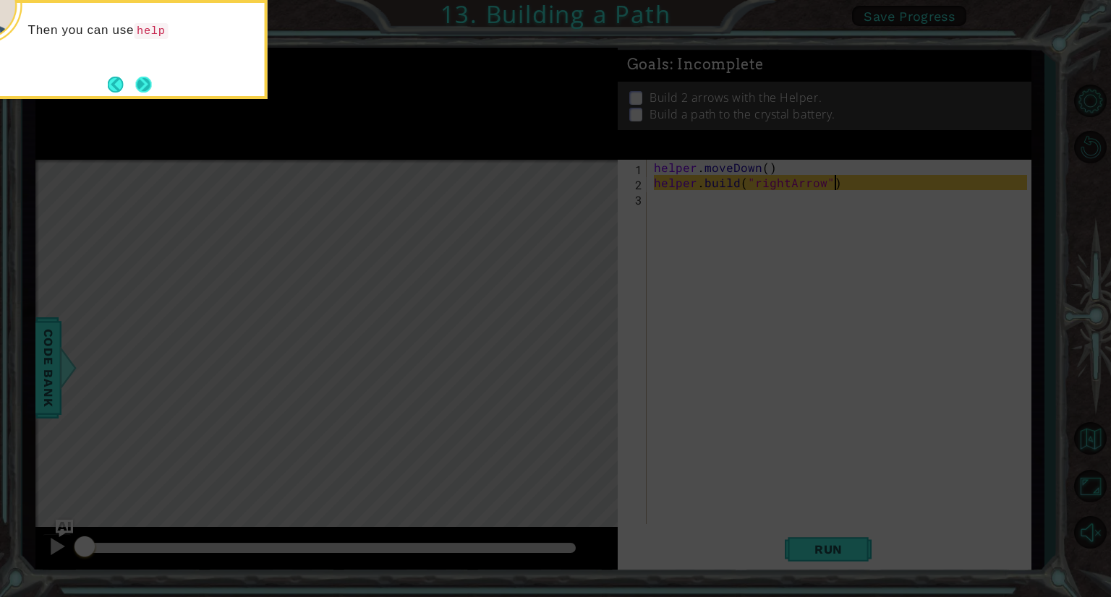
click at [138, 85] on button "Next" at bounding box center [144, 84] width 24 height 24
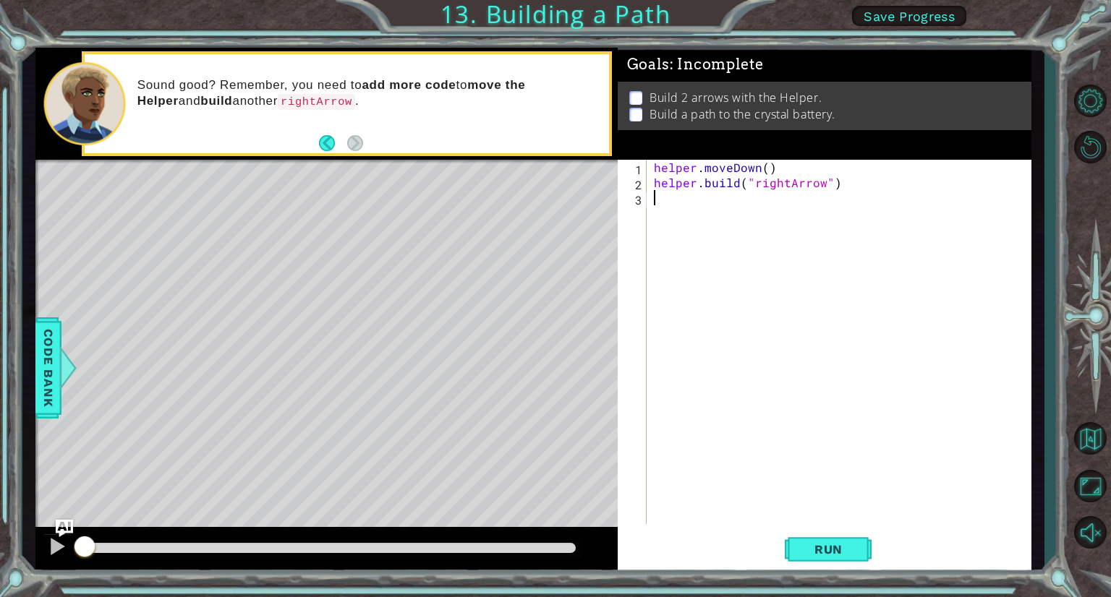
click at [700, 200] on div "helper . moveDown ( ) helper . build ( "rightArrow" )" at bounding box center [842, 357] width 383 height 395
type textarea "helper.moveRight(3)"
type textarea "[DOMAIN_NAME]("rightArrow")"
click at [814, 547] on span "Run" at bounding box center [828, 549] width 57 height 14
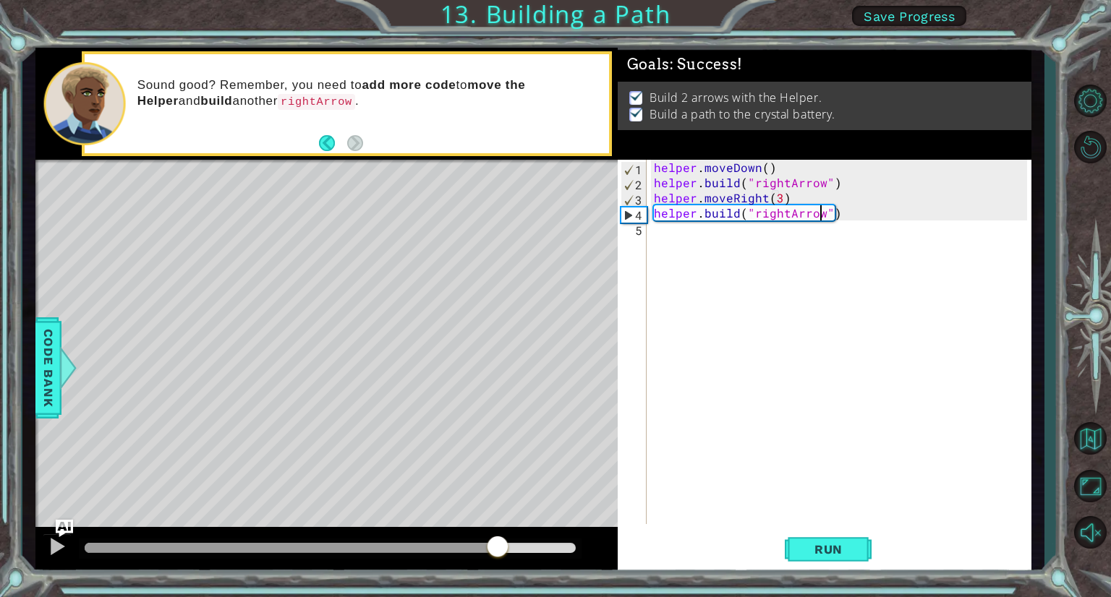
drag, startPoint x: 136, startPoint y: 542, endPoint x: 497, endPoint y: 561, distance: 361.3
click at [497, 561] on div at bounding box center [326, 550] width 582 height 46
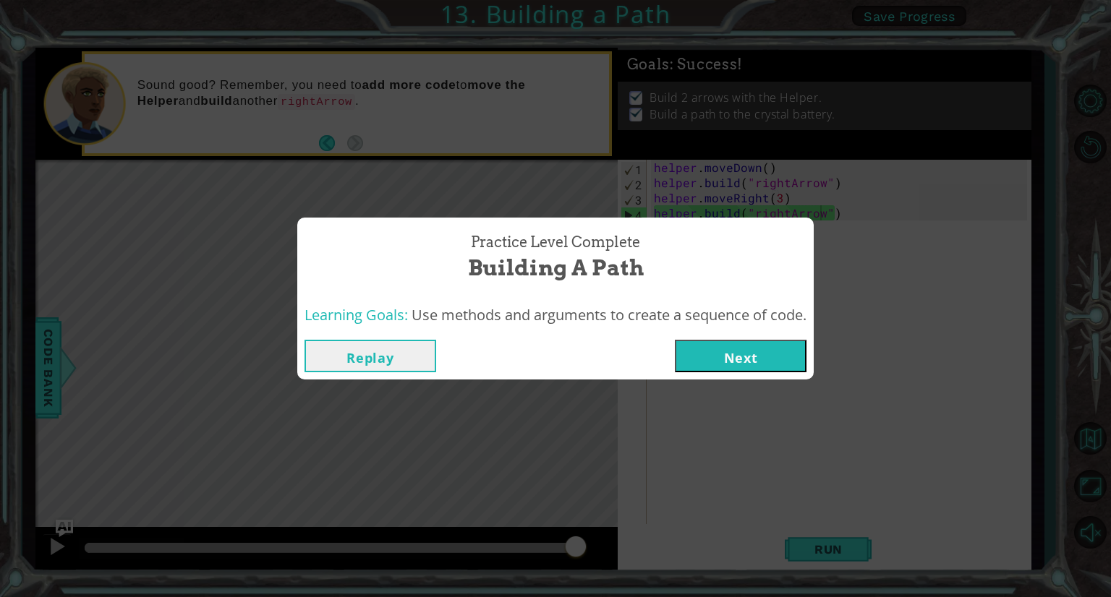
click at [736, 360] on button "Next" at bounding box center [741, 356] width 132 height 33
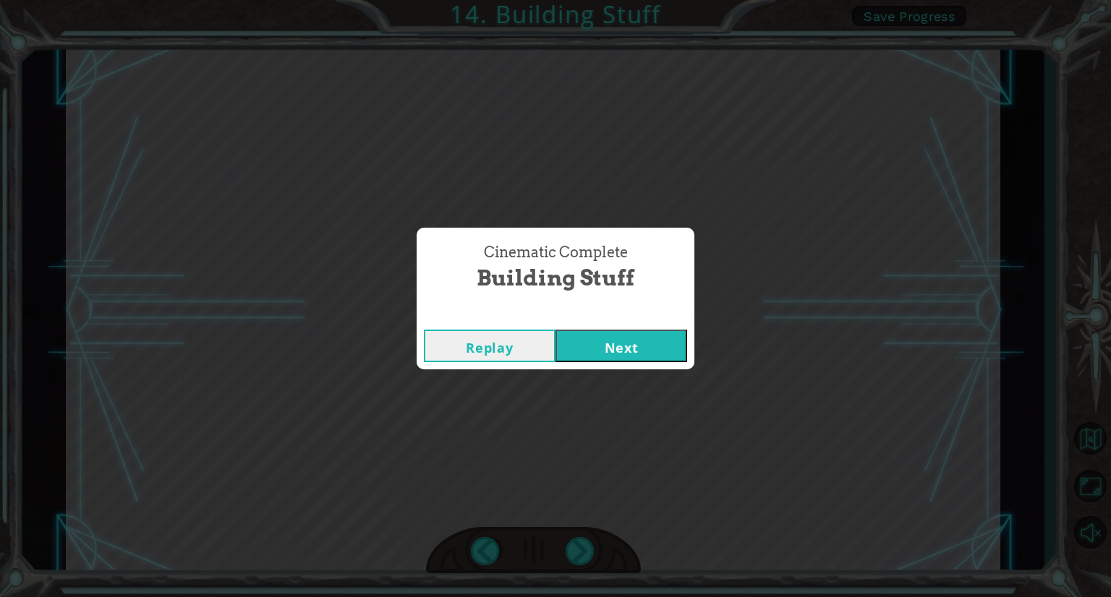
click at [629, 359] on button "Next" at bounding box center [621, 346] width 132 height 33
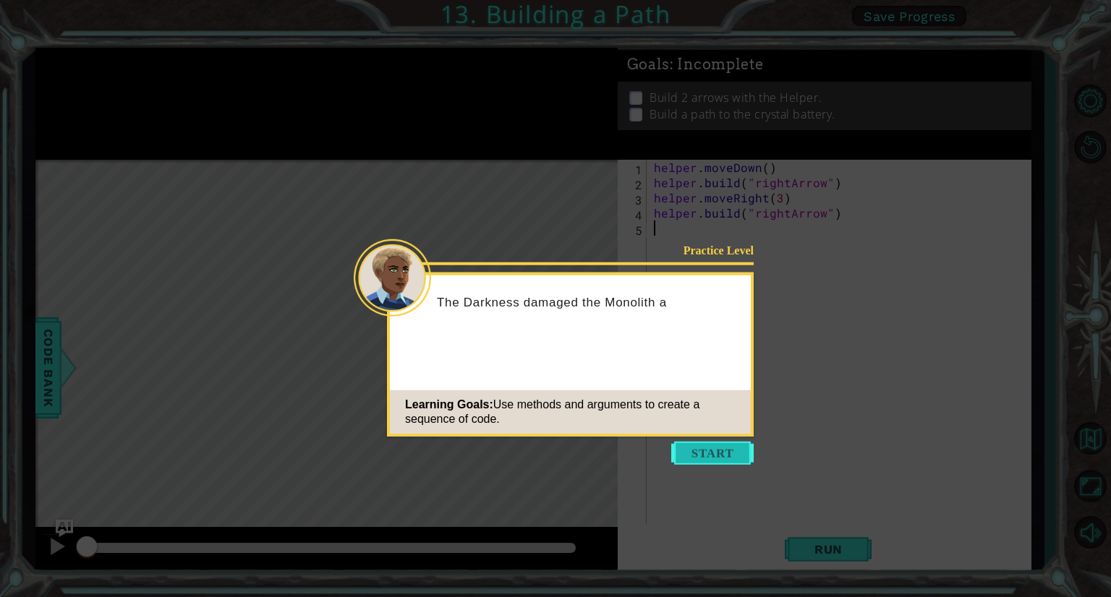
click at [704, 454] on button "Start" at bounding box center [712, 453] width 82 height 23
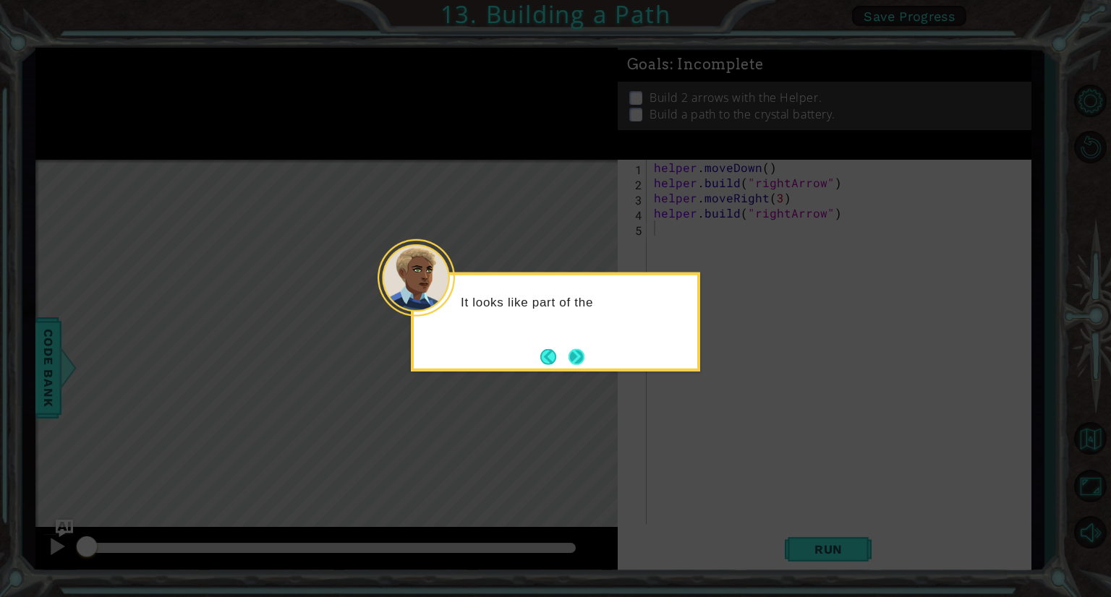
click at [573, 351] on button "Next" at bounding box center [576, 357] width 16 height 16
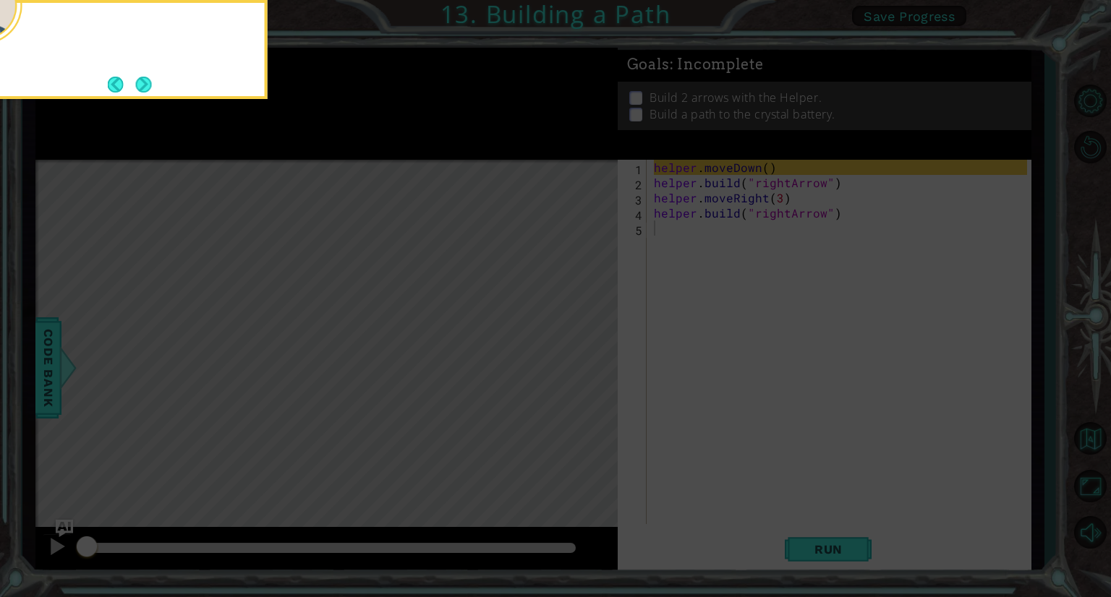
click at [573, 351] on icon at bounding box center [555, 89] width 1111 height 1015
click at [566, 352] on icon at bounding box center [555, 89] width 1111 height 1015
click at [145, 81] on button "Next" at bounding box center [144, 85] width 16 height 16
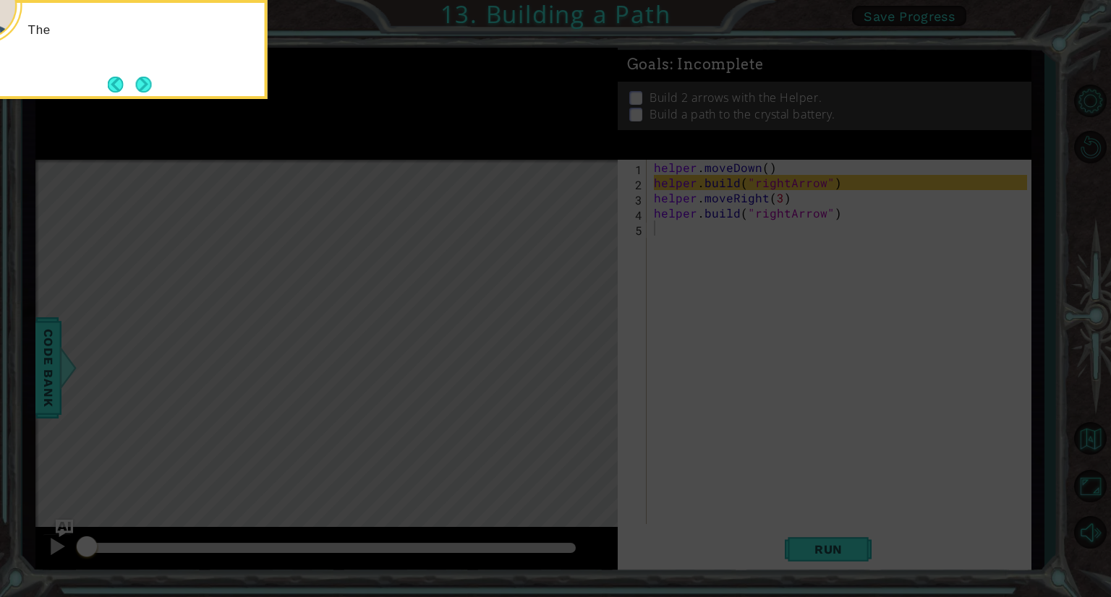
click at [145, 81] on button "Next" at bounding box center [144, 85] width 16 height 16
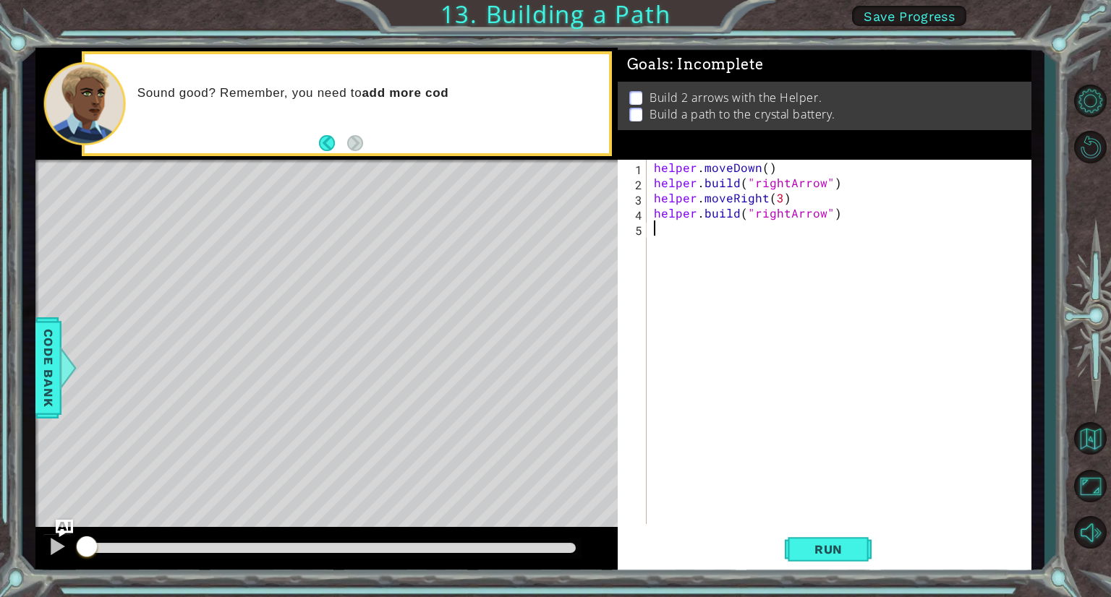
click at [913, 14] on span "Save Progress" at bounding box center [908, 16] width 91 height 15
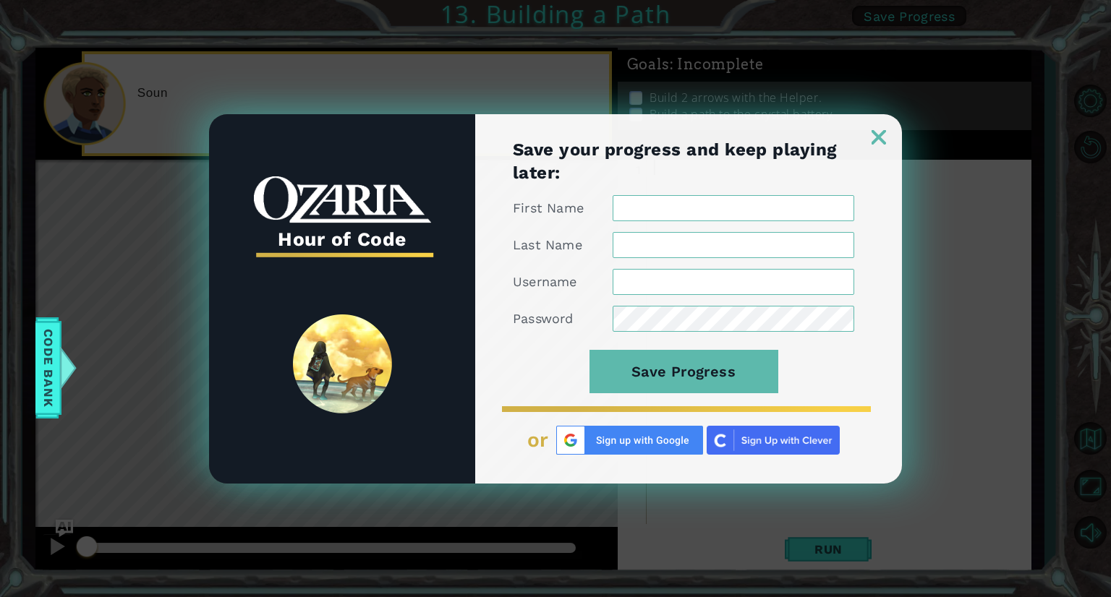
type input "[PERSON_NAME]"
click at [871, 134] on img at bounding box center [878, 137] width 14 height 14
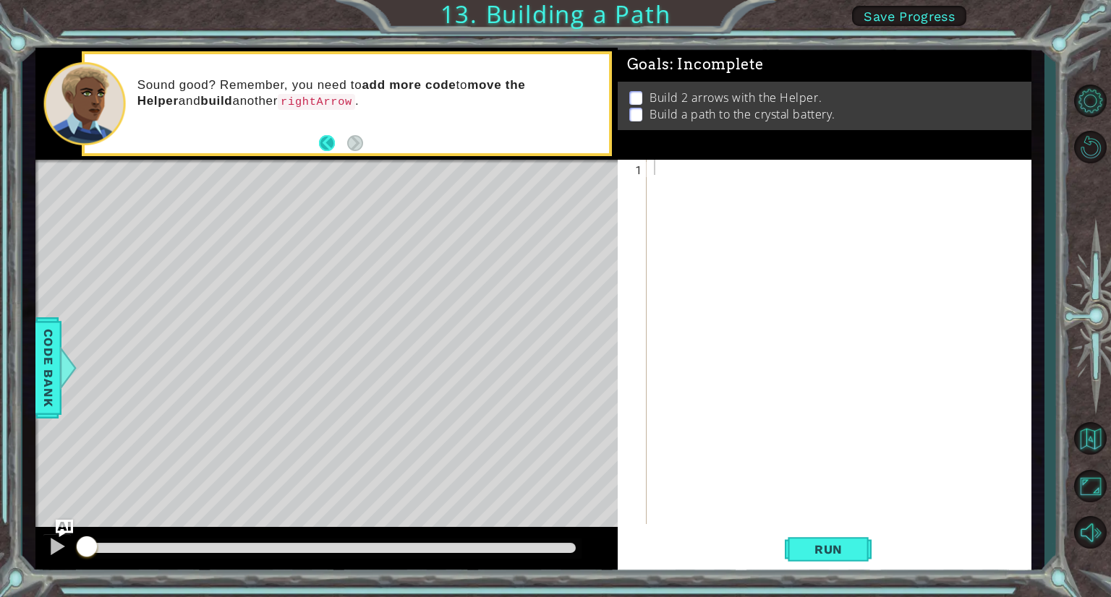
click at [326, 144] on button "Back" at bounding box center [333, 143] width 28 height 16
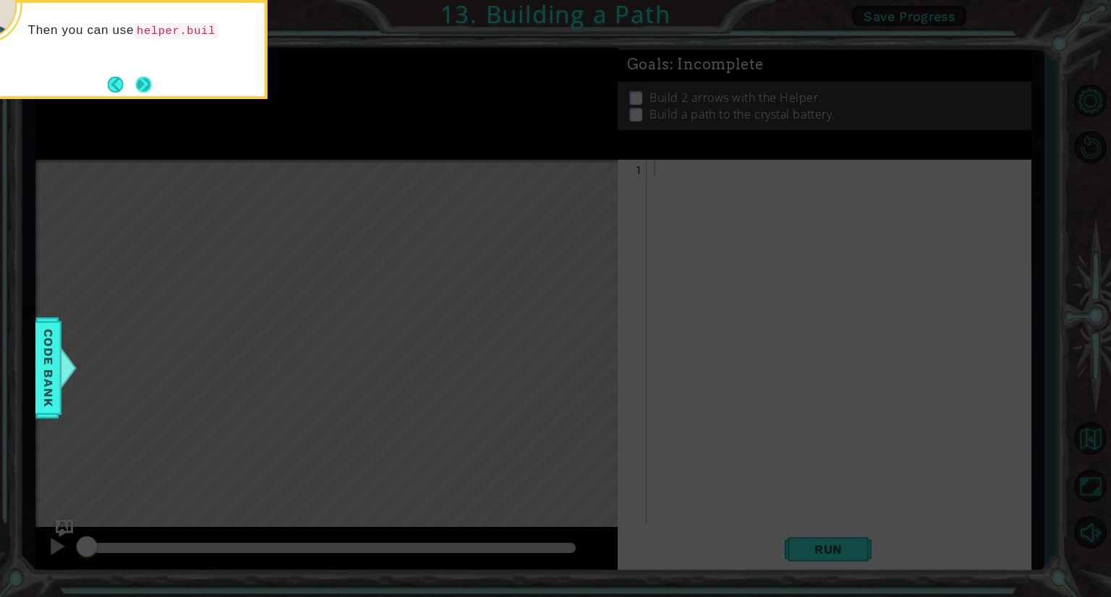
click at [148, 79] on button "Next" at bounding box center [144, 85] width 16 height 16
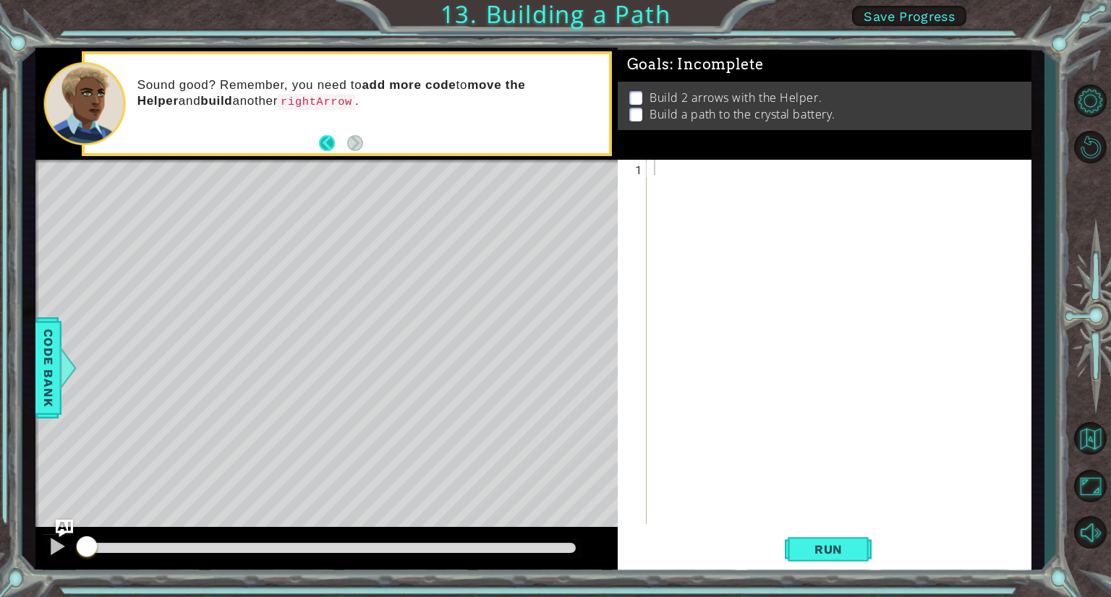
click at [330, 145] on button "Back" at bounding box center [333, 143] width 28 height 16
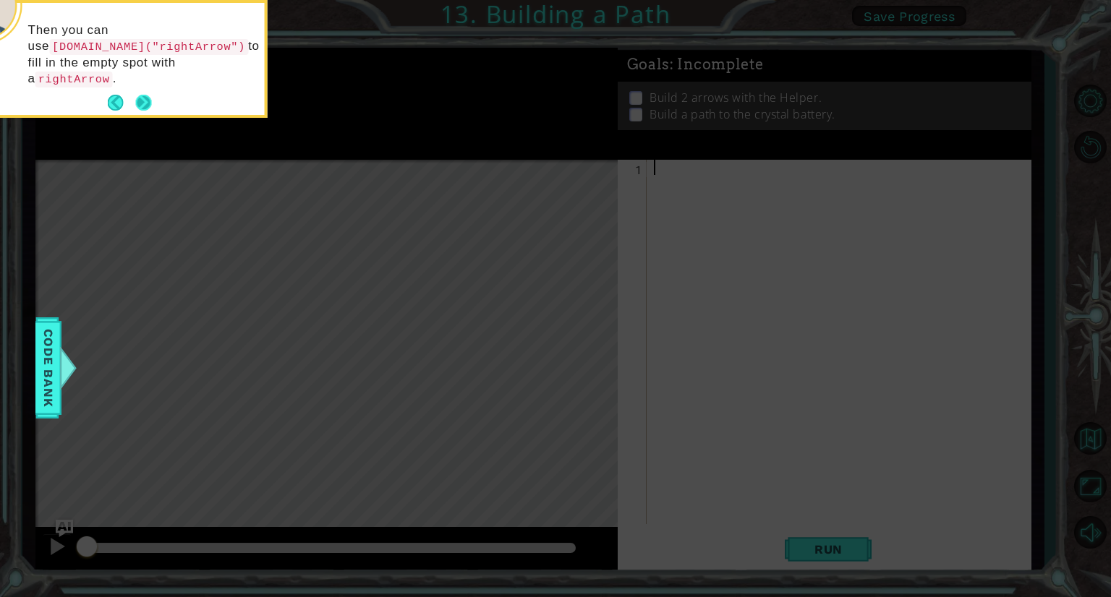
click at [145, 95] on button "Next" at bounding box center [144, 103] width 16 height 16
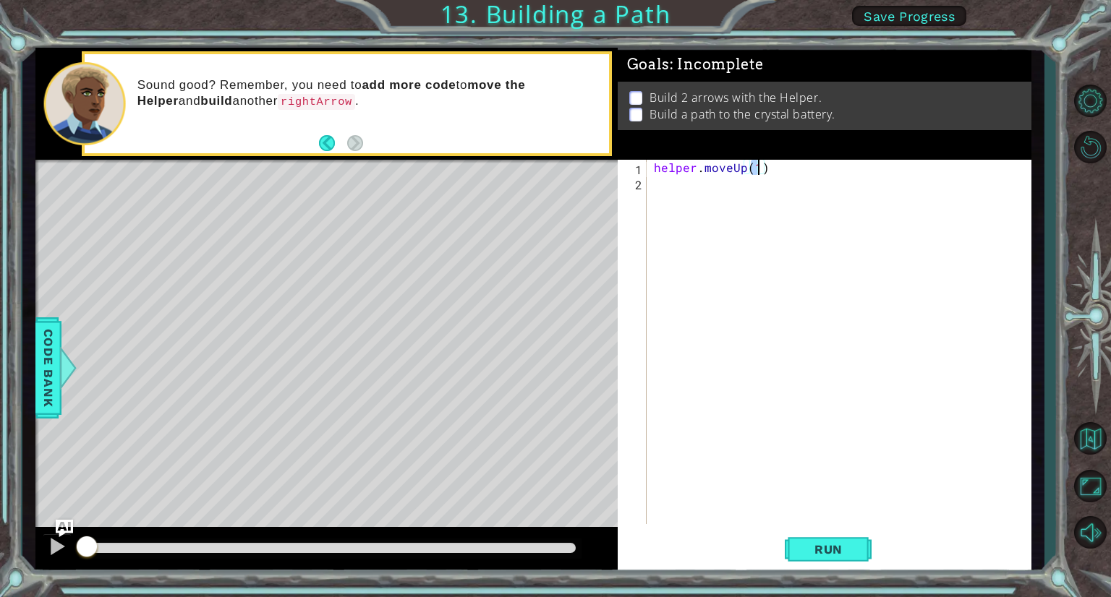
type textarea "helper.moveUp()"
type textarea "helper.moveRight(3)"
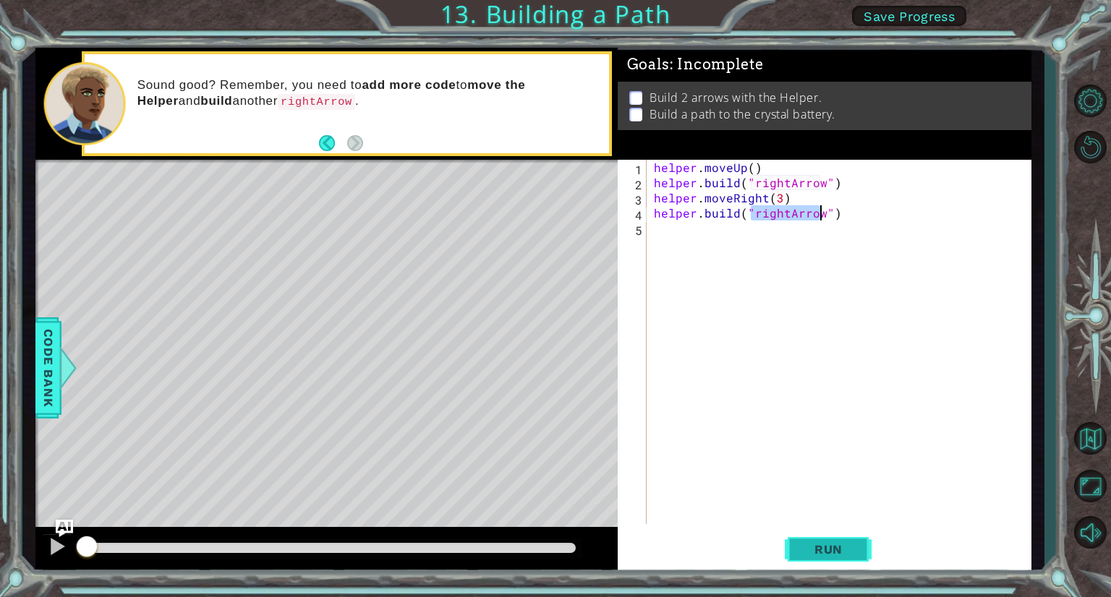
click at [840, 550] on span "Run" at bounding box center [828, 549] width 57 height 14
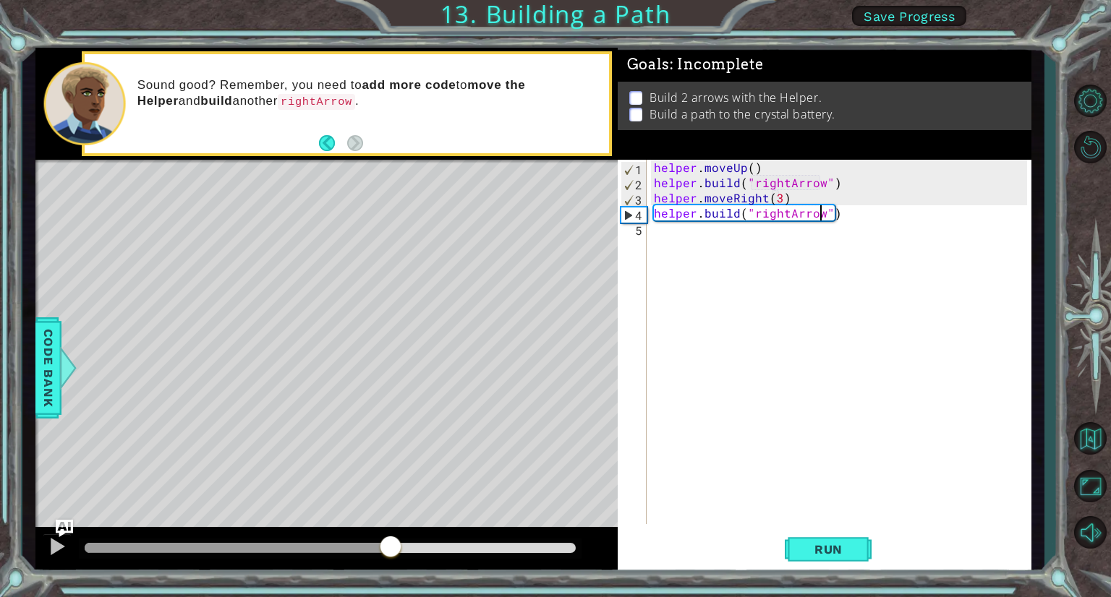
drag, startPoint x: 134, startPoint y: 539, endPoint x: 391, endPoint y: 556, distance: 257.3
click at [391, 556] on div at bounding box center [390, 548] width 26 height 26
click at [743, 170] on div "helper . moveUp ( ) helper . build ( "rightArrow" ) helper . moveRight ( 3 ) he…" at bounding box center [842, 357] width 383 height 395
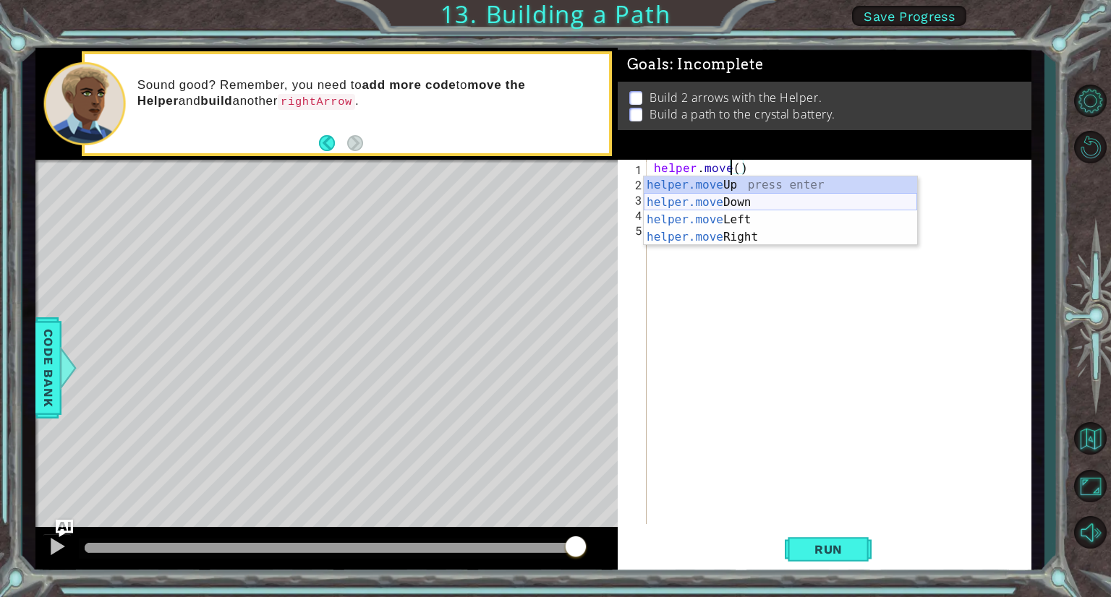
click at [764, 203] on div "helper.move Up press enter helper.move Down press enter helper.move Left press …" at bounding box center [780, 228] width 273 height 104
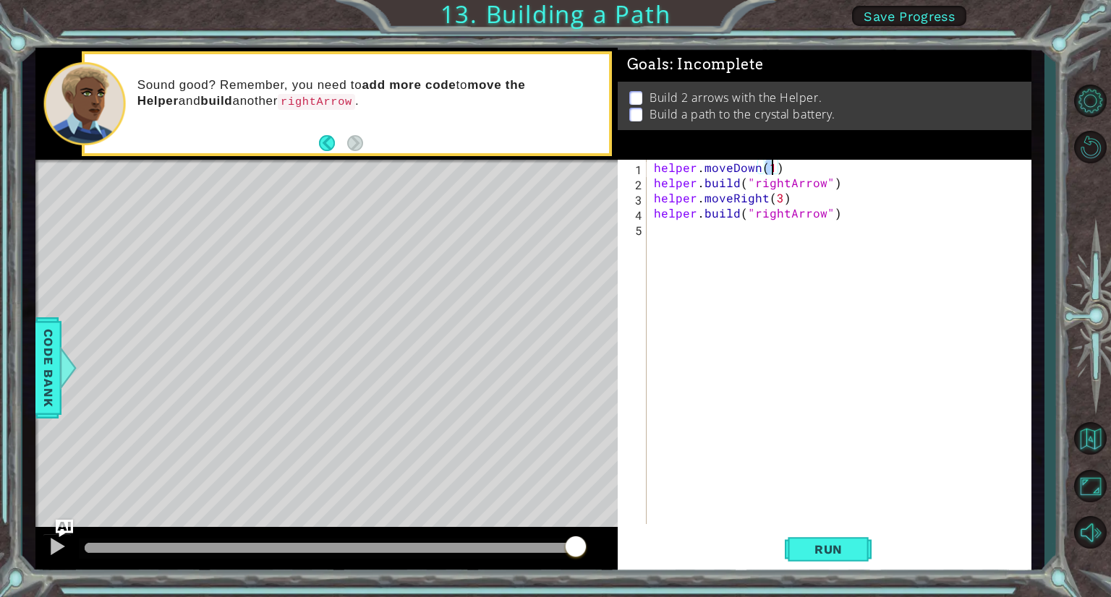
type textarea "helper.moveDown()"
click at [842, 545] on span "Run" at bounding box center [828, 549] width 57 height 14
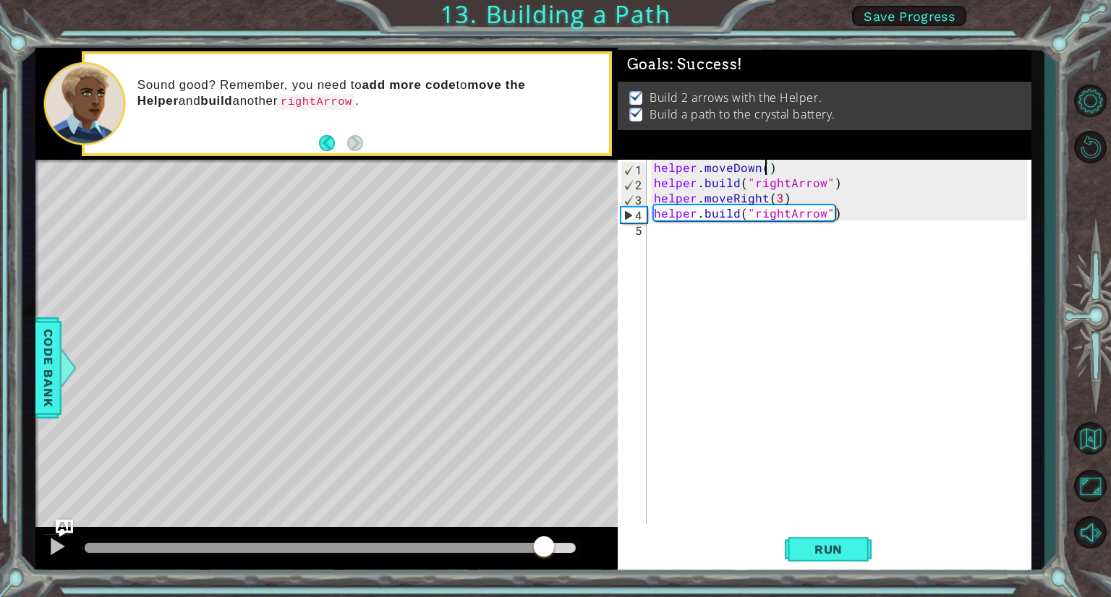
drag, startPoint x: 177, startPoint y: 544, endPoint x: 544, endPoint y: 556, distance: 366.8
click at [544, 556] on div at bounding box center [544, 548] width 26 height 26
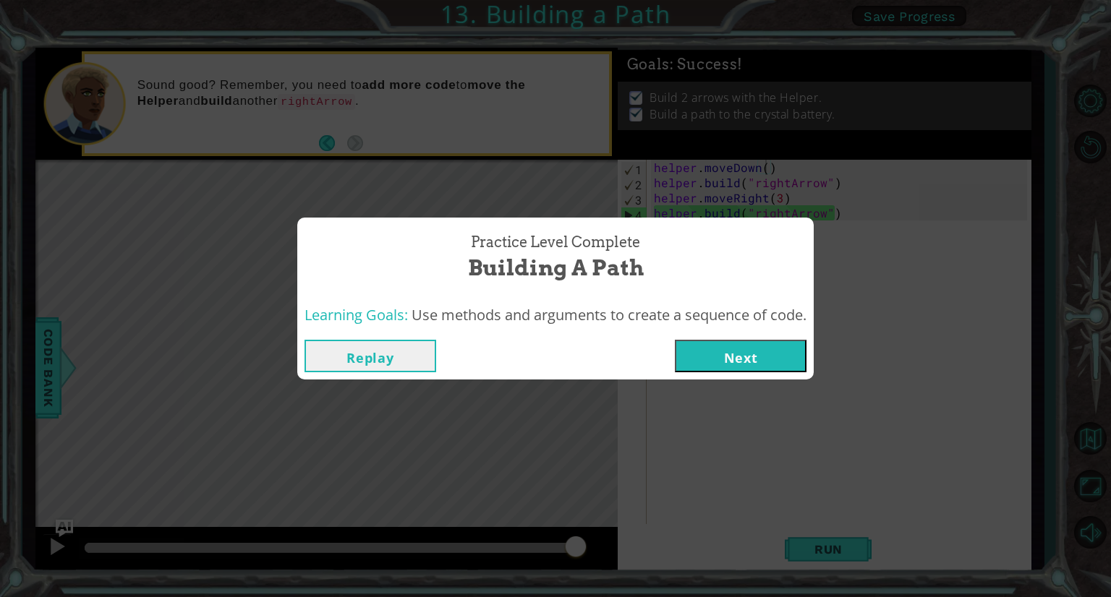
click at [745, 374] on div "Replay Next" at bounding box center [555, 356] width 516 height 47
click at [727, 356] on button "Next" at bounding box center [741, 356] width 132 height 33
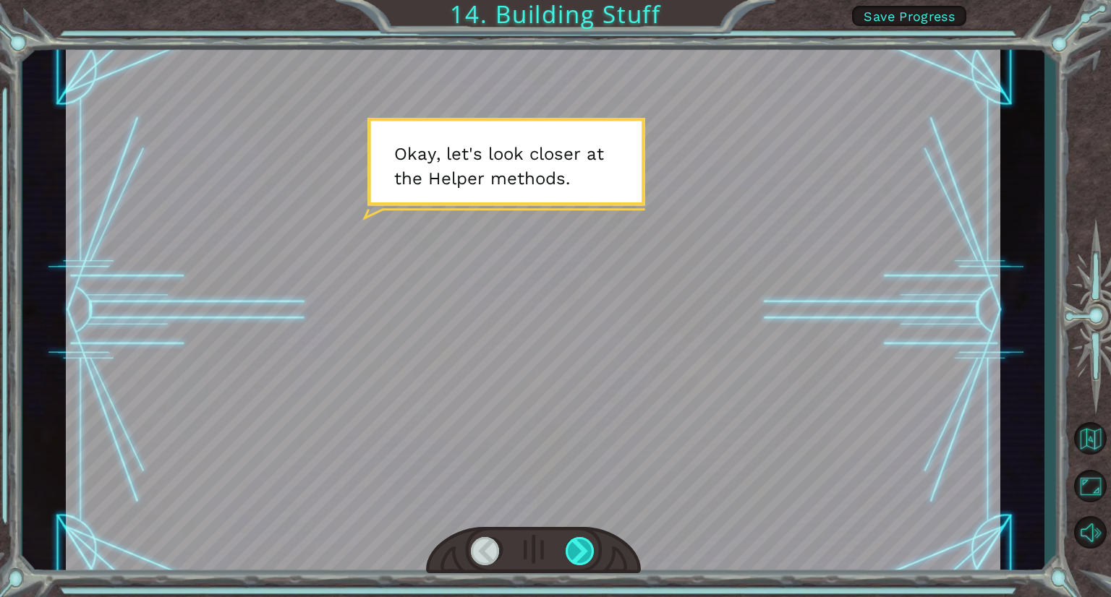
click at [578, 542] on div at bounding box center [580, 551] width 30 height 28
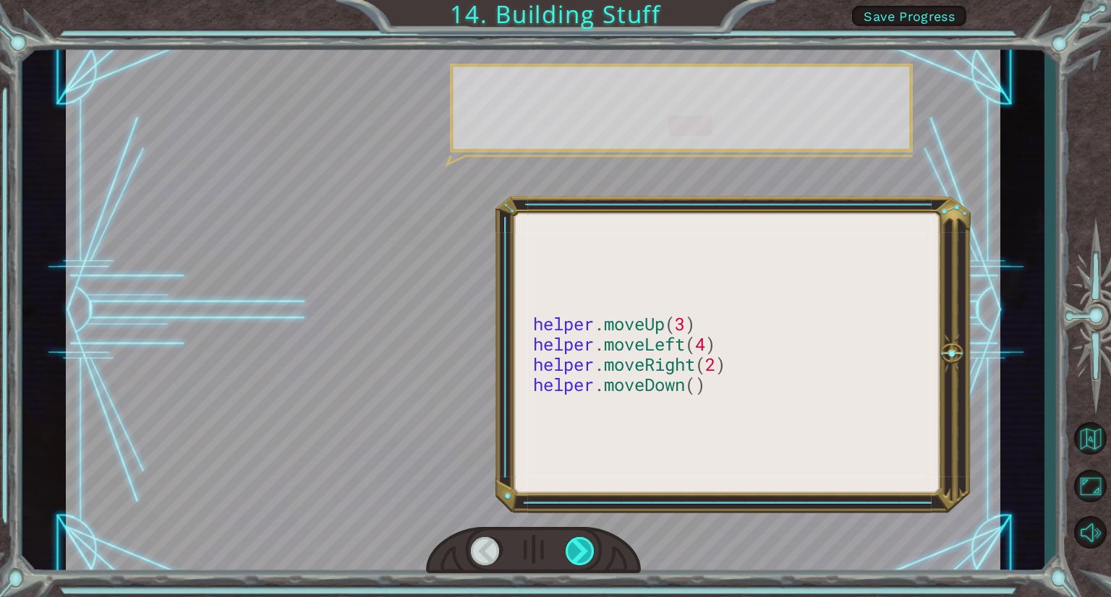
click at [578, 542] on div at bounding box center [580, 551] width 30 height 28
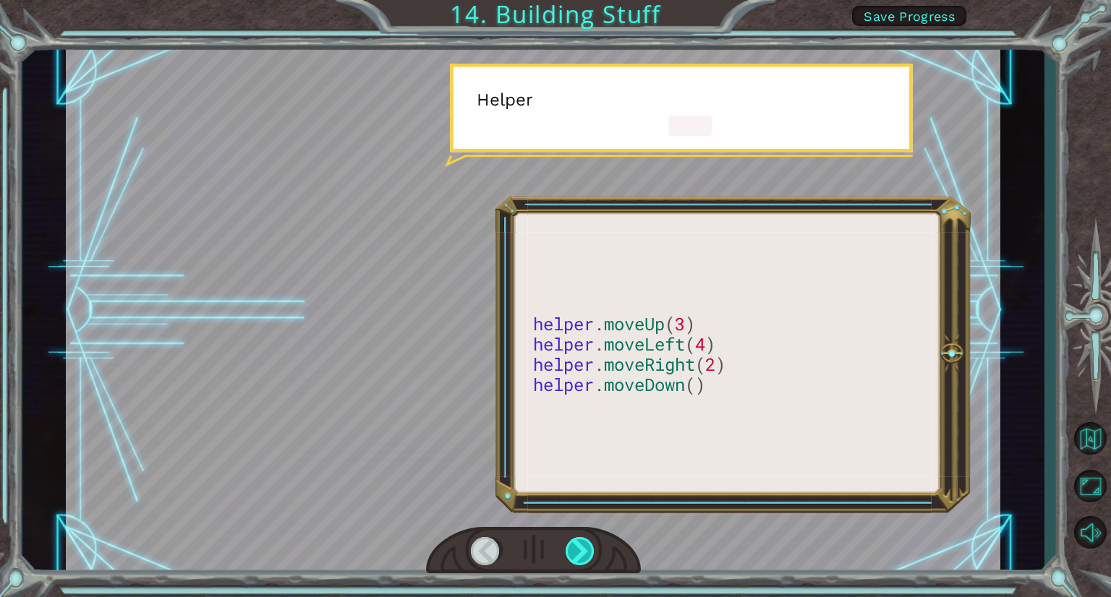
click at [578, 542] on div at bounding box center [580, 551] width 30 height 28
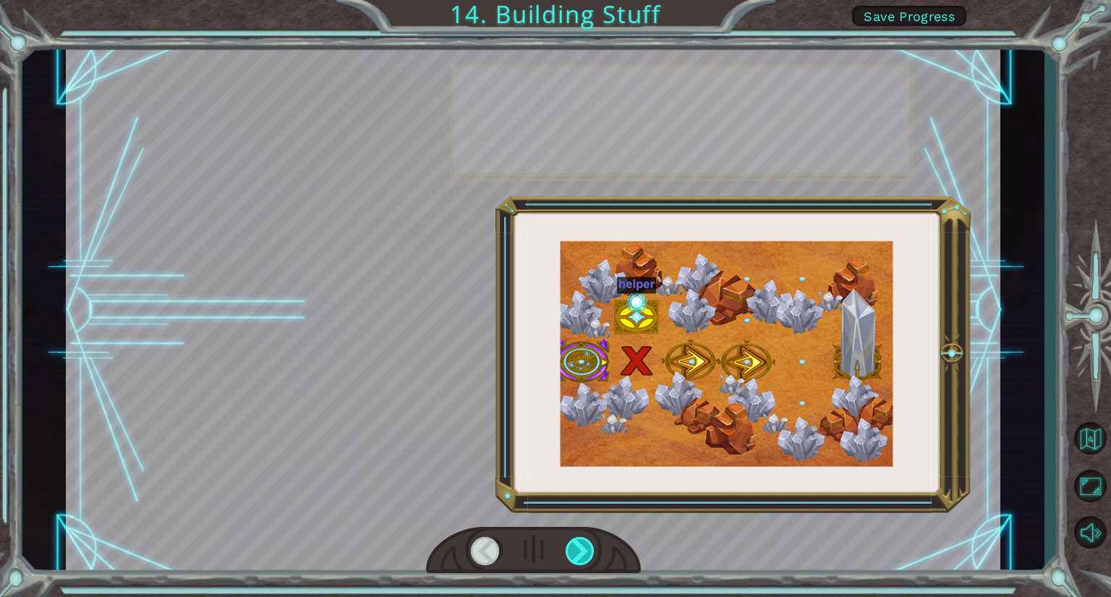
click at [578, 542] on div at bounding box center [580, 551] width 30 height 28
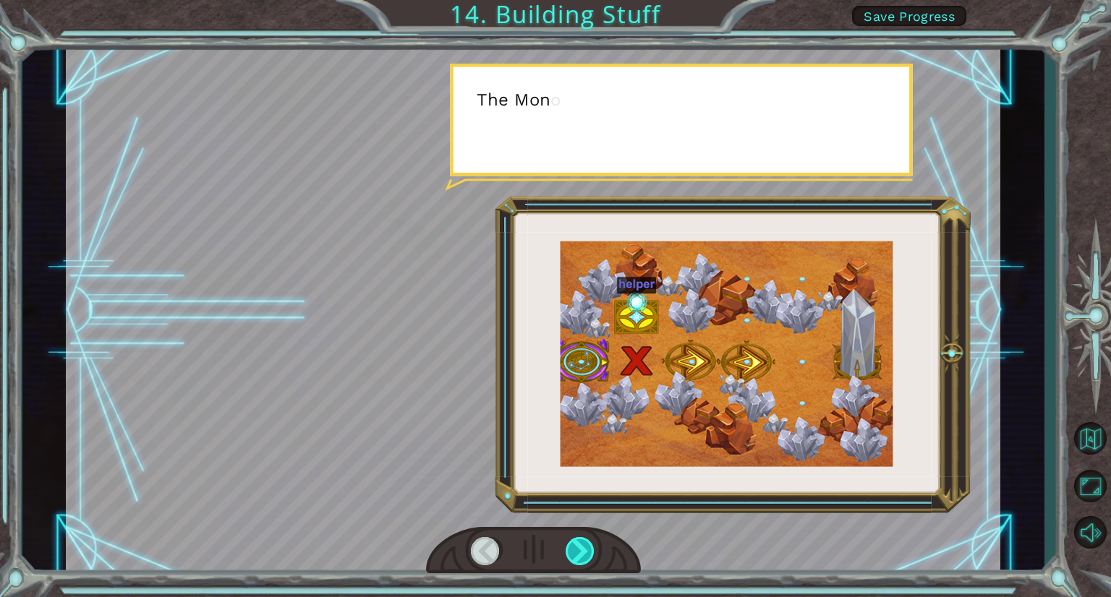
click at [578, 542] on div at bounding box center [580, 551] width 30 height 28
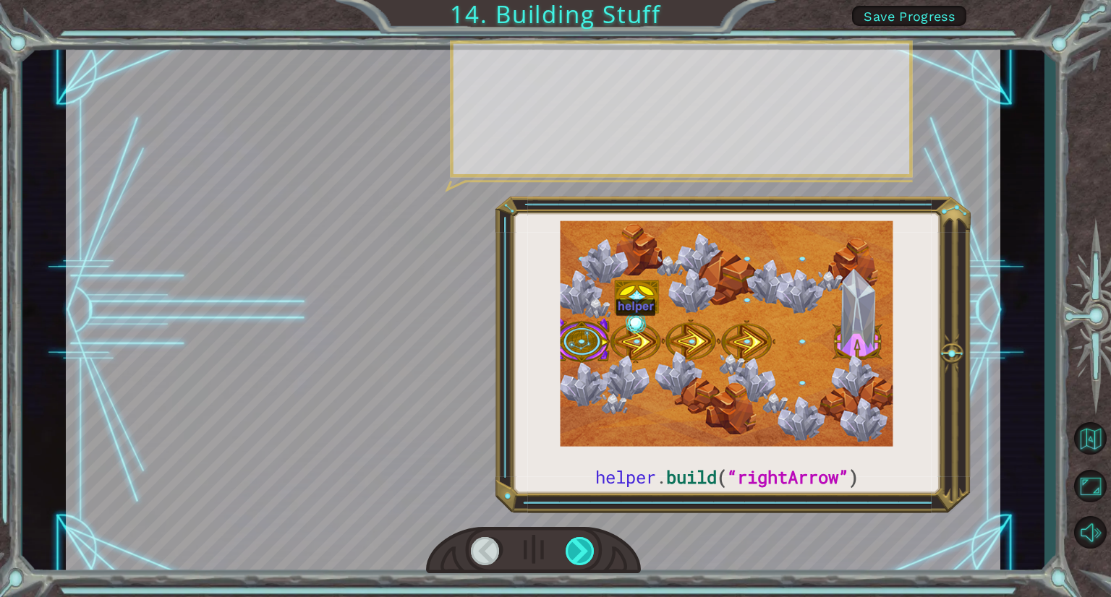
click at [578, 542] on div at bounding box center [580, 551] width 30 height 28
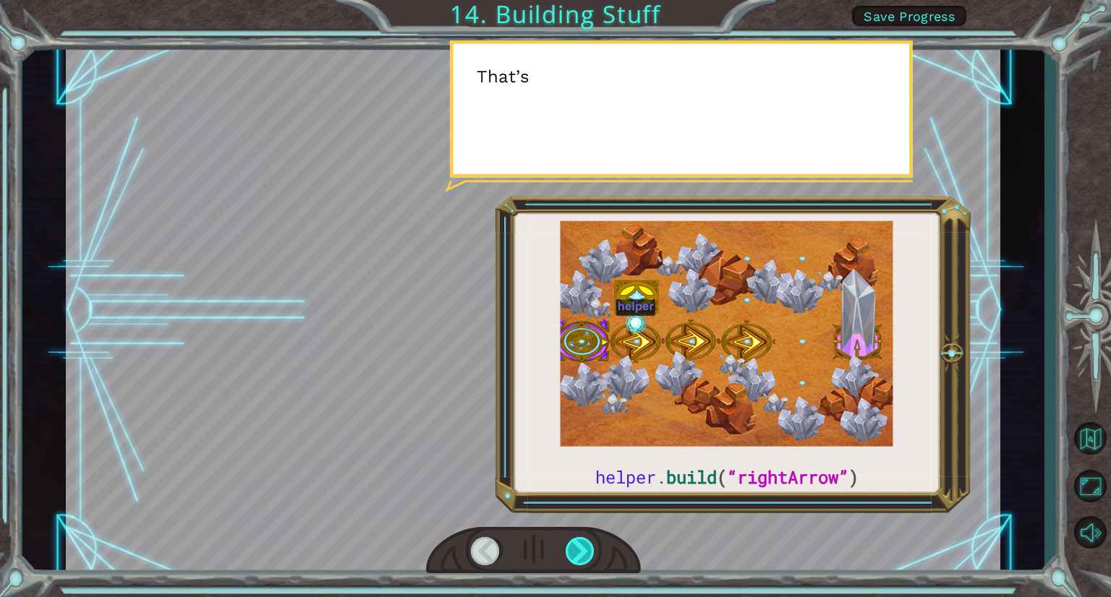
click at [578, 542] on div at bounding box center [580, 551] width 30 height 28
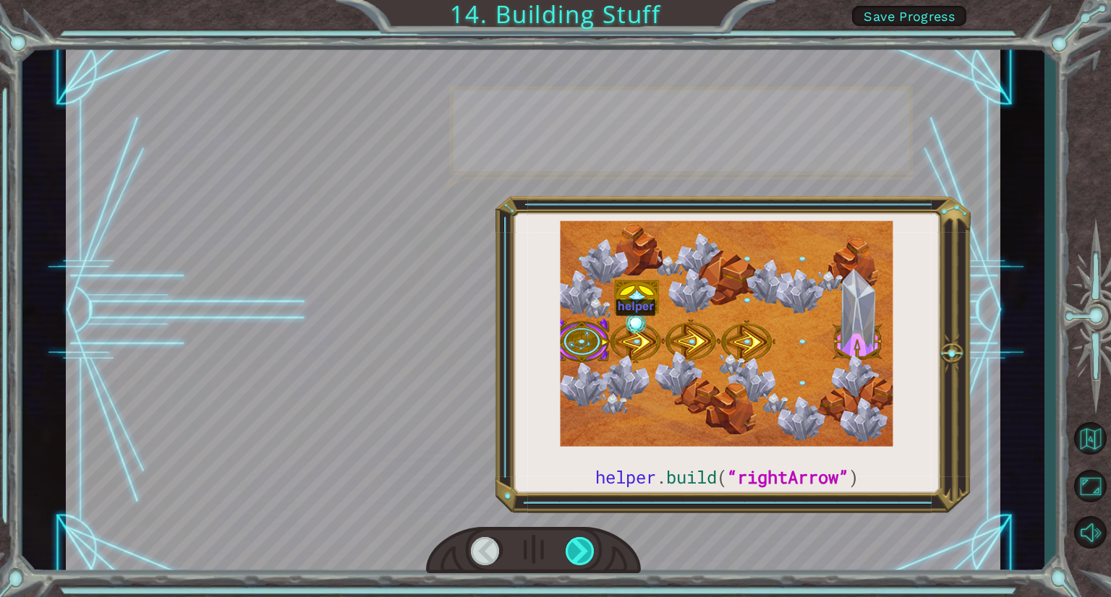
click at [578, 542] on div at bounding box center [580, 551] width 30 height 28
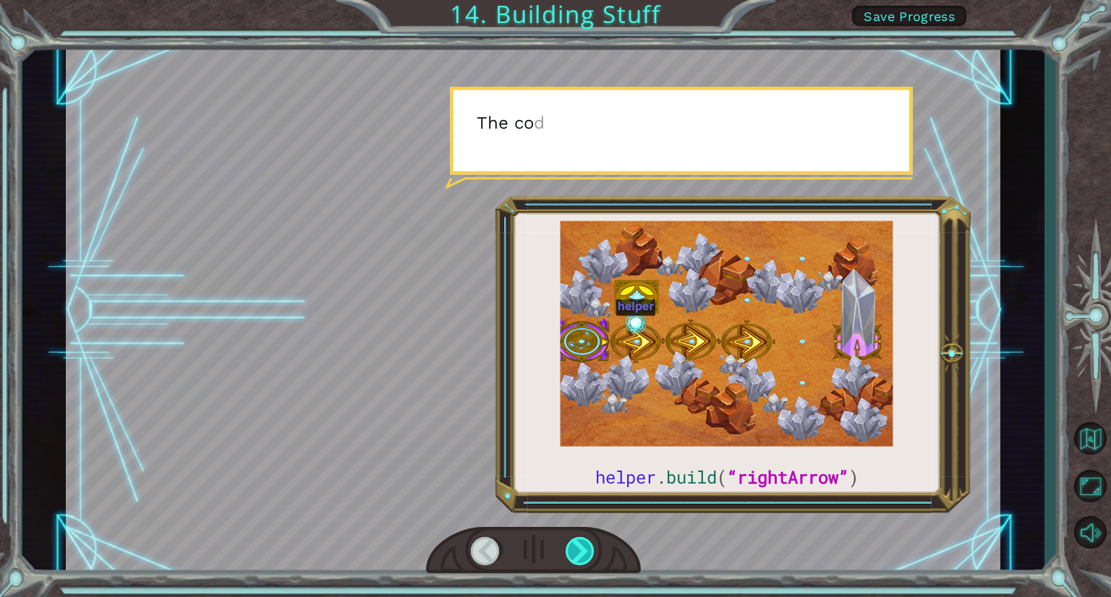
click at [578, 542] on div at bounding box center [580, 551] width 30 height 28
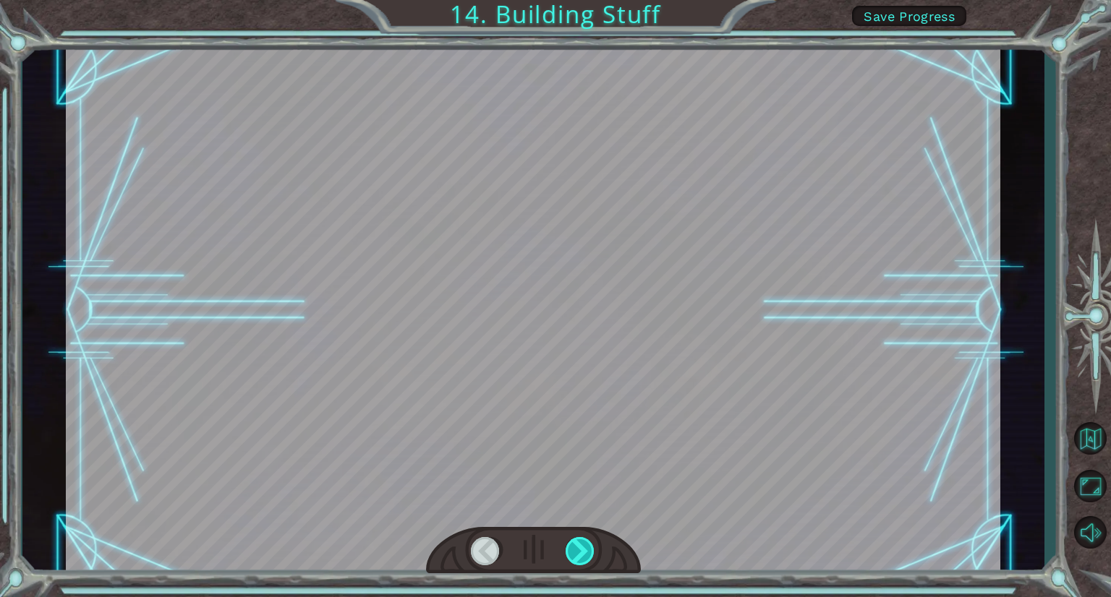
click at [578, 542] on div at bounding box center [580, 551] width 30 height 28
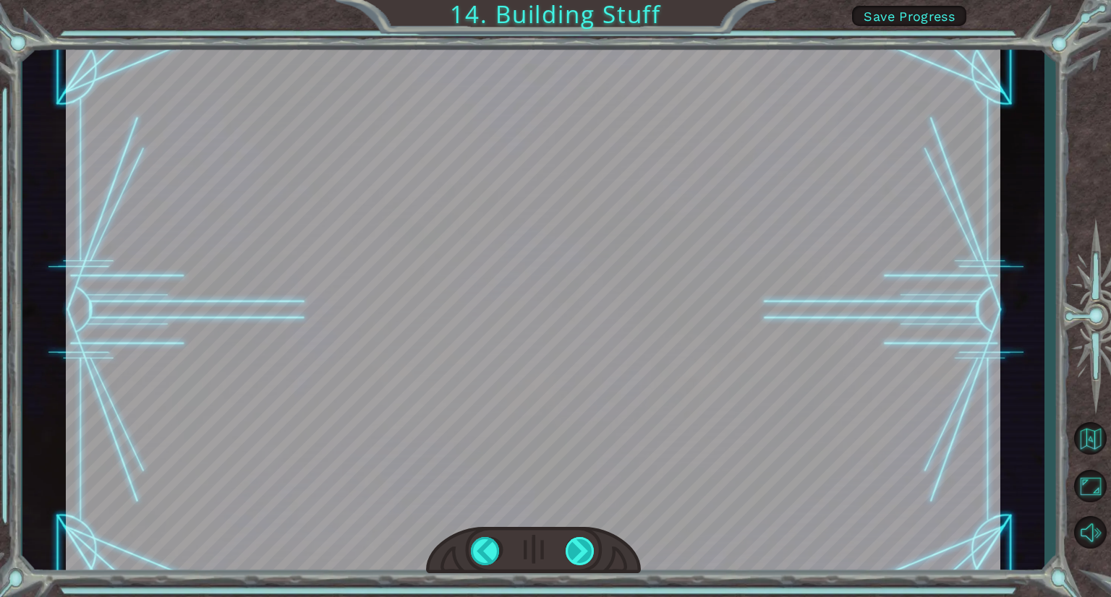
click at [579, 547] on div at bounding box center [580, 551] width 30 height 28
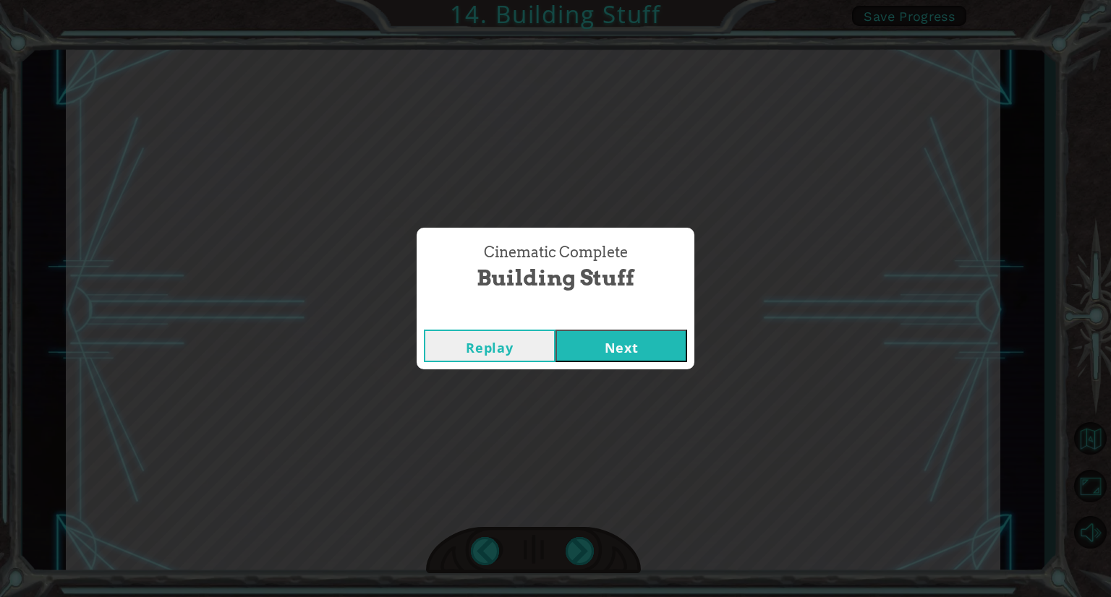
click at [623, 340] on button "Next" at bounding box center [621, 346] width 132 height 33
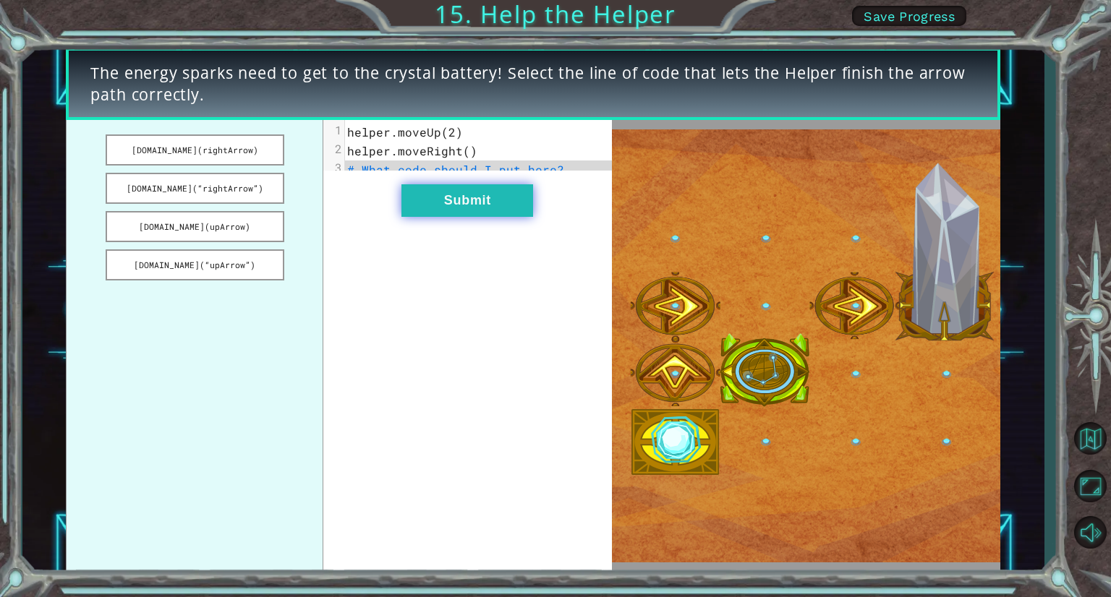
click at [513, 208] on button "Submit" at bounding box center [467, 200] width 132 height 33
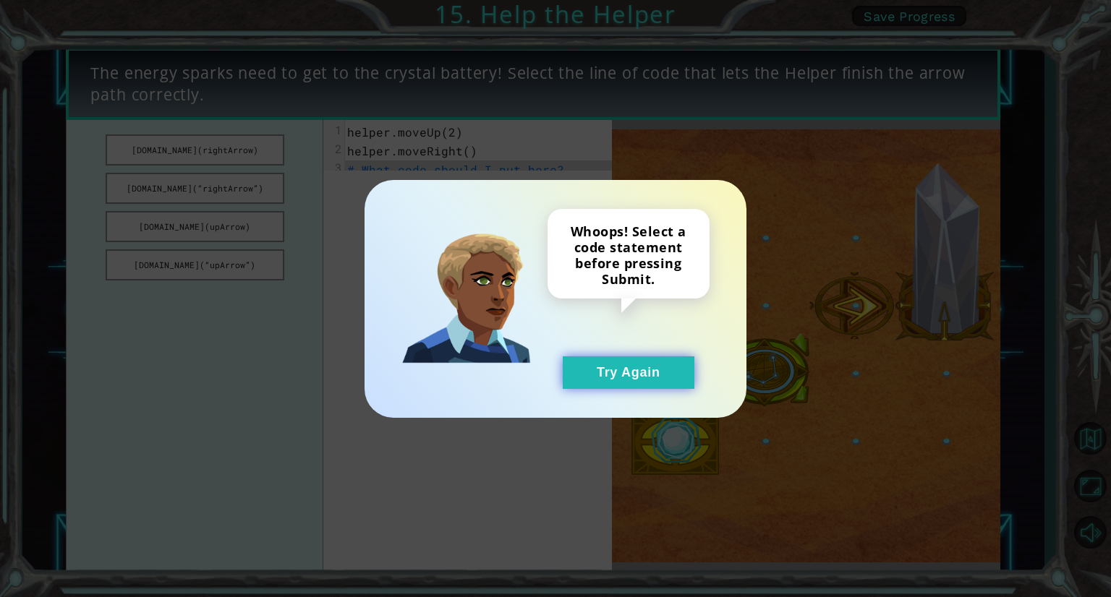
click at [619, 367] on button "Try Again" at bounding box center [629, 372] width 132 height 33
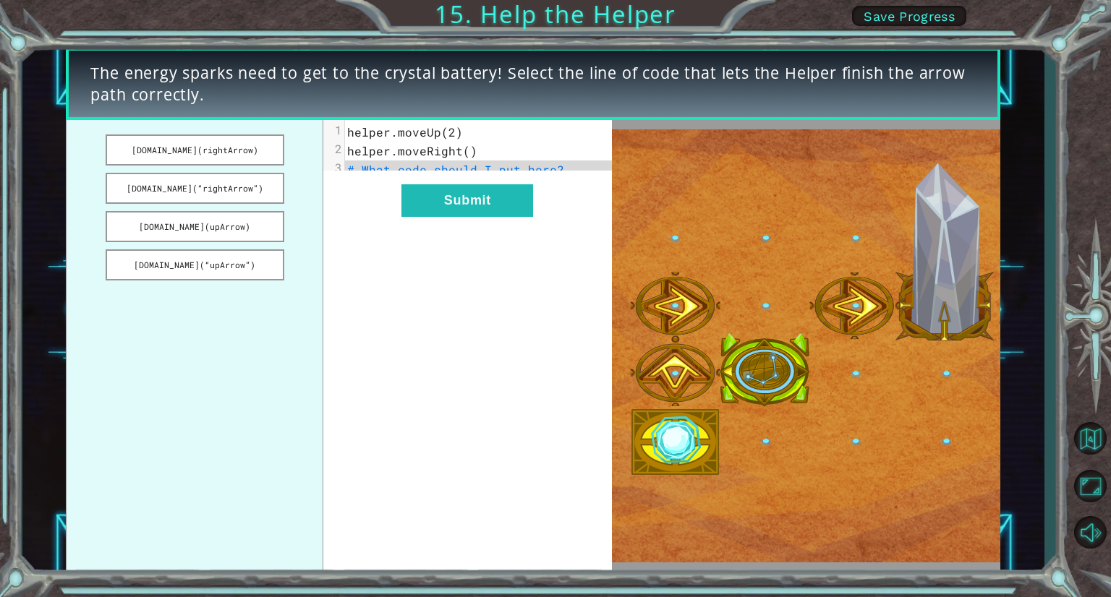
drag, startPoint x: 246, startPoint y: 189, endPoint x: 456, endPoint y: 178, distance: 210.0
click at [456, 178] on div "helper.build(rightArrow) helper.build(“rightArrow”) helper.build(upArrow) helpe…" at bounding box center [338, 345] width 545 height 451
drag, startPoint x: 232, startPoint y: 188, endPoint x: 385, endPoint y: 186, distance: 153.3
click at [388, 186] on div "helper.build(rightArrow) helper.build(“rightArrow”) helper.build(upArrow) helpe…" at bounding box center [338, 345] width 545 height 451
click at [227, 189] on button "helper.build(“rightArrow”)" at bounding box center [195, 188] width 179 height 31
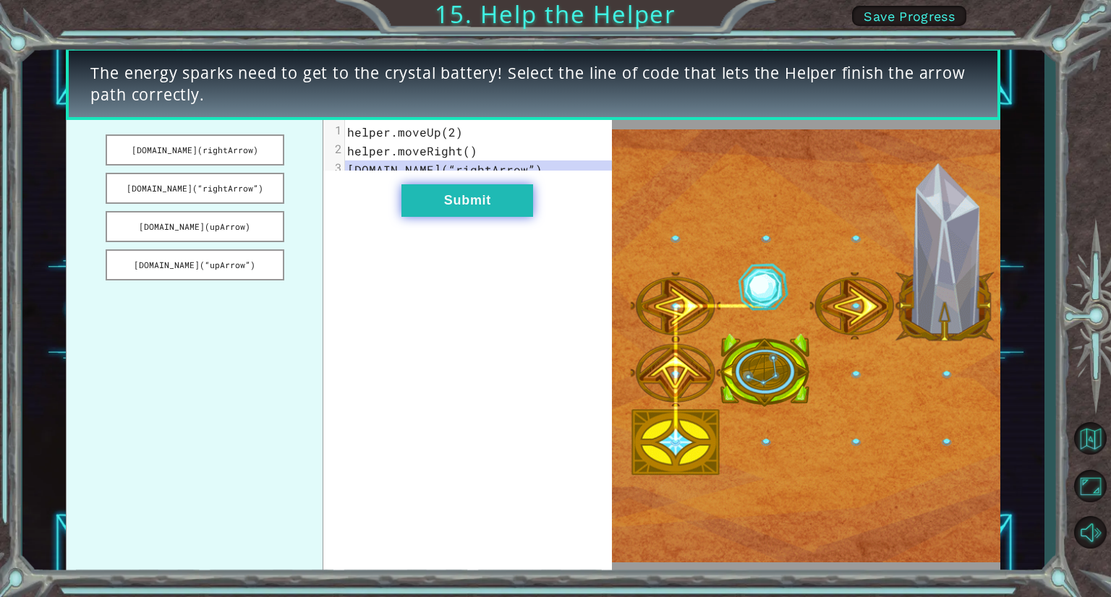
click at [461, 209] on button "Submit" at bounding box center [467, 200] width 132 height 33
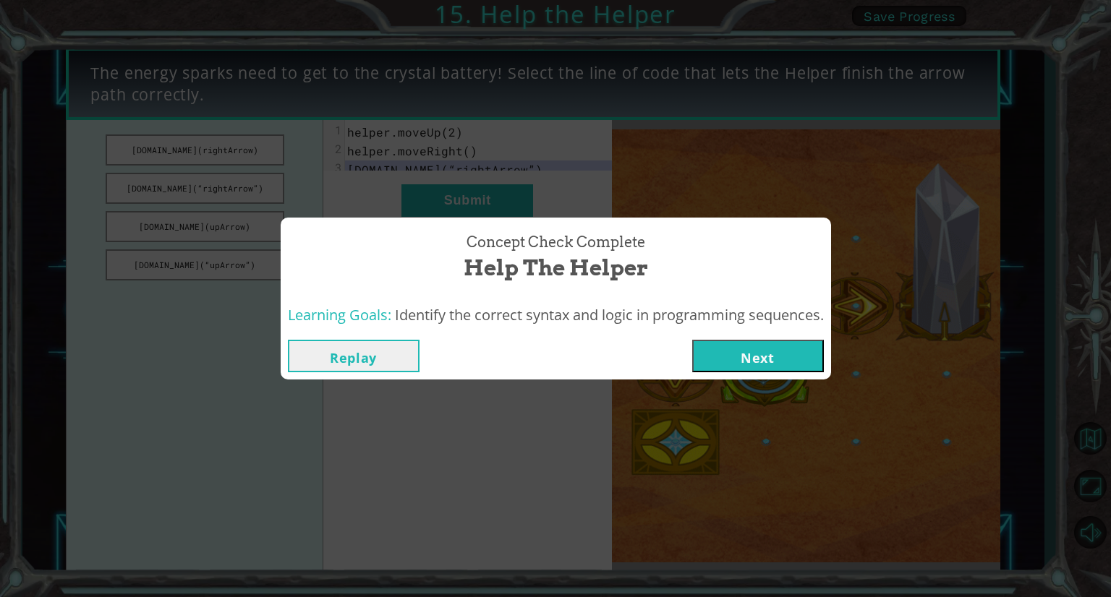
click at [759, 361] on button "Next" at bounding box center [758, 356] width 132 height 33
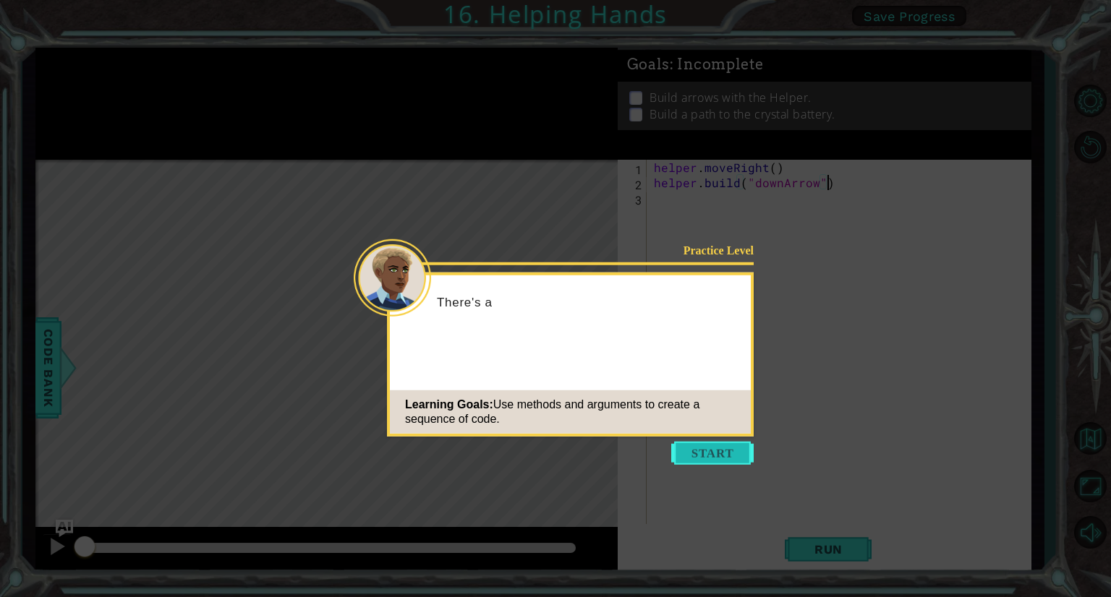
click at [706, 453] on button "Start" at bounding box center [712, 453] width 82 height 23
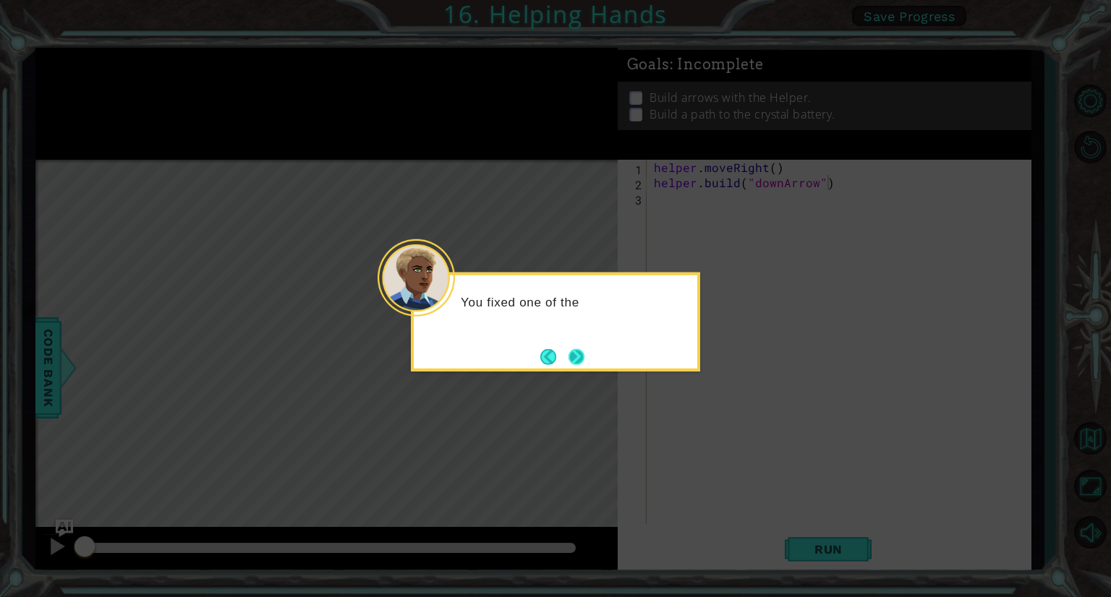
click at [584, 359] on button "Next" at bounding box center [576, 357] width 16 height 16
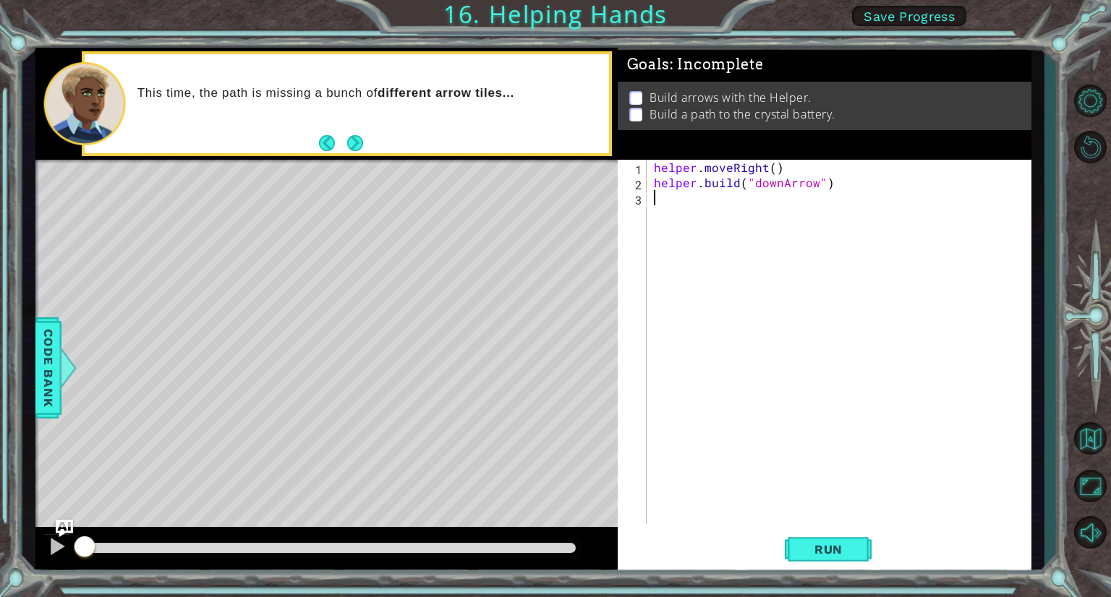
click at [662, 204] on div "helper . moveRight ( ) helper . build ( "downArrow" )" at bounding box center [842, 357] width 383 height 395
type textarea "helper.moveDown()"
type textarea "[DOMAIN_NAME]("rightArrow")"
type textarea "helper.moveRight()"
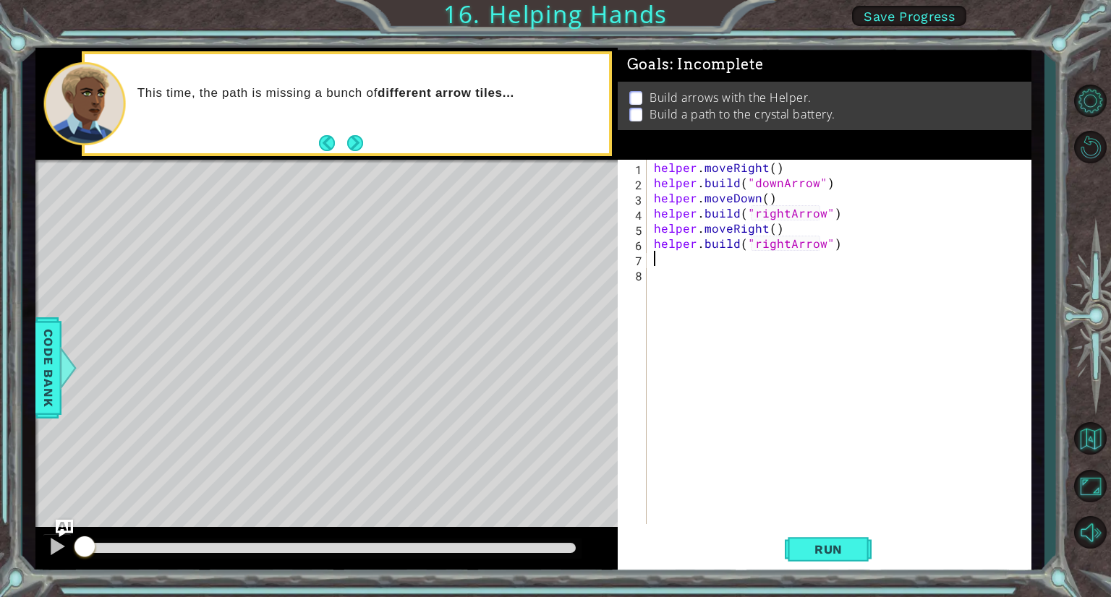
type textarea "[DOMAIN_NAME]("rightArrow")"
type textarea "helper.moveRight()"
click at [785, 275] on div "helper . moveRight ( ) helper . build ( "downArrow" ) helper . moveDown ( ) hel…" at bounding box center [839, 342] width 376 height 364
type textarea "helper.build("upArrow")"
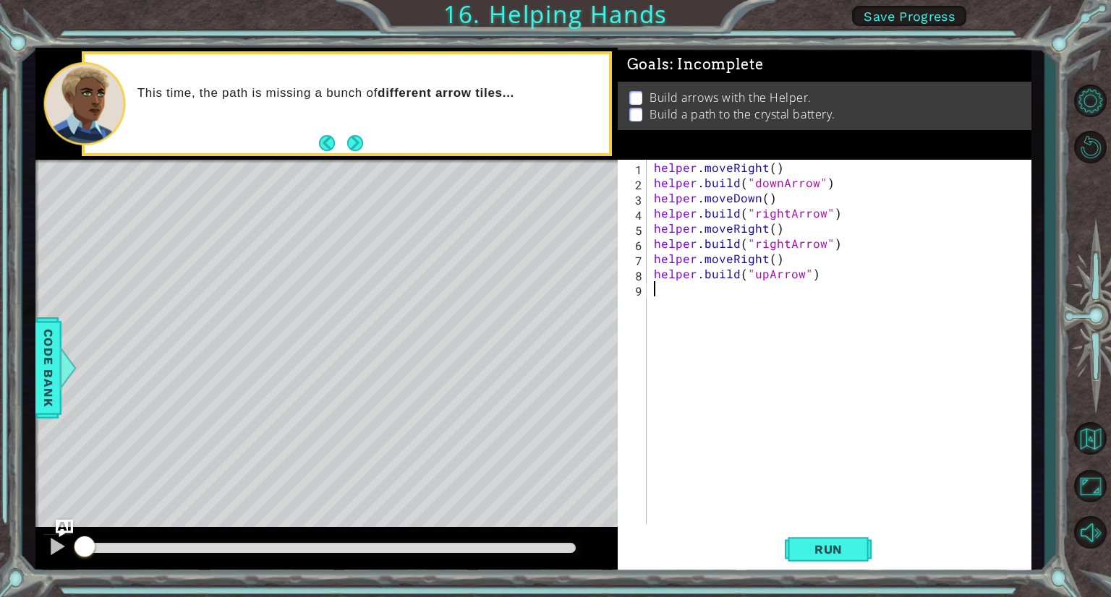
click at [778, 420] on div "helper . moveRight ( ) helper . build ( "downArrow" ) helper . moveDown ( ) hel…" at bounding box center [842, 357] width 383 height 395
click at [854, 551] on span "Run" at bounding box center [828, 549] width 57 height 14
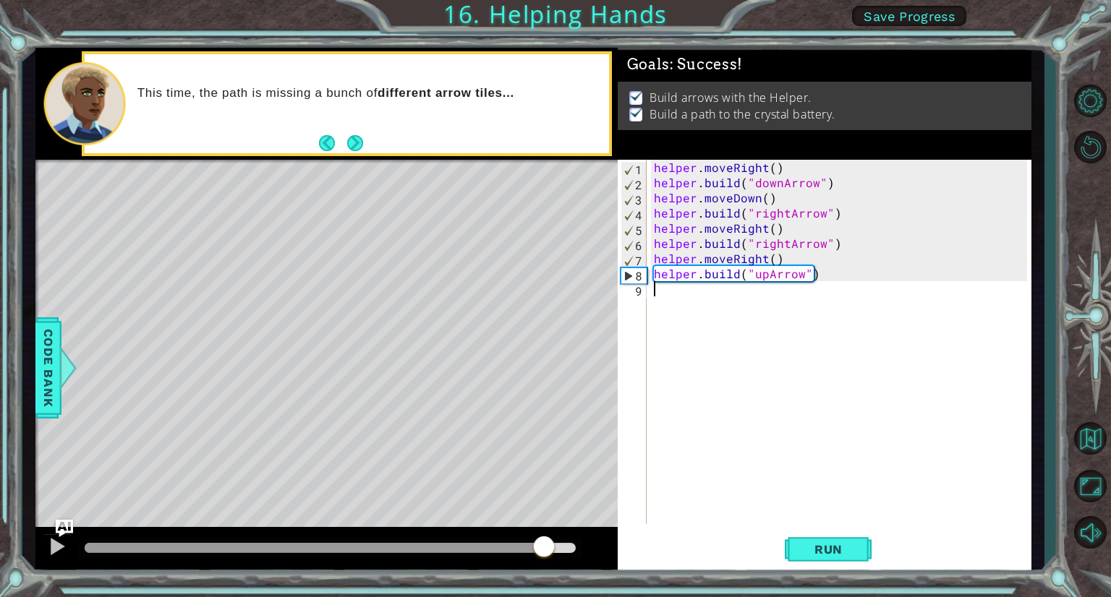
drag, startPoint x: 119, startPoint y: 545, endPoint x: 546, endPoint y: 548, distance: 426.6
click at [546, 547] on div at bounding box center [544, 548] width 26 height 26
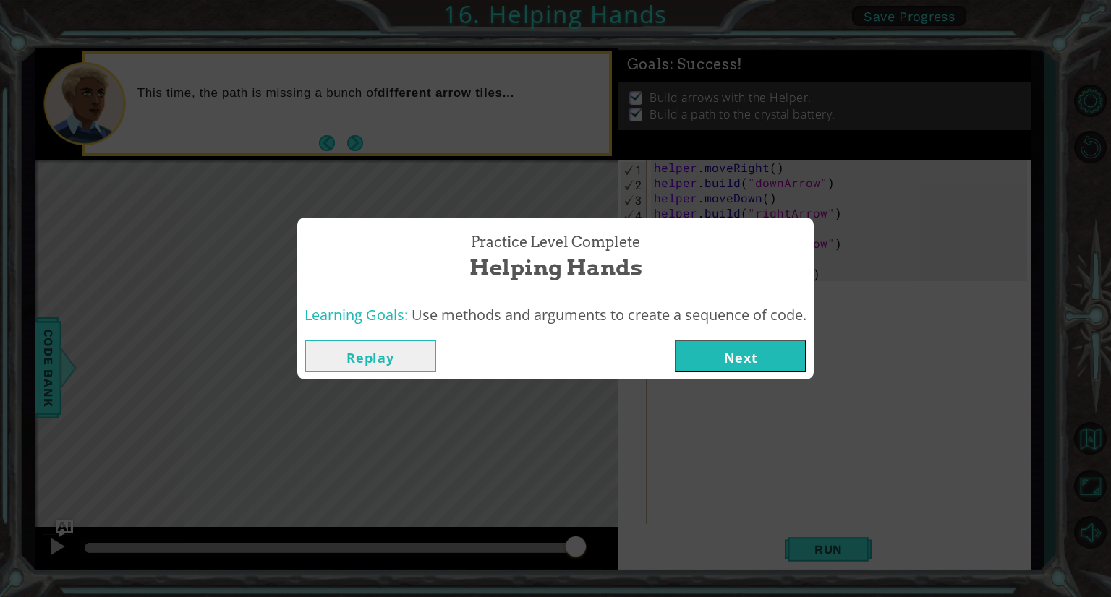
click at [744, 354] on button "Next" at bounding box center [741, 356] width 132 height 33
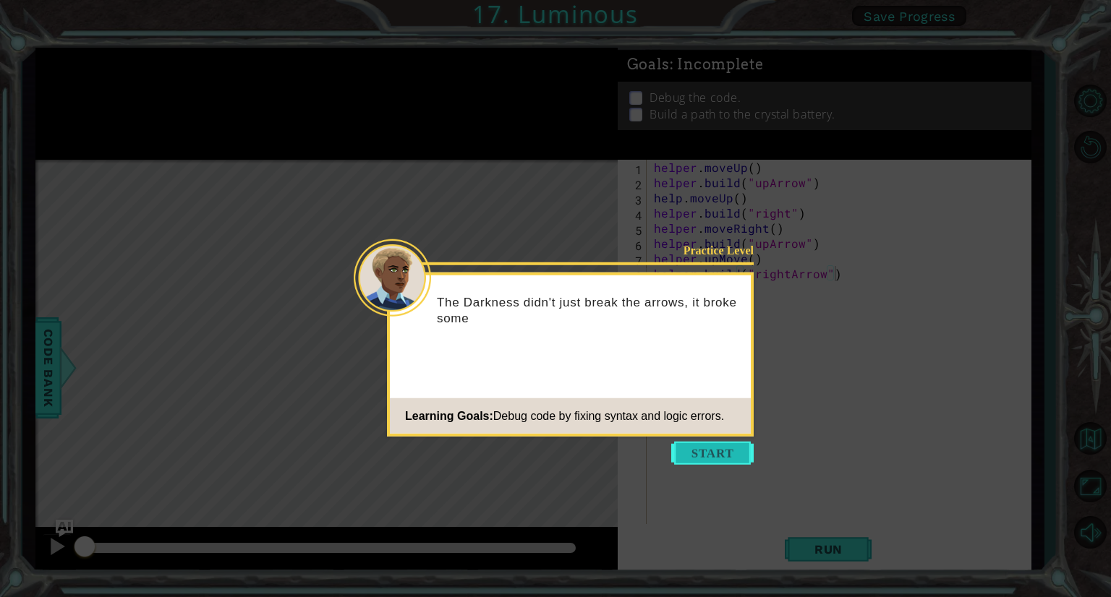
click at [706, 448] on button "Start" at bounding box center [712, 453] width 82 height 23
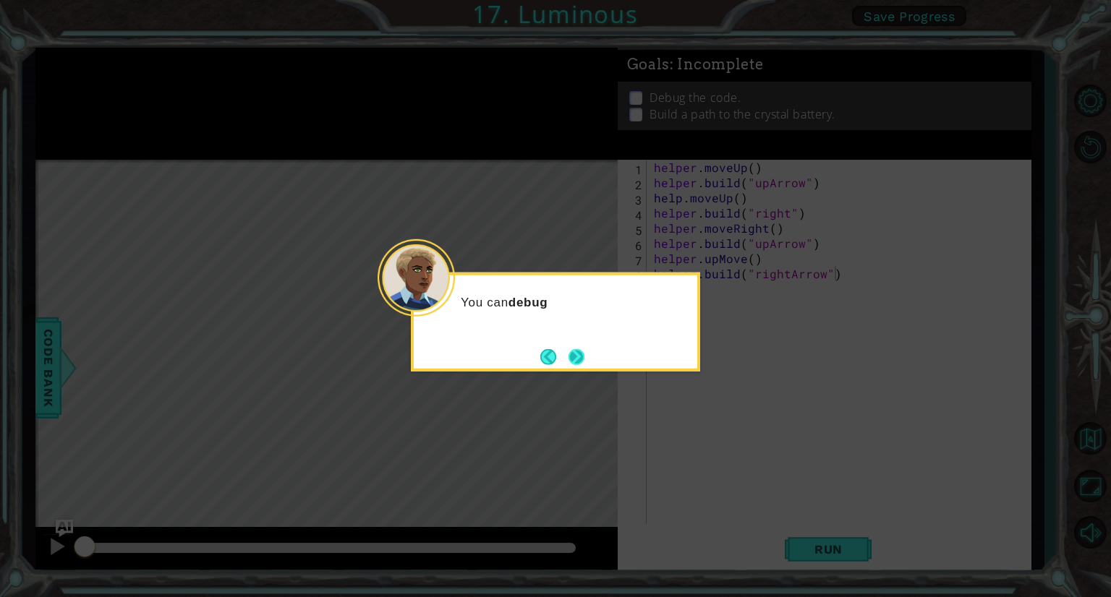
click at [570, 364] on button "Next" at bounding box center [576, 357] width 16 height 16
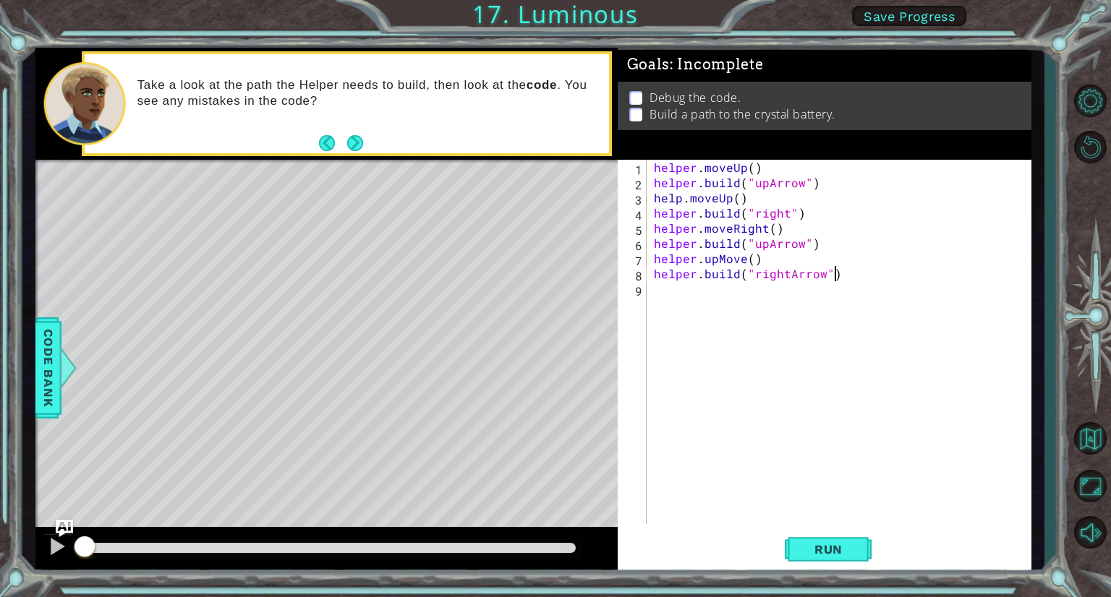
click at [787, 215] on div "helper . moveUp ( ) helper . build ( "upArrow" ) help . moveUp ( ) helper . bui…" at bounding box center [842, 357] width 383 height 395
click at [712, 263] on div "helper . moveUp ( ) helper . build ( "upArrow" ) help . moveUp ( ) helper . bui…" at bounding box center [842, 357] width 383 height 395
click at [714, 258] on div "helper . moveUp ( ) helper . build ( "upArrow" ) help . moveUp ( ) helper . bui…" at bounding box center [842, 357] width 383 height 395
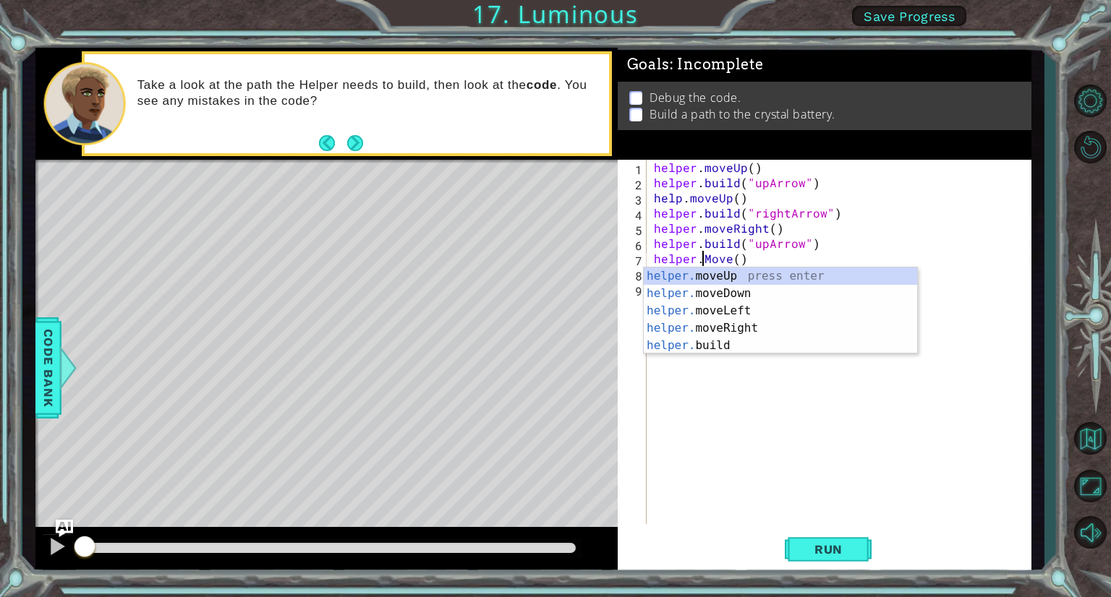
scroll to position [0, 4]
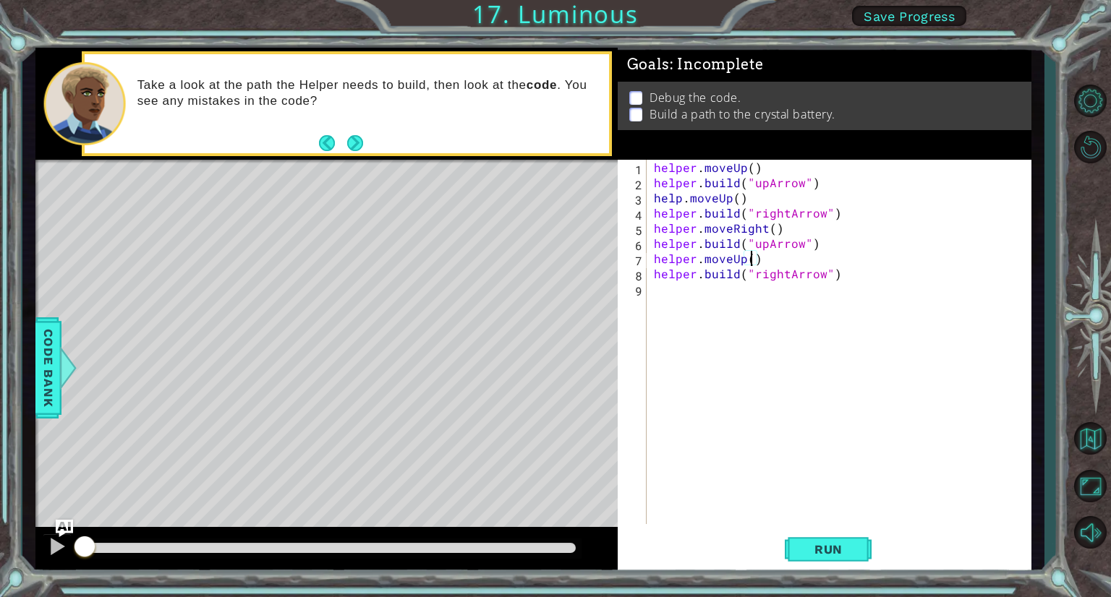
click at [680, 203] on div "helper . moveUp ( ) helper . build ( "upArrow" ) help . moveUp ( ) helper . bui…" at bounding box center [842, 357] width 383 height 395
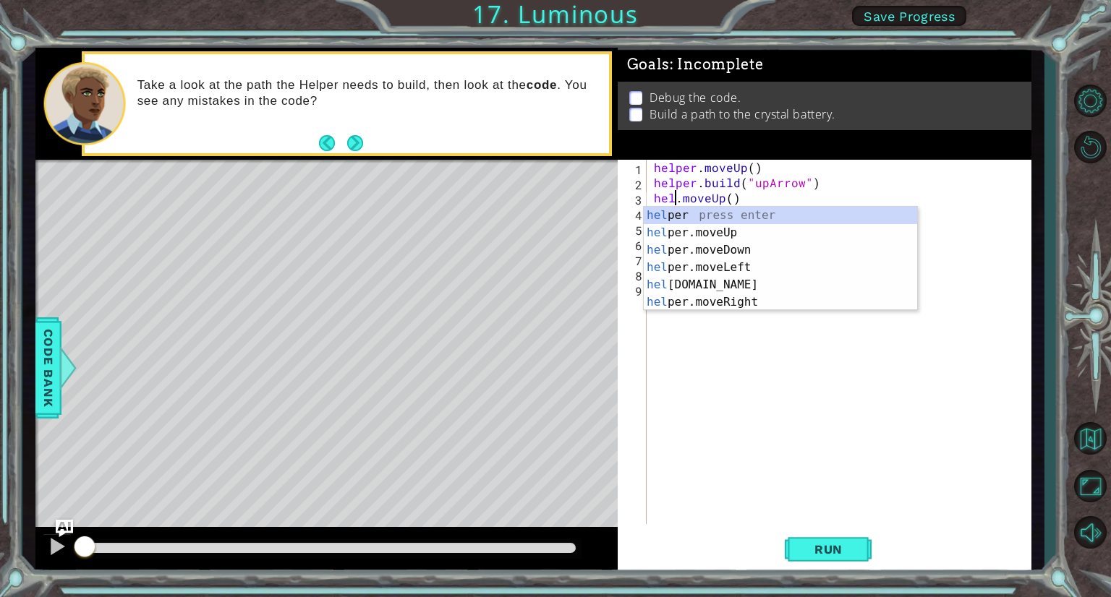
scroll to position [0, 4]
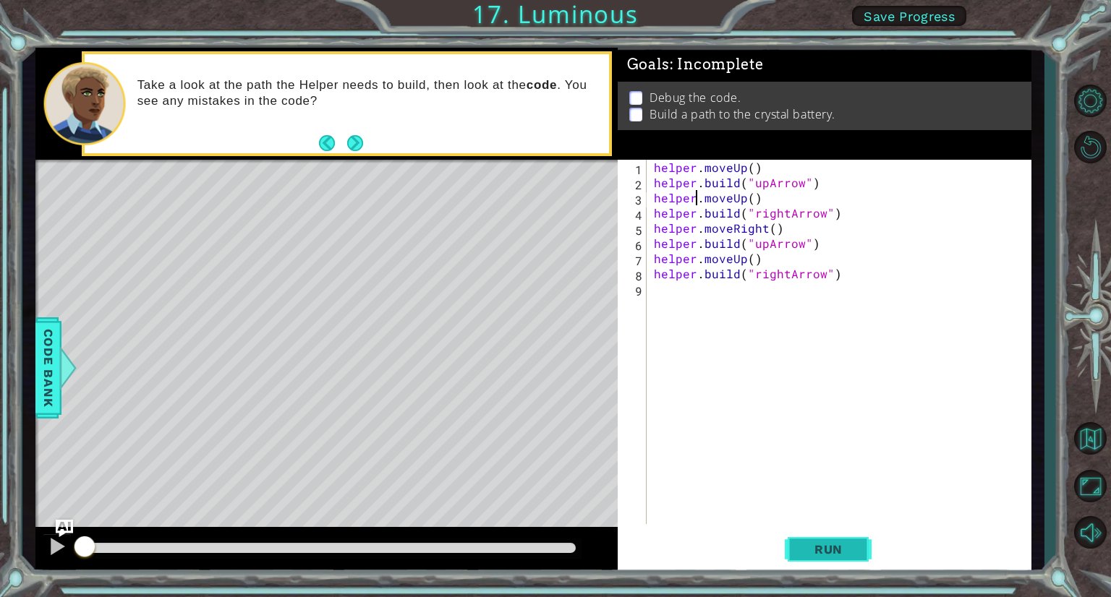
type textarea "helper.moveUp()"
click at [825, 544] on span "Run" at bounding box center [828, 549] width 57 height 14
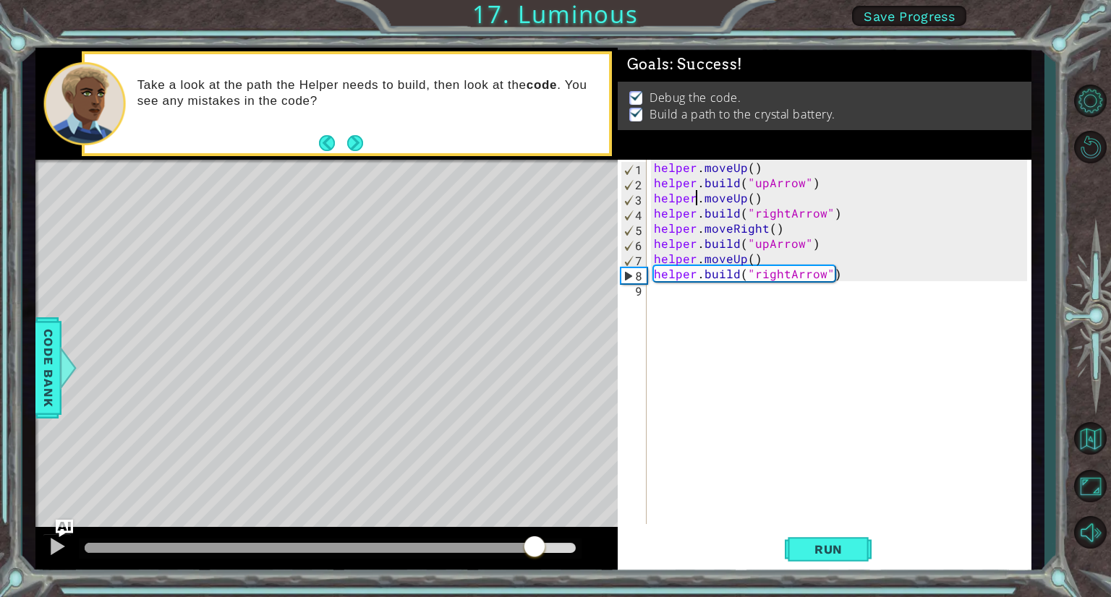
drag, startPoint x: 130, startPoint y: 544, endPoint x: 538, endPoint y: 563, distance: 408.2
click at [537, 563] on div at bounding box center [326, 550] width 582 height 46
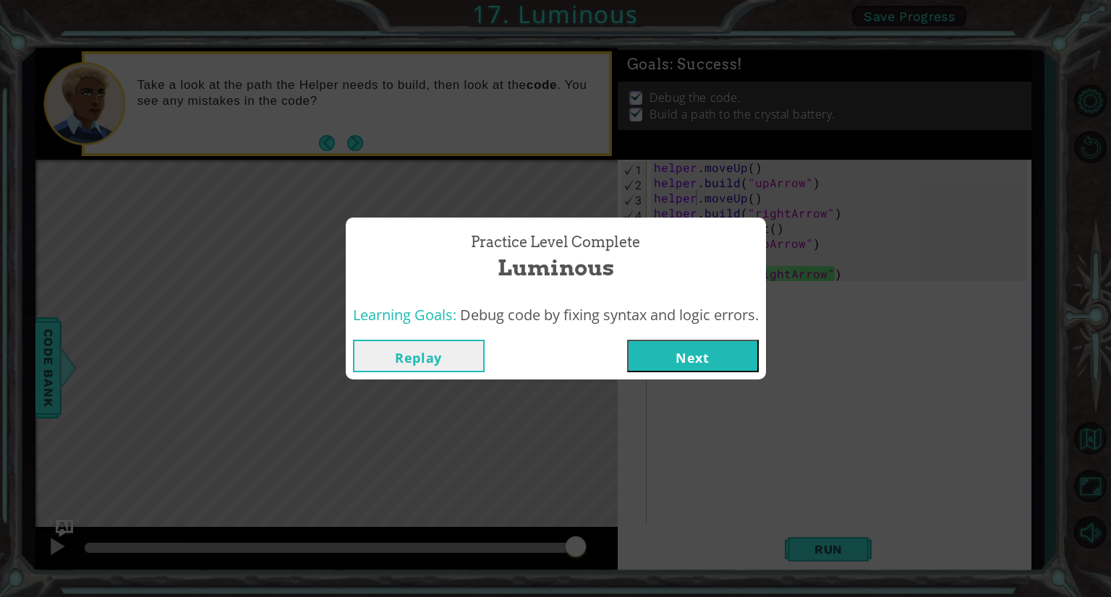
click at [703, 354] on button "Next" at bounding box center [693, 356] width 132 height 33
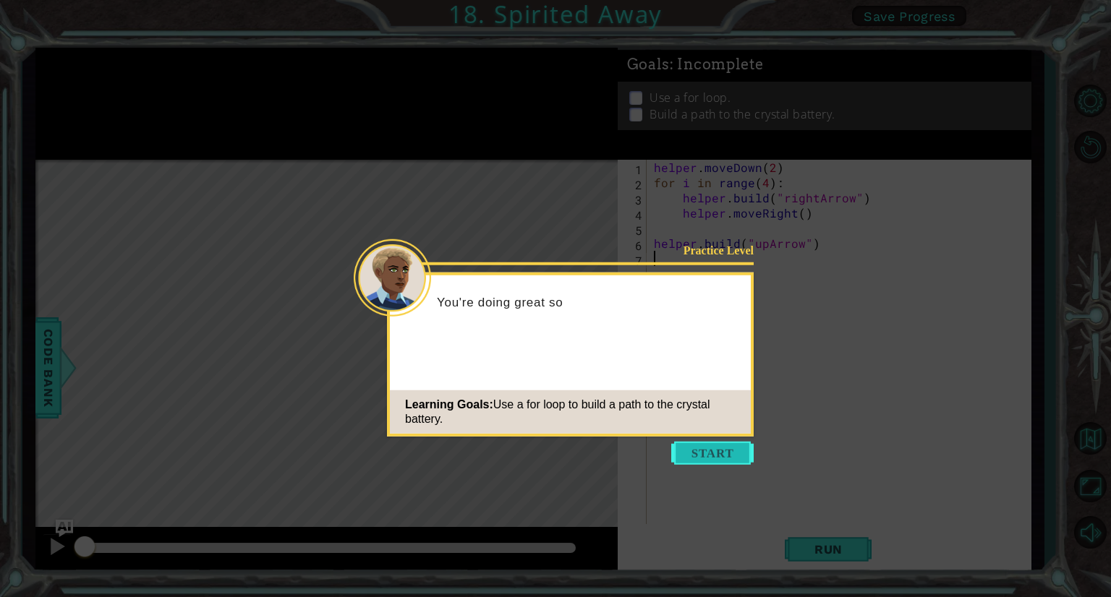
click at [714, 455] on button "Start" at bounding box center [712, 453] width 82 height 23
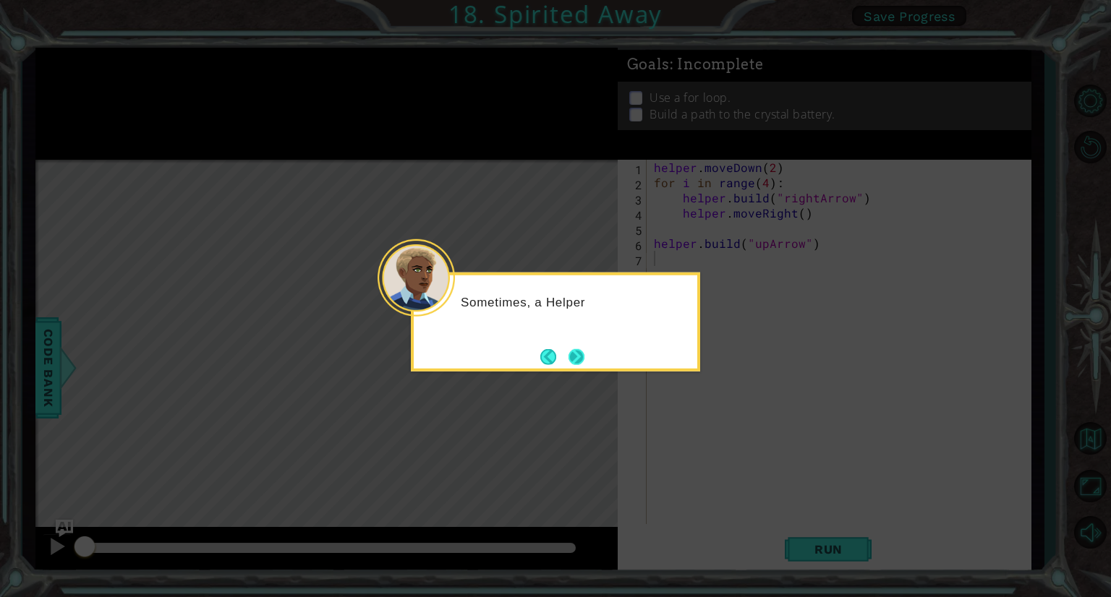
click at [571, 356] on button "Next" at bounding box center [576, 357] width 16 height 16
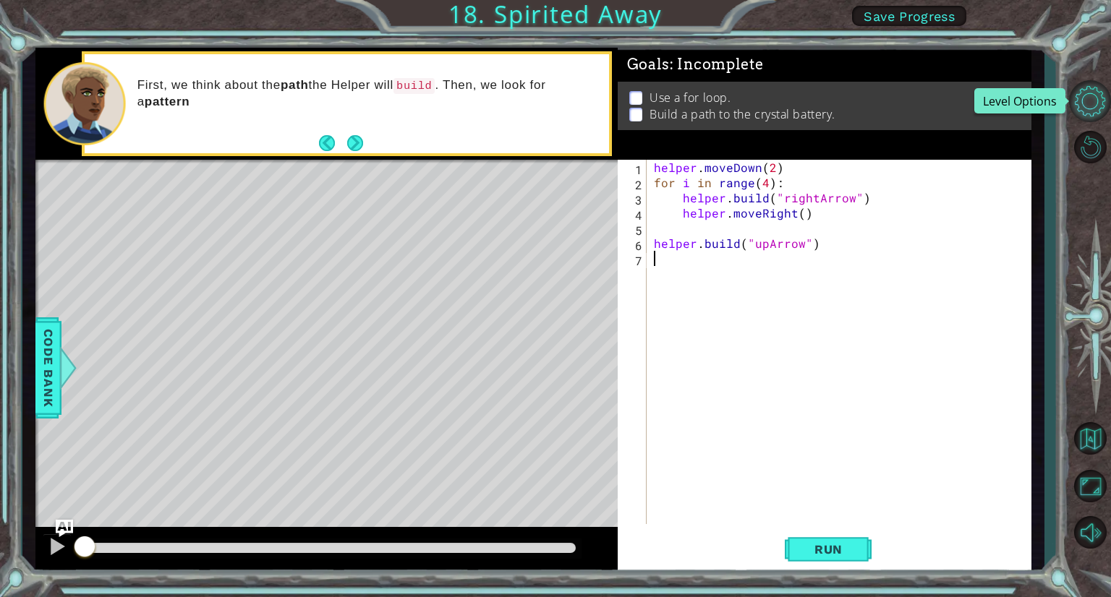
click at [1093, 110] on button "Level Options" at bounding box center [1090, 101] width 42 height 42
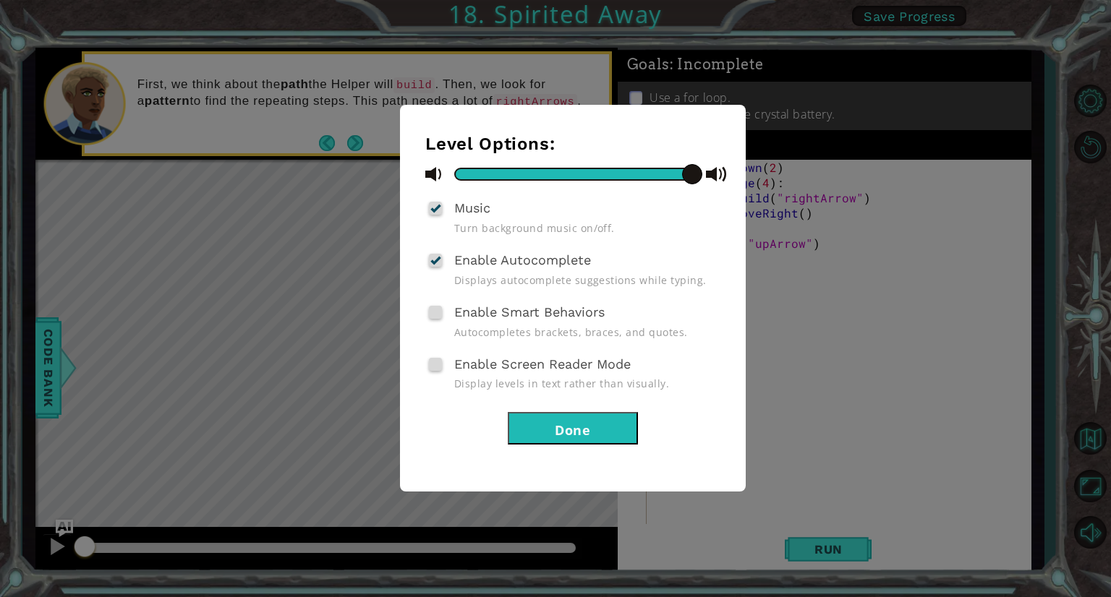
click at [587, 423] on button "Done" at bounding box center [573, 428] width 130 height 33
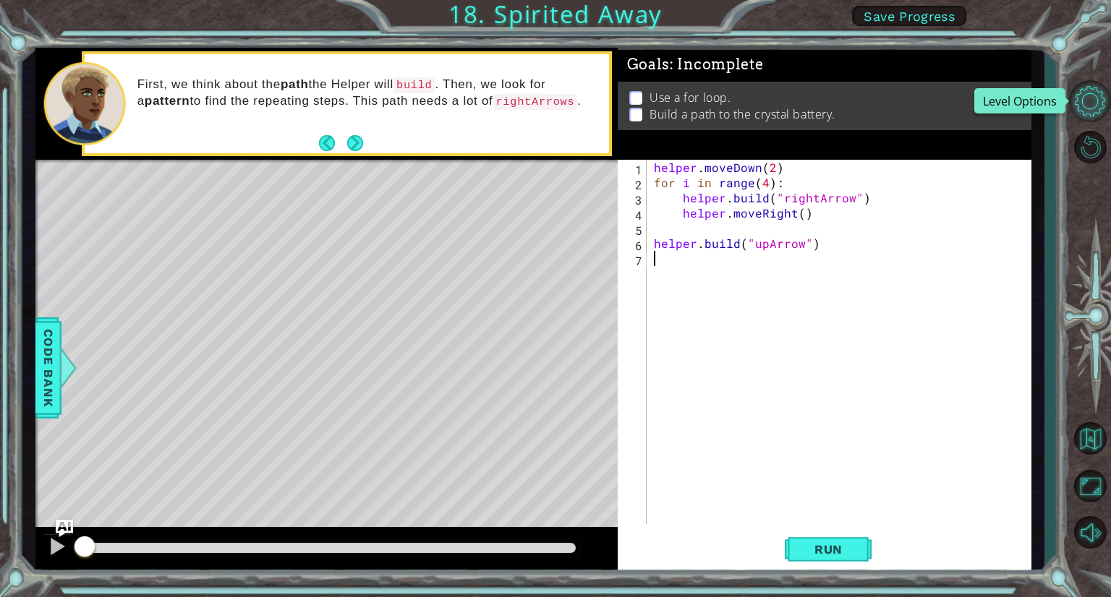
click at [1087, 91] on button "Level Options" at bounding box center [1090, 101] width 42 height 42
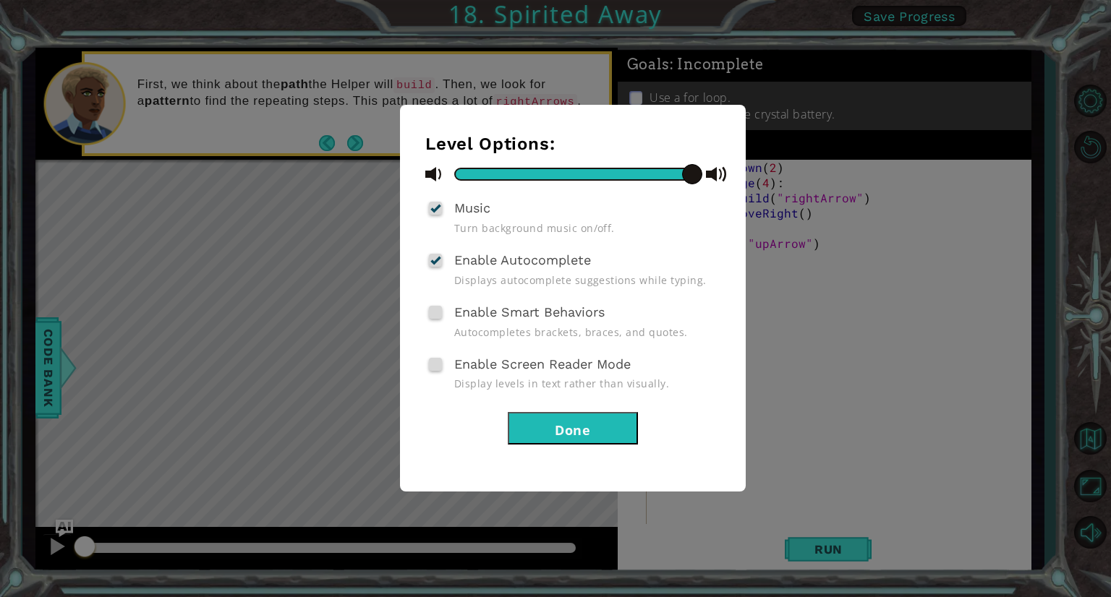
click at [594, 415] on button "Done" at bounding box center [573, 428] width 130 height 33
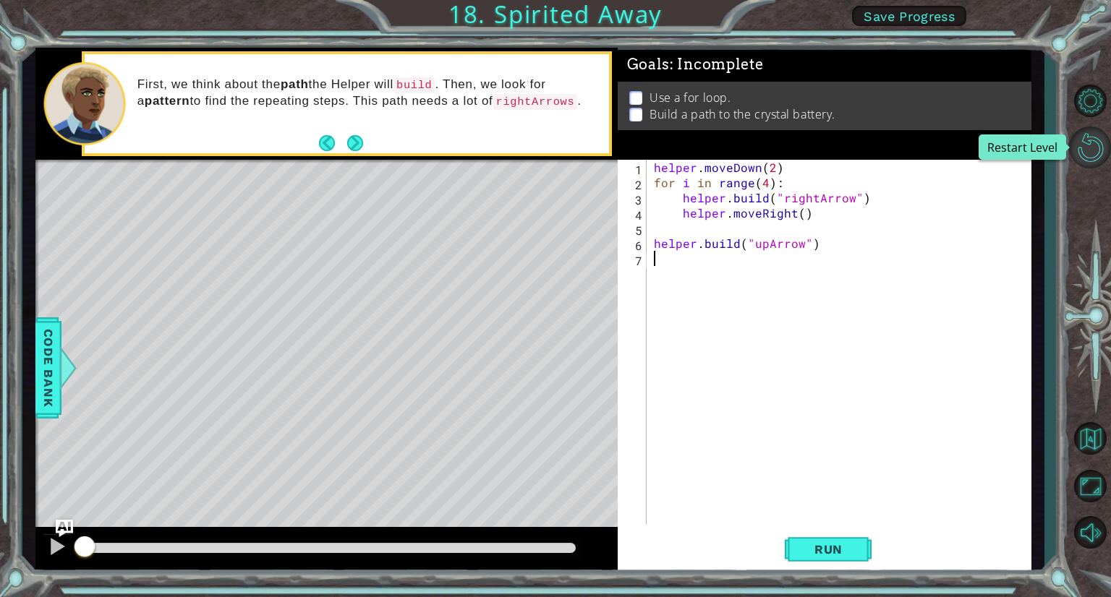
click at [1085, 143] on button "Restart Level" at bounding box center [1090, 148] width 42 height 42
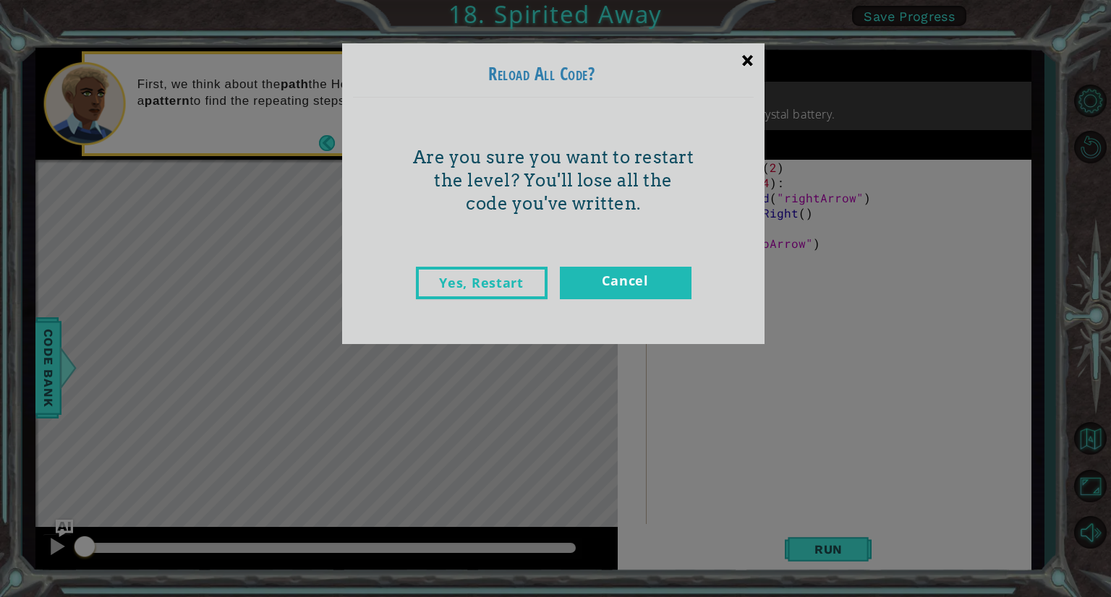
click at [749, 64] on div "×" at bounding box center [747, 60] width 34 height 42
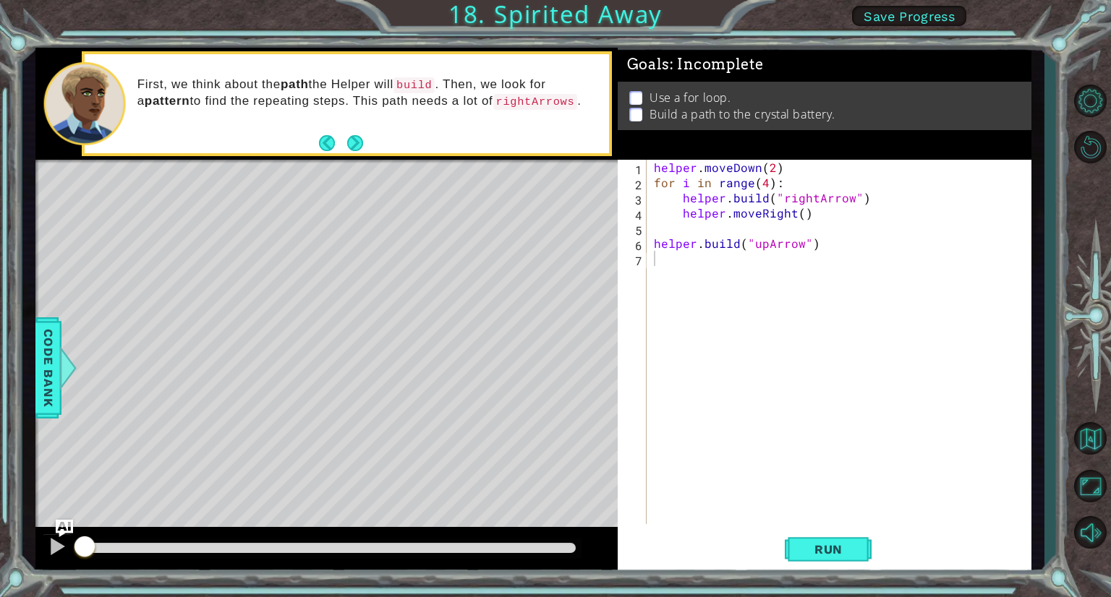
click at [897, 20] on span "Save Progress" at bounding box center [908, 16] width 91 height 15
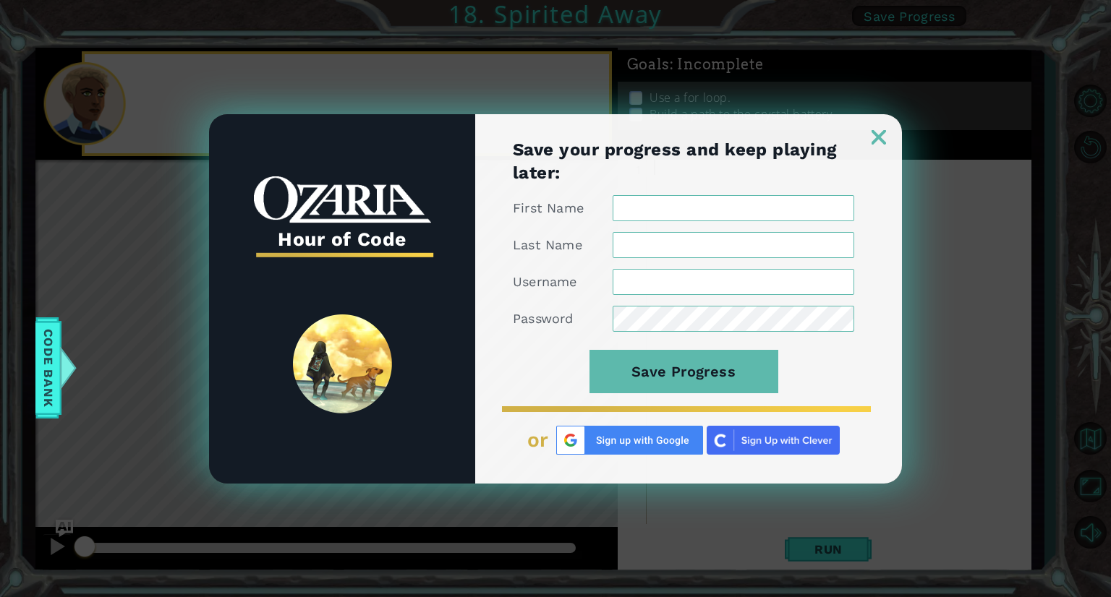
type input "[PERSON_NAME]"
click at [884, 130] on img at bounding box center [878, 137] width 14 height 14
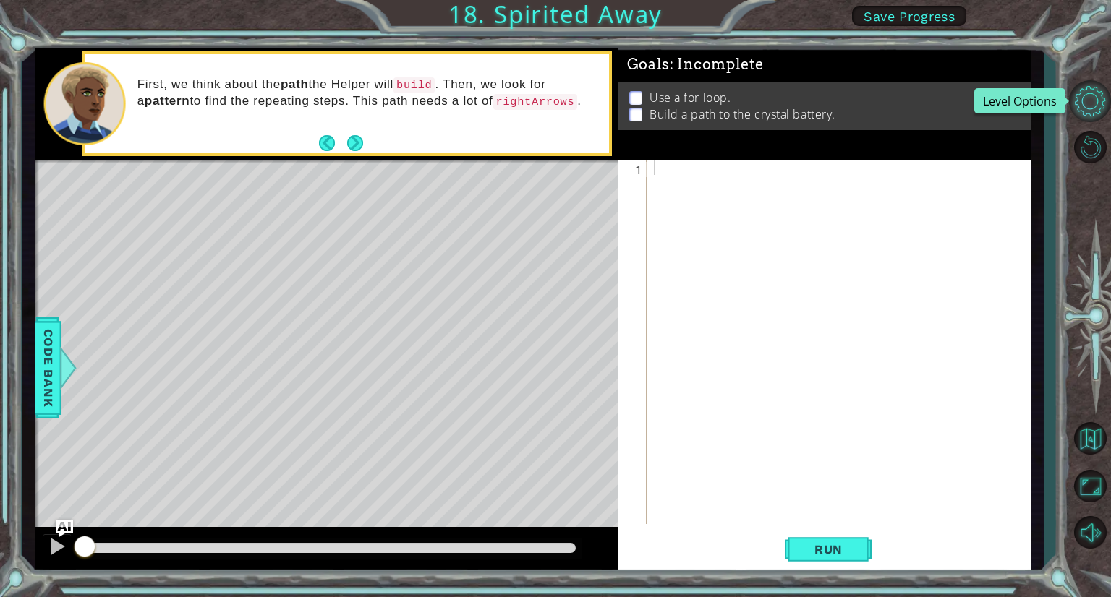
click at [1082, 97] on button "Level Options" at bounding box center [1090, 101] width 42 height 42
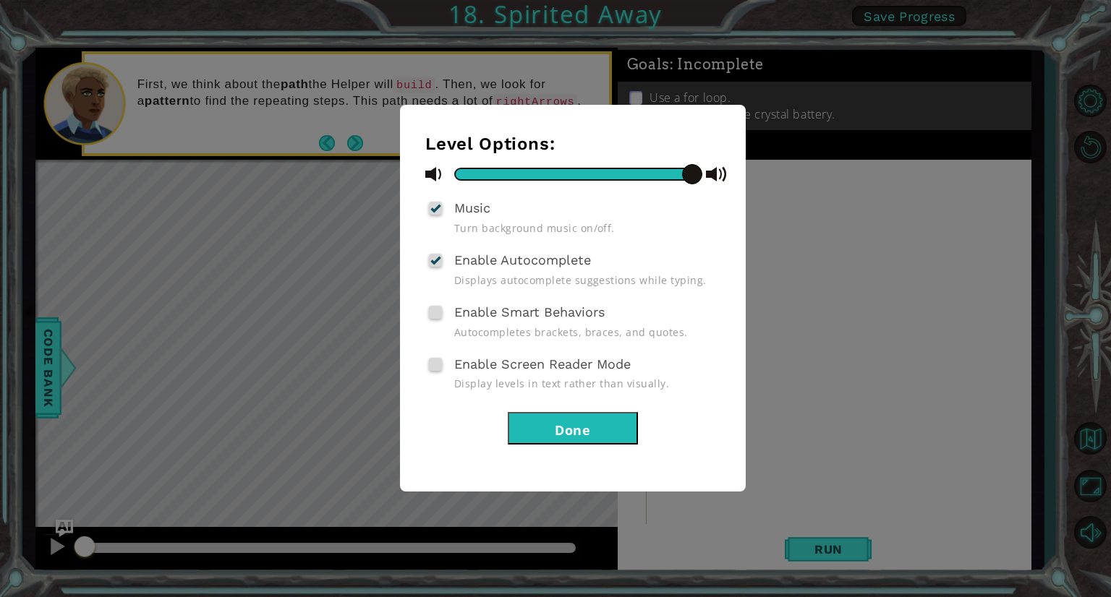
click at [816, 133] on div "Level Options: Music Turn background music on/off. Enable Autocomplete Displays…" at bounding box center [555, 298] width 1111 height 597
